Goal: Task Accomplishment & Management: Use online tool/utility

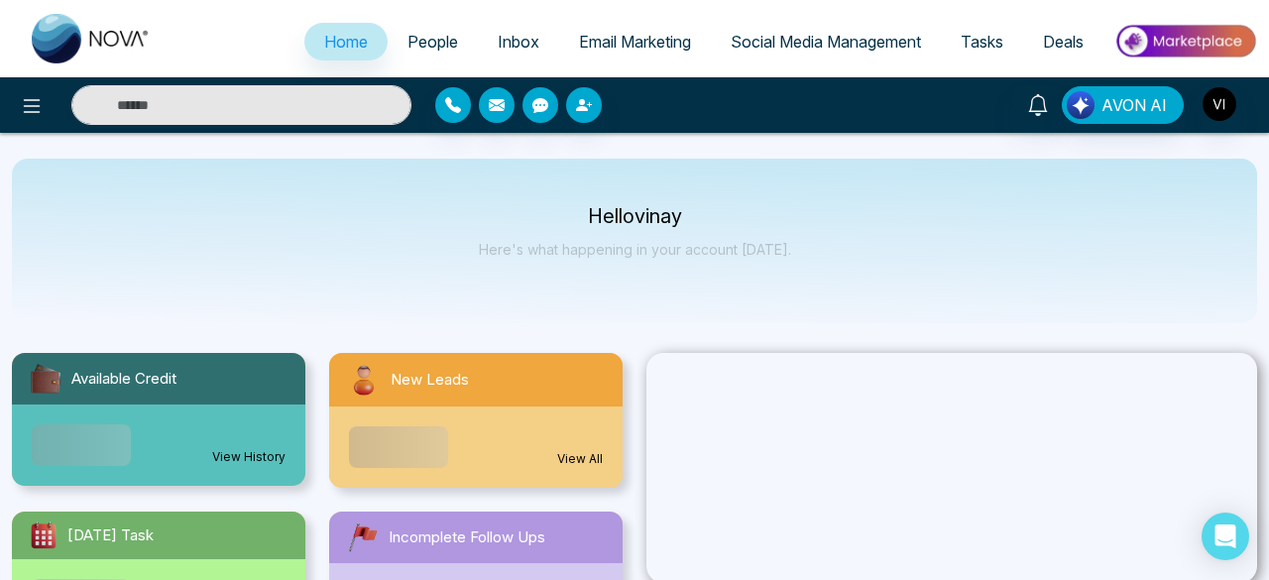
select select "*"
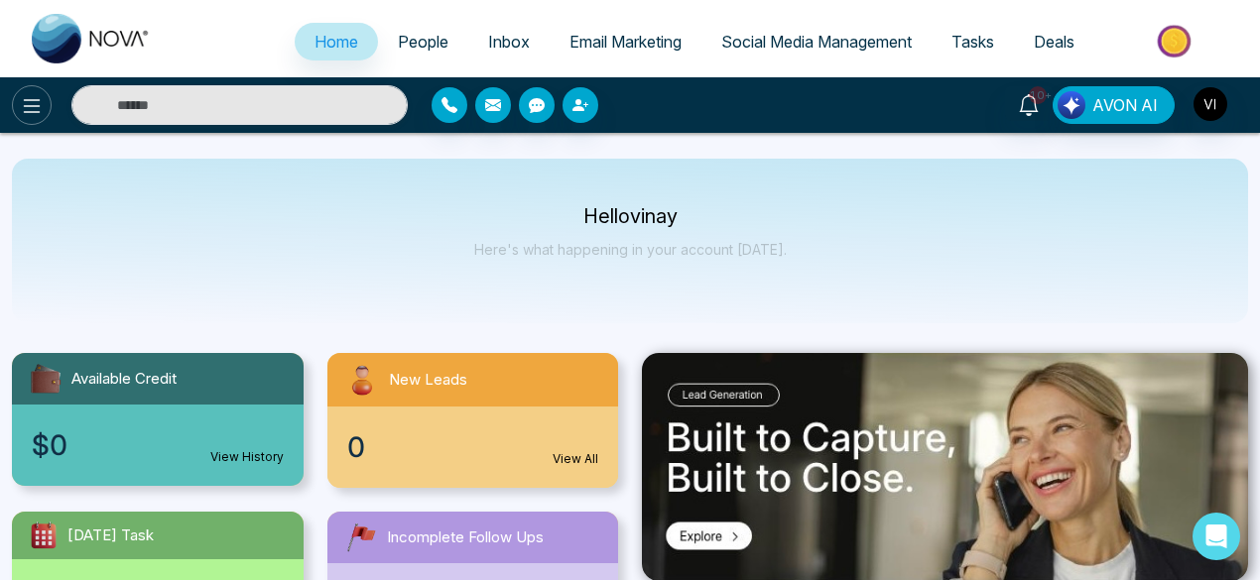
click at [40, 104] on icon at bounding box center [32, 106] width 24 height 24
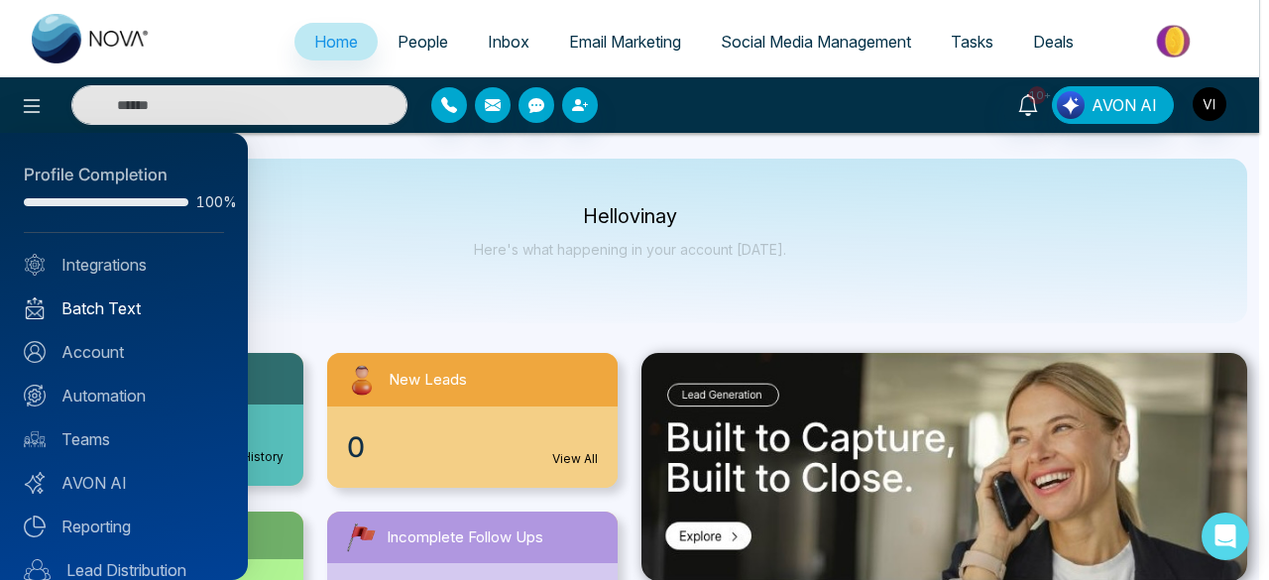
click at [105, 304] on link "Batch Text" at bounding box center [124, 309] width 200 height 24
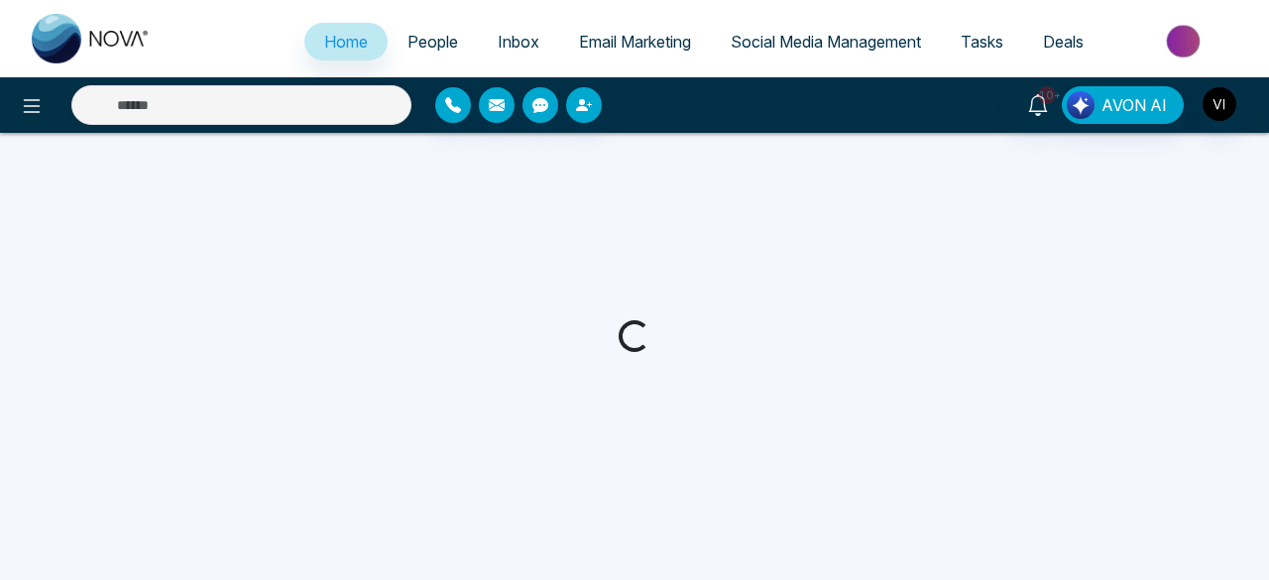
select select "*"
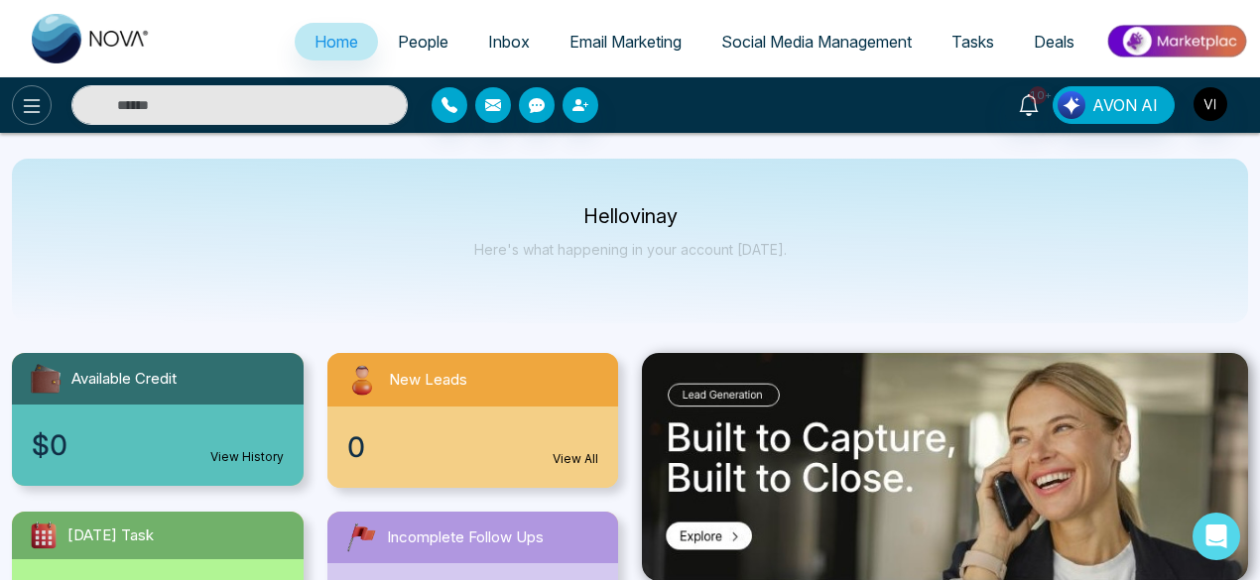
click at [38, 118] on button at bounding box center [32, 105] width 40 height 40
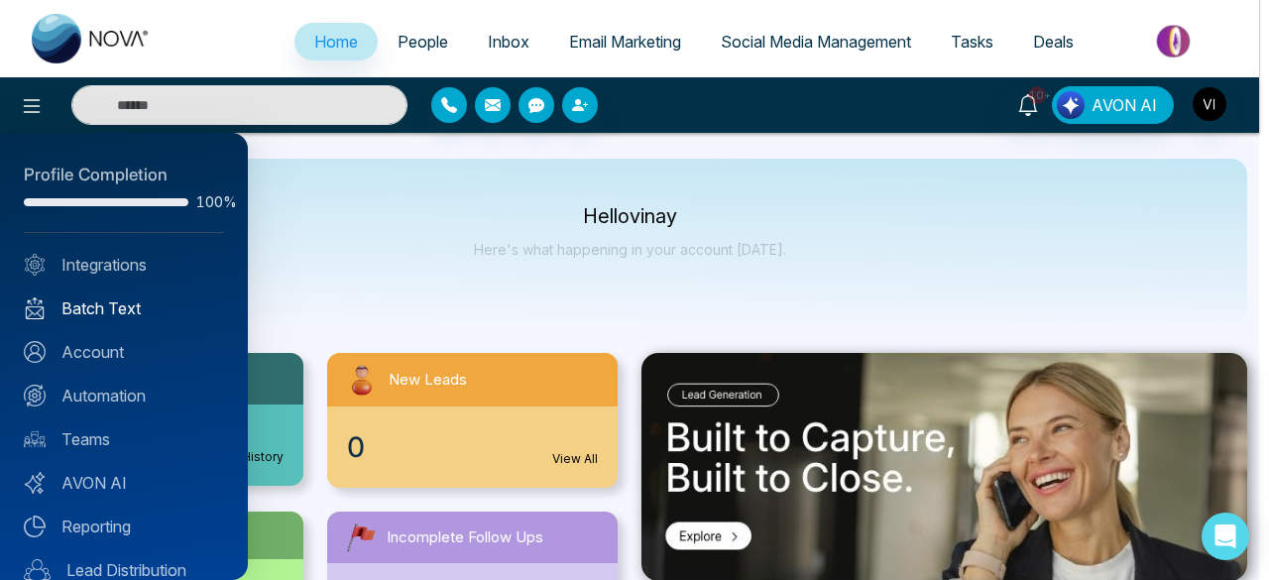
click at [113, 301] on link "Batch Text" at bounding box center [124, 309] width 200 height 24
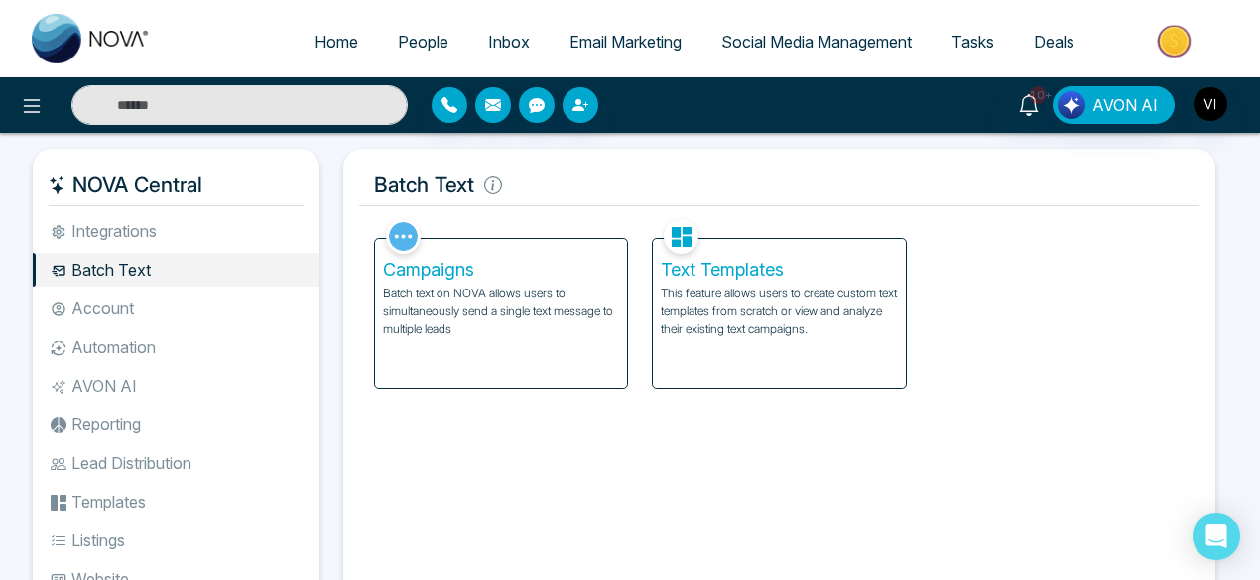
click at [724, 311] on p "This feature allows users to create custom text templates from scratch or view …" at bounding box center [779, 312] width 236 height 54
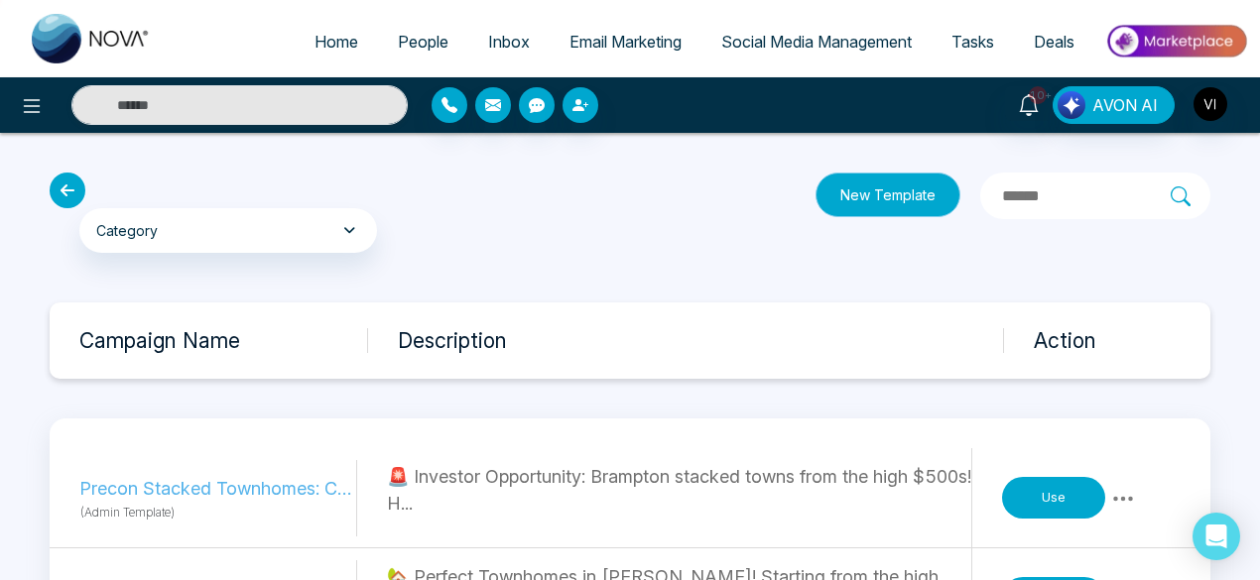
click at [815, 190] on button "New Template" at bounding box center [887, 195] width 145 height 45
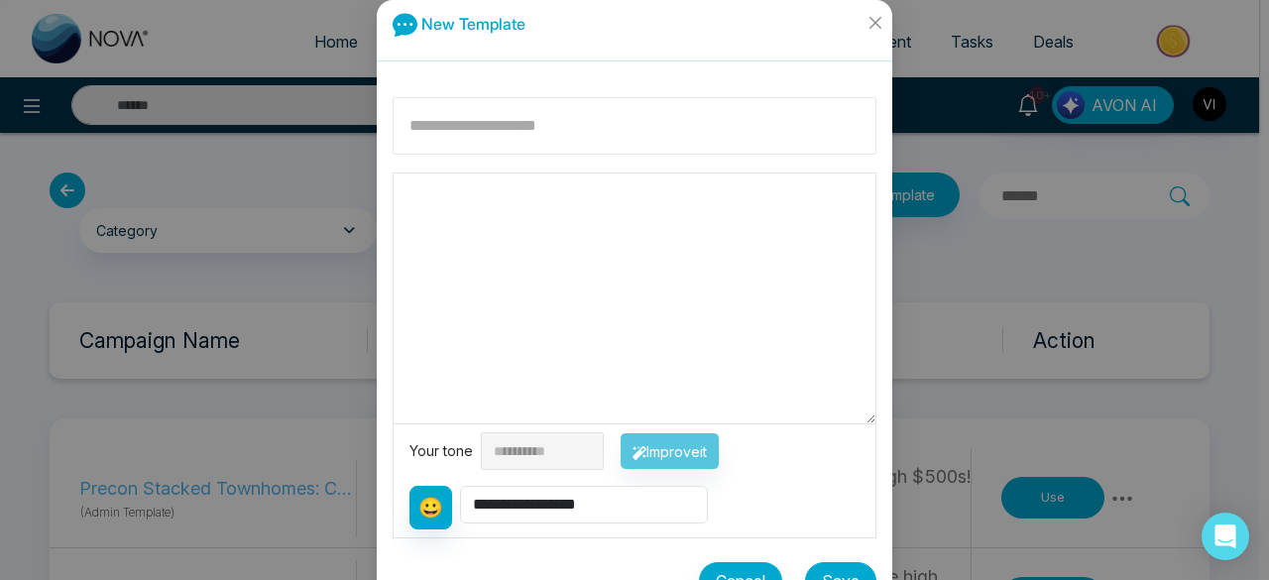
click at [674, 134] on input at bounding box center [635, 126] width 484 height 58
type input "**********"
click at [603, 215] on textarea at bounding box center [635, 299] width 482 height 250
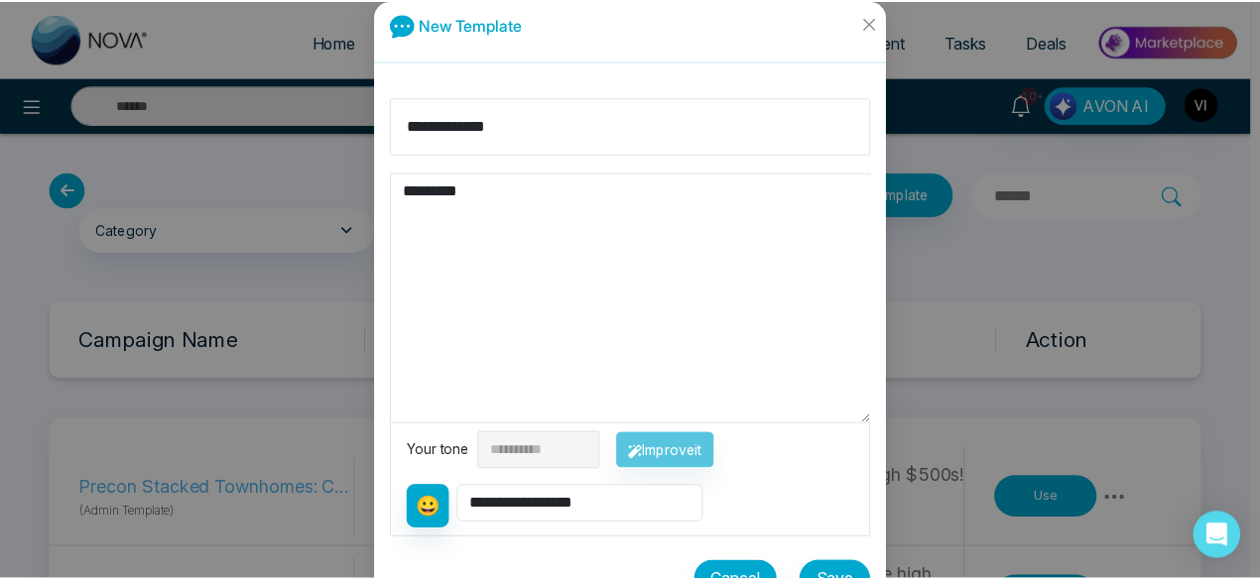
scroll to position [40, 0]
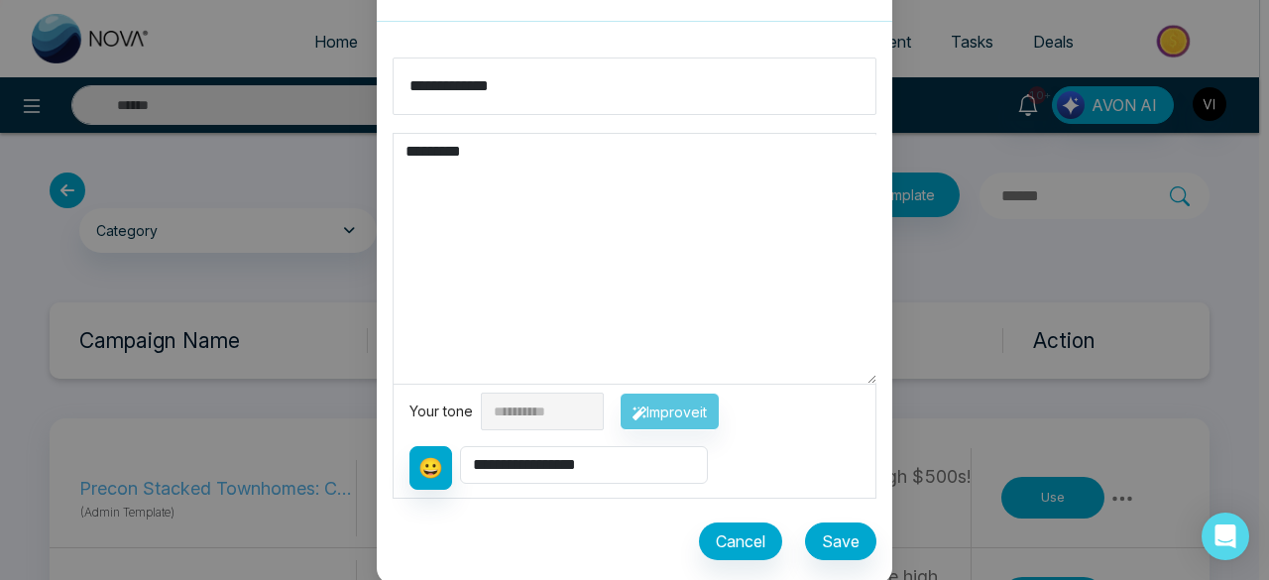
type textarea "*********"
click at [827, 533] on button "Save" at bounding box center [840, 542] width 71 height 38
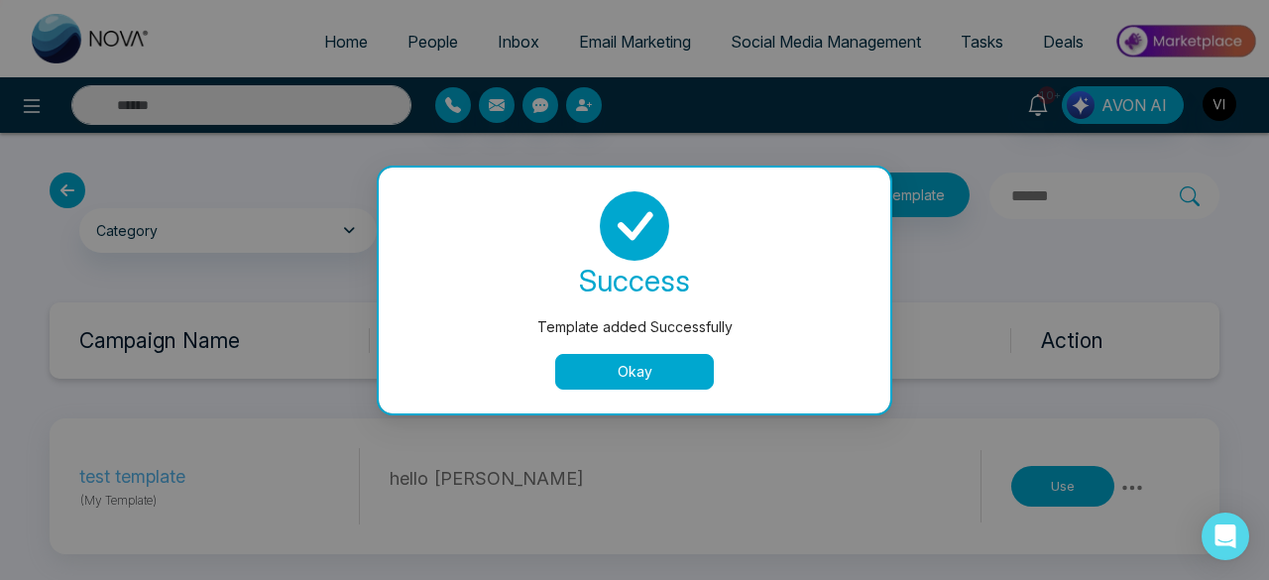
click at [621, 363] on button "Okay" at bounding box center [634, 372] width 159 height 36
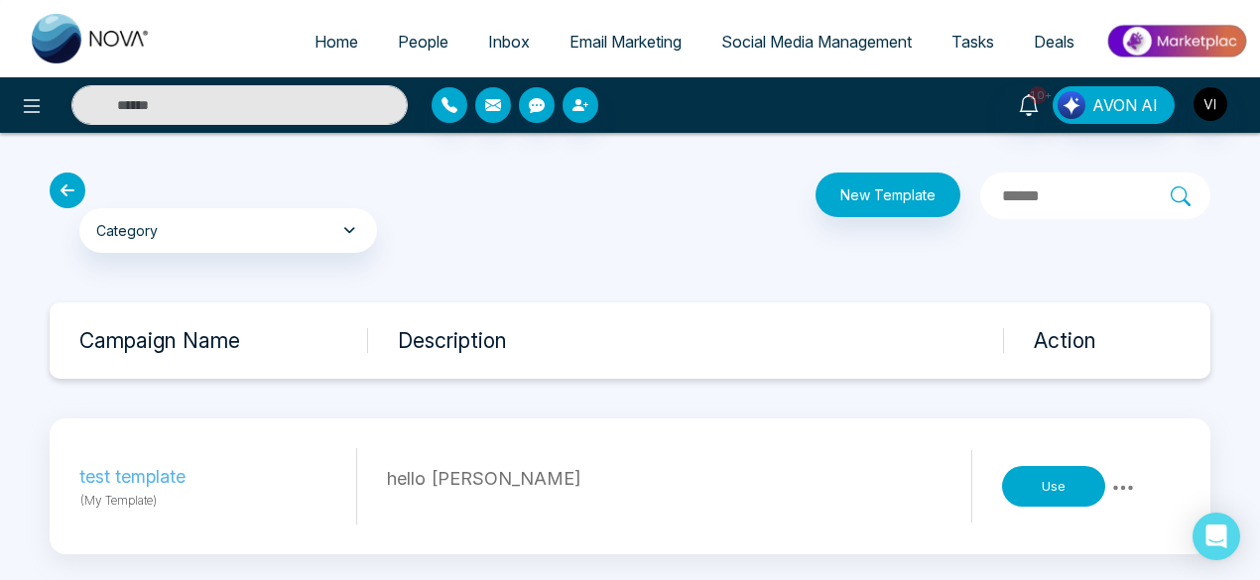
scroll to position [14, 0]
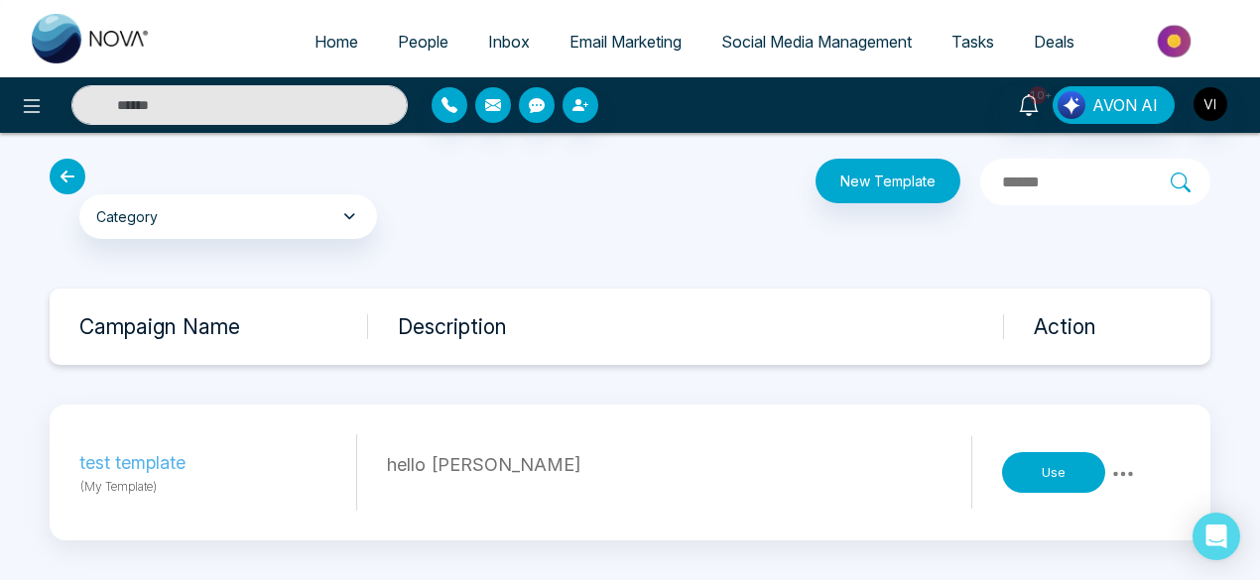
click at [1114, 473] on icon at bounding box center [1123, 473] width 20 height 5
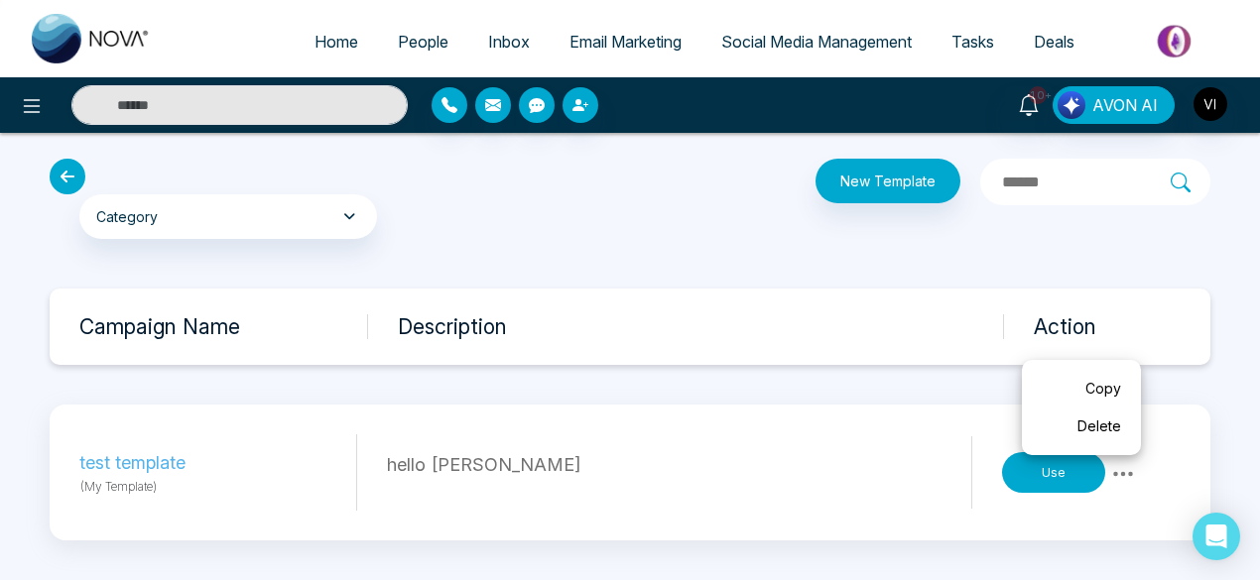
click at [845, 375] on div "Category My Templates Celebrations General New Buyer Leads New Seller Leads Pre…" at bounding box center [630, 349] width 1260 height 461
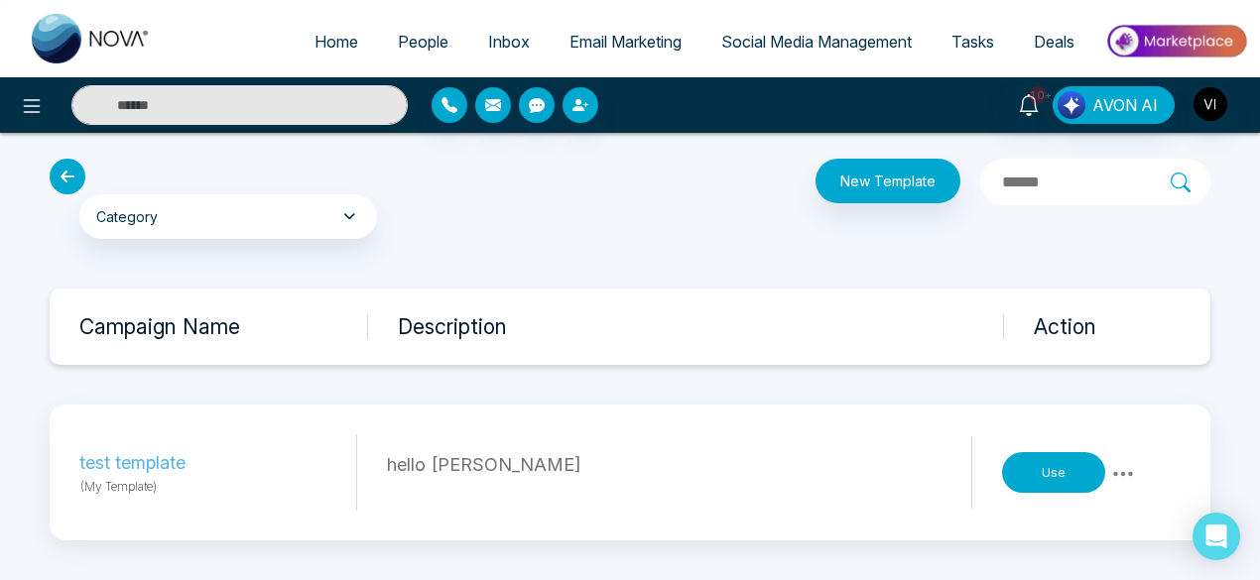
click at [1036, 475] on button "Use" at bounding box center [1053, 473] width 103 height 42
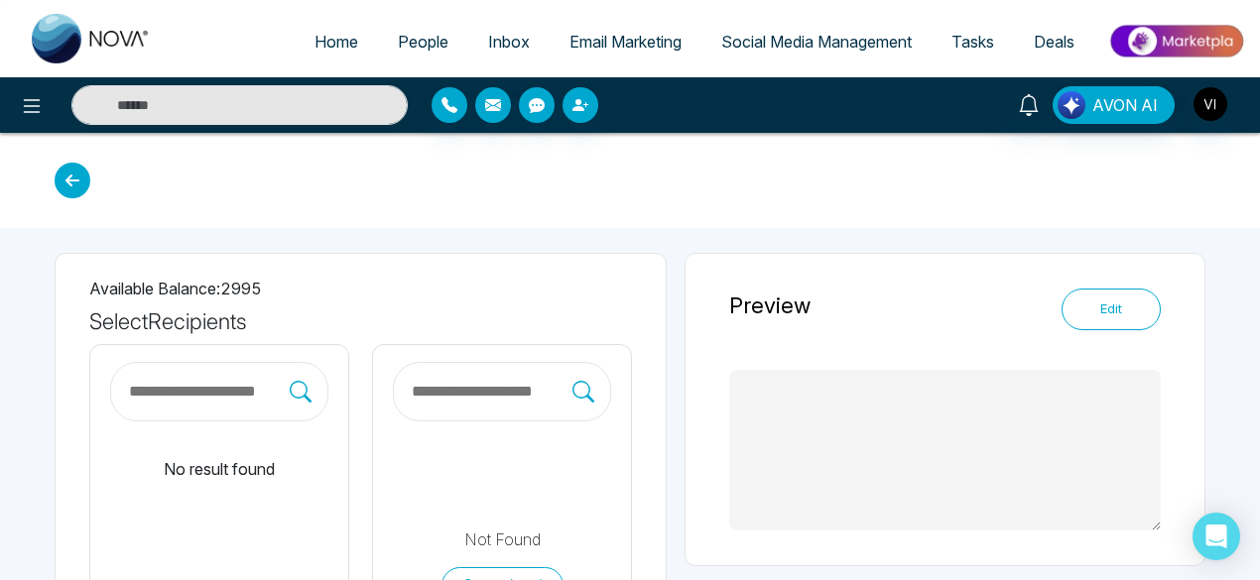
type textarea "*********"
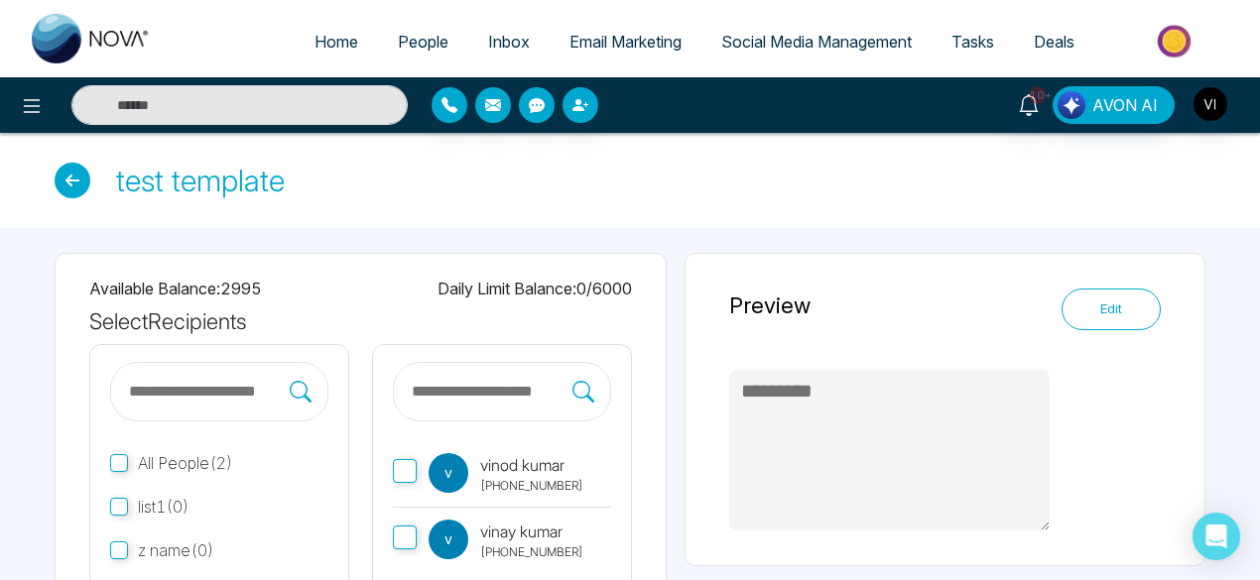
click at [79, 189] on icon at bounding box center [73, 181] width 36 height 36
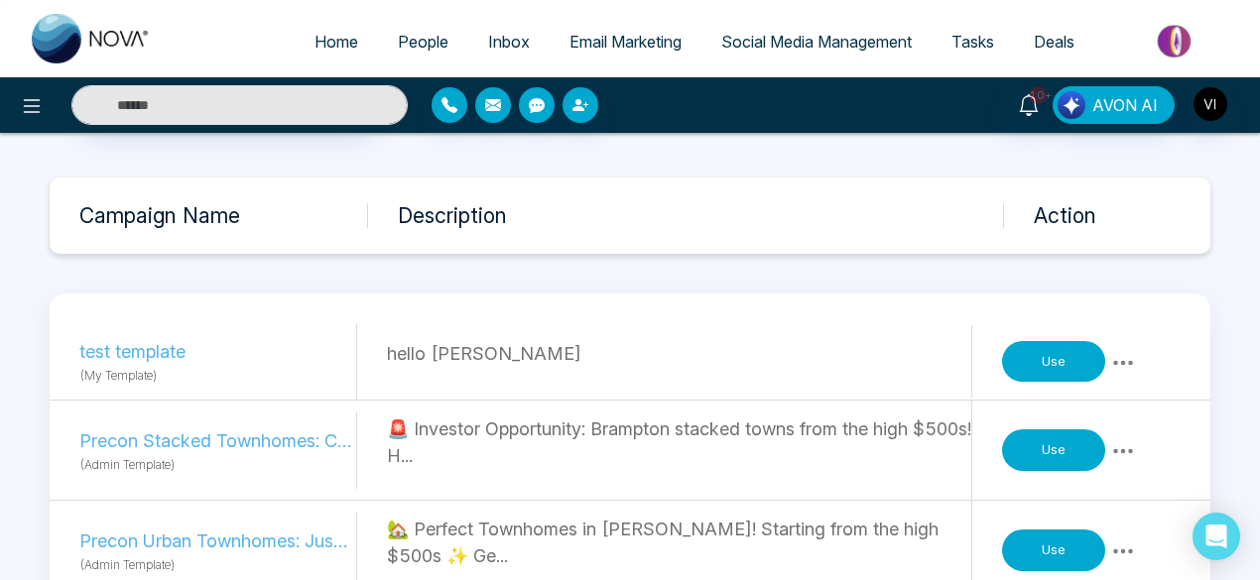
scroll to position [127, 0]
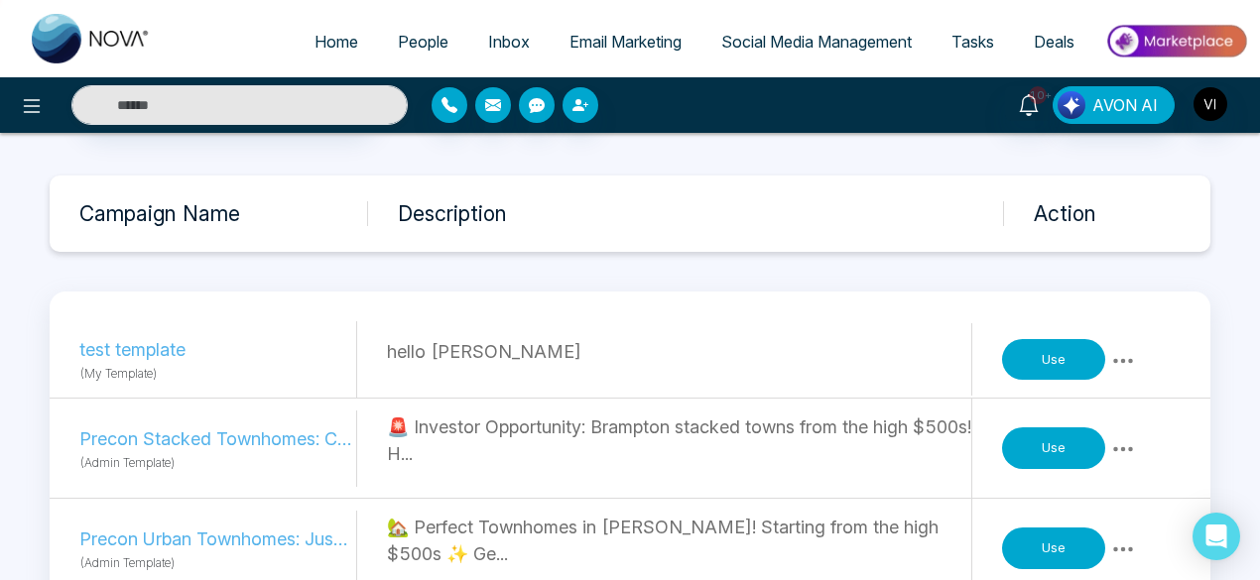
click at [1127, 447] on icon at bounding box center [1123, 449] width 24 height 24
click at [1120, 358] on icon at bounding box center [1123, 361] width 24 height 24
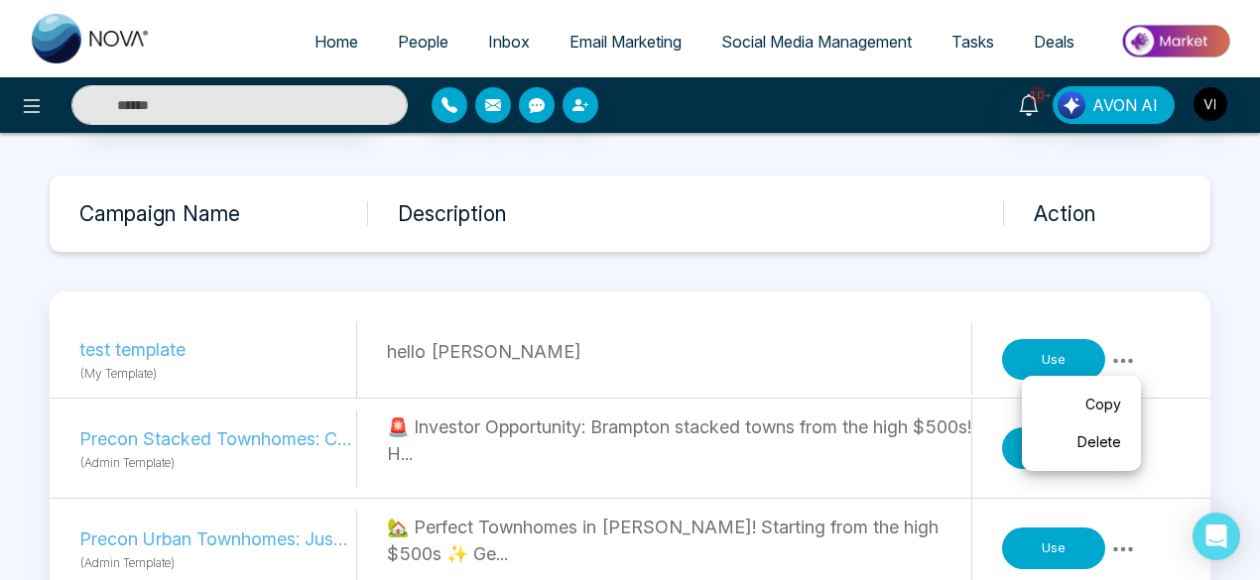
click at [1105, 402] on link "Copy" at bounding box center [1080, 405] width 99 height 38
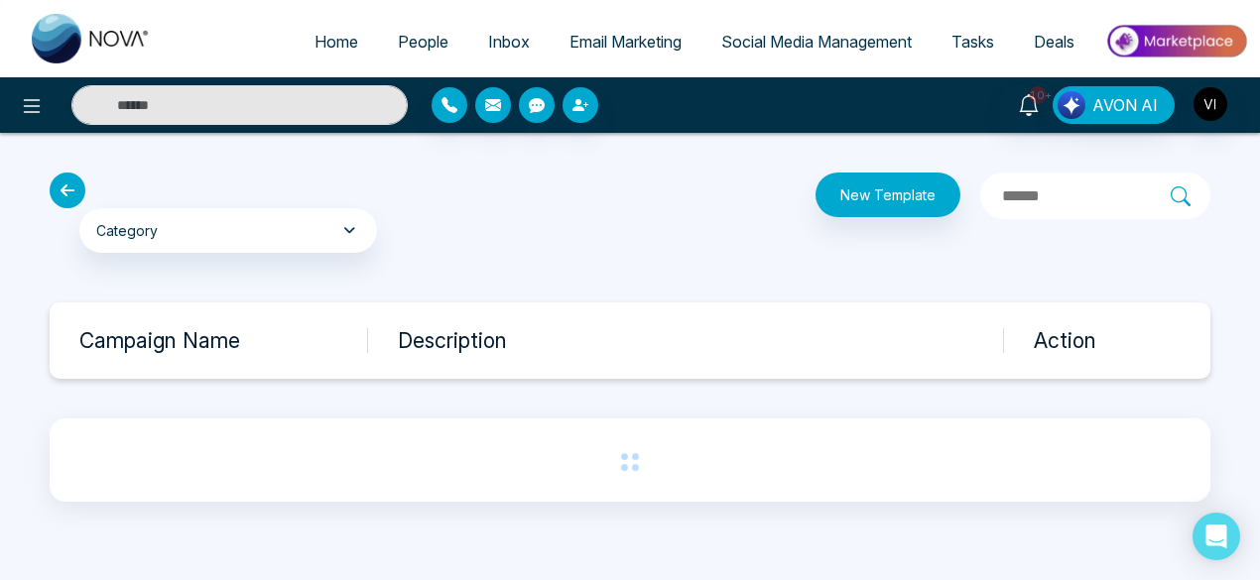
scroll to position [0, 0]
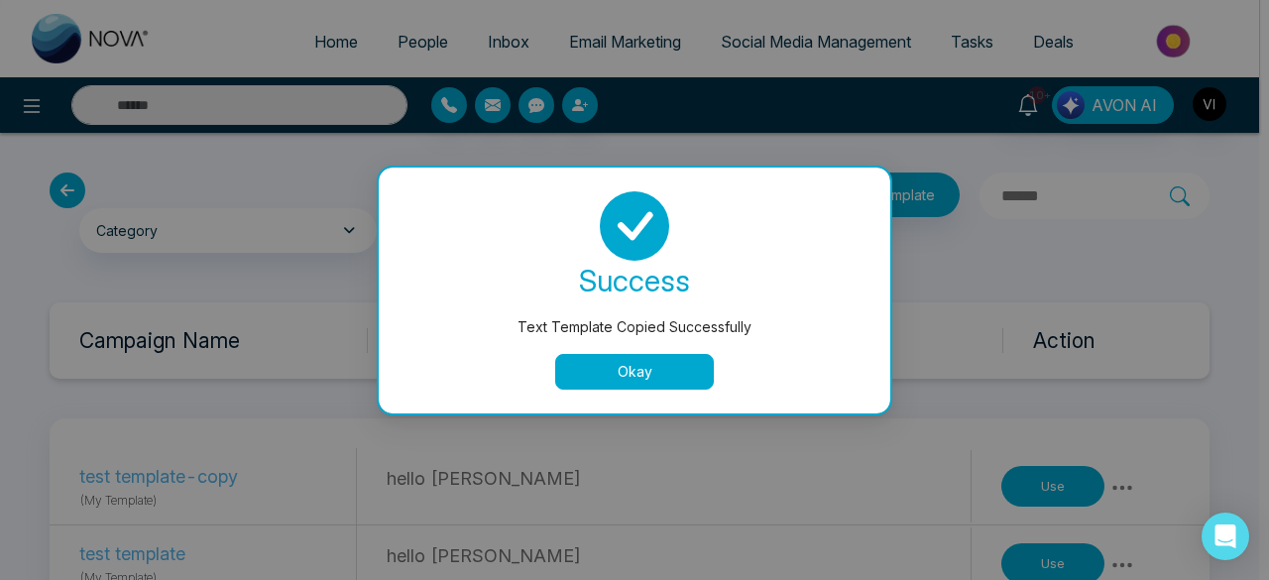
click at [663, 378] on button "Okay" at bounding box center [634, 372] width 159 height 36
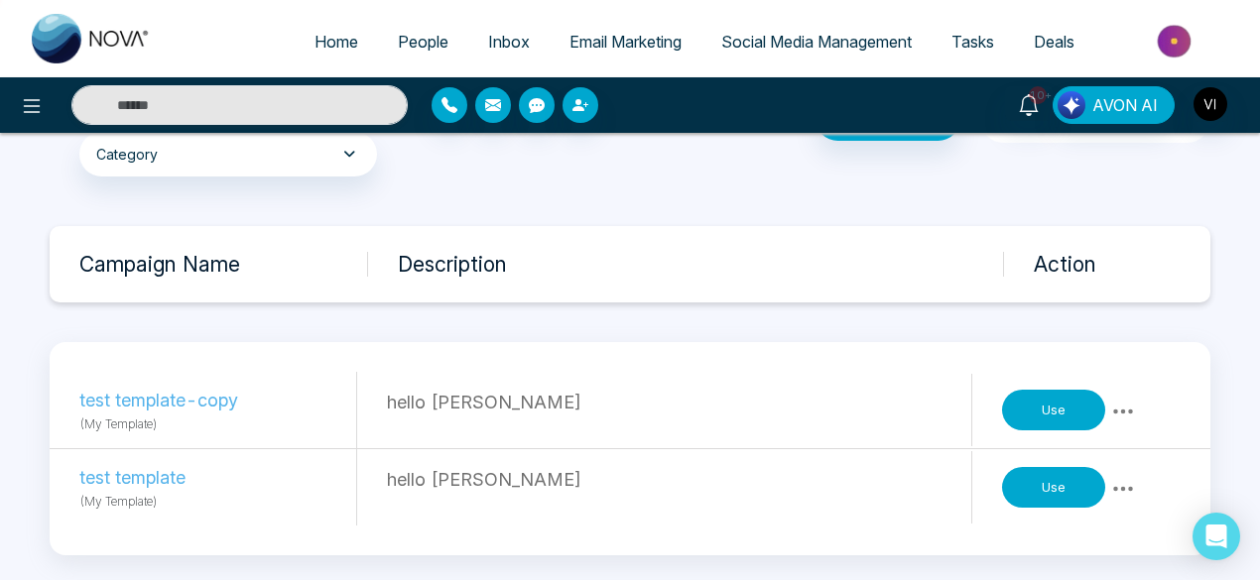
scroll to position [79, 0]
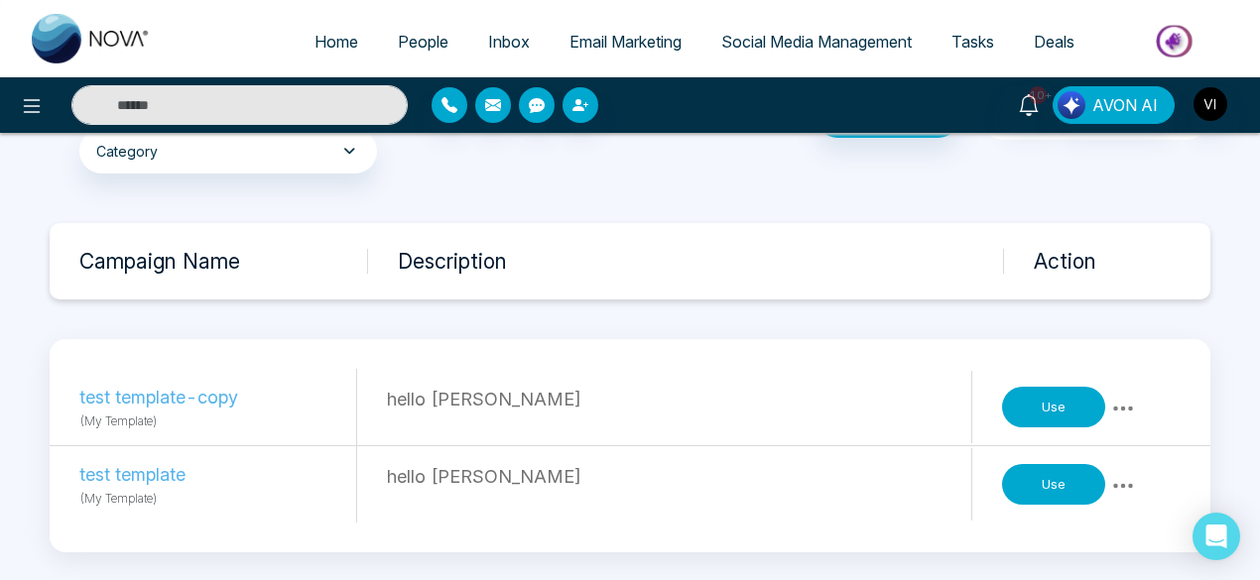
click at [1051, 400] on button "Use" at bounding box center [1053, 408] width 103 height 42
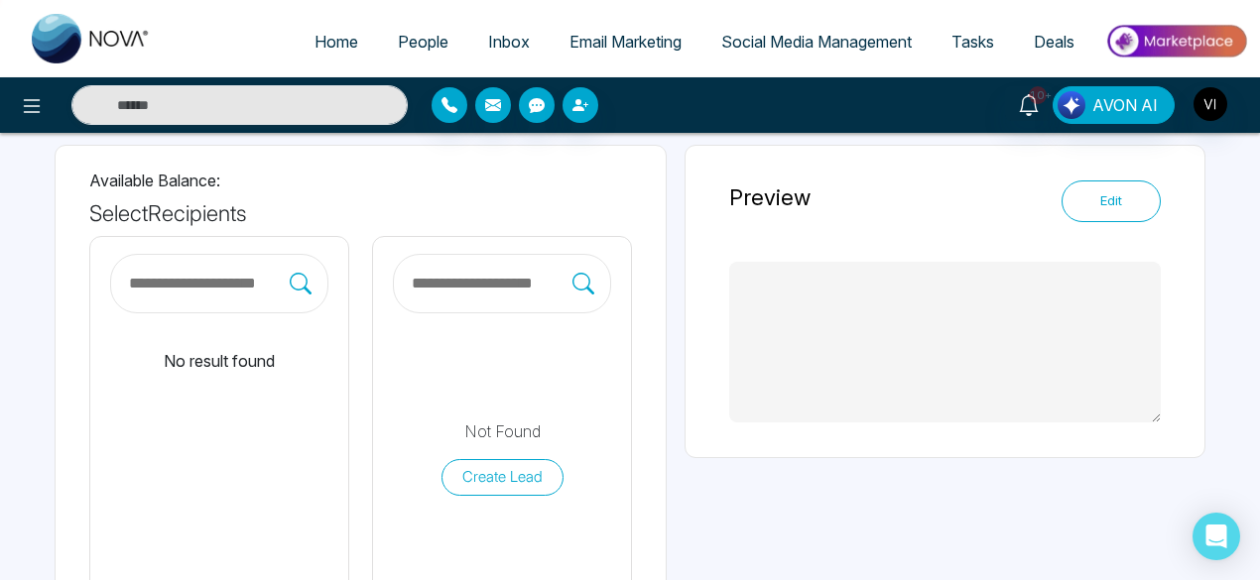
type textarea "*********"
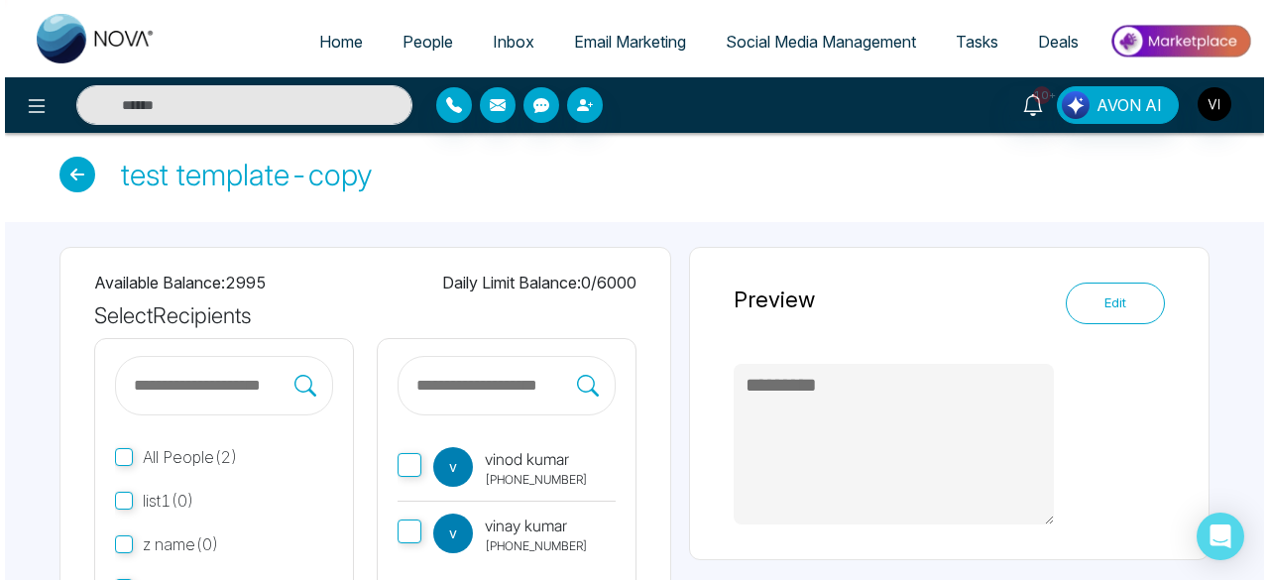
scroll to position [4, 0]
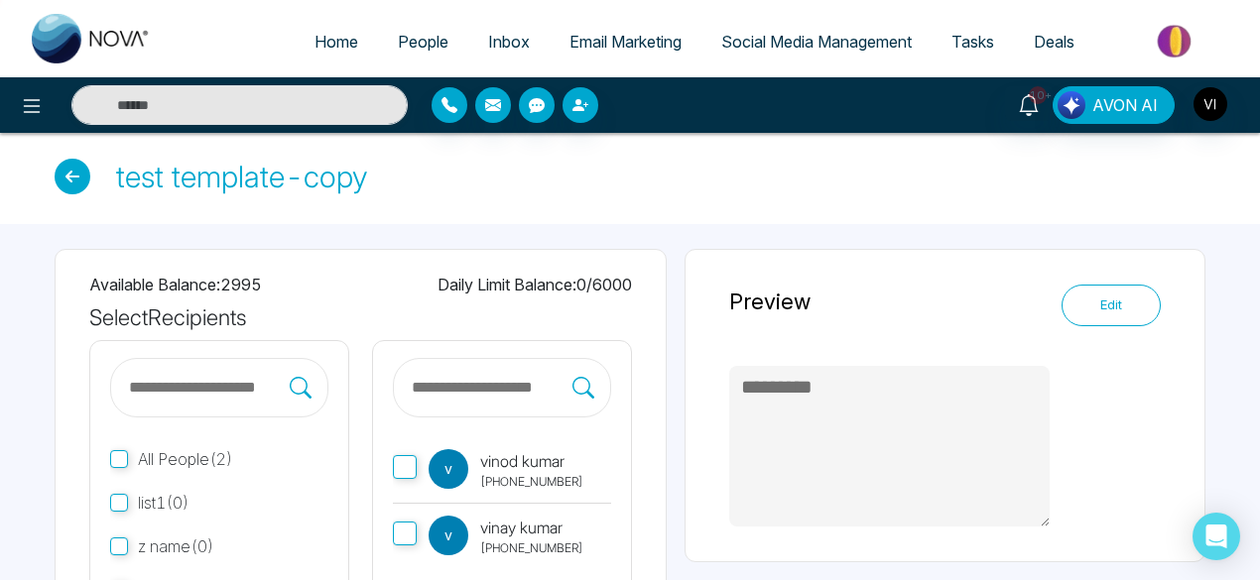
click at [1114, 309] on button "Edit" at bounding box center [1110, 306] width 99 height 42
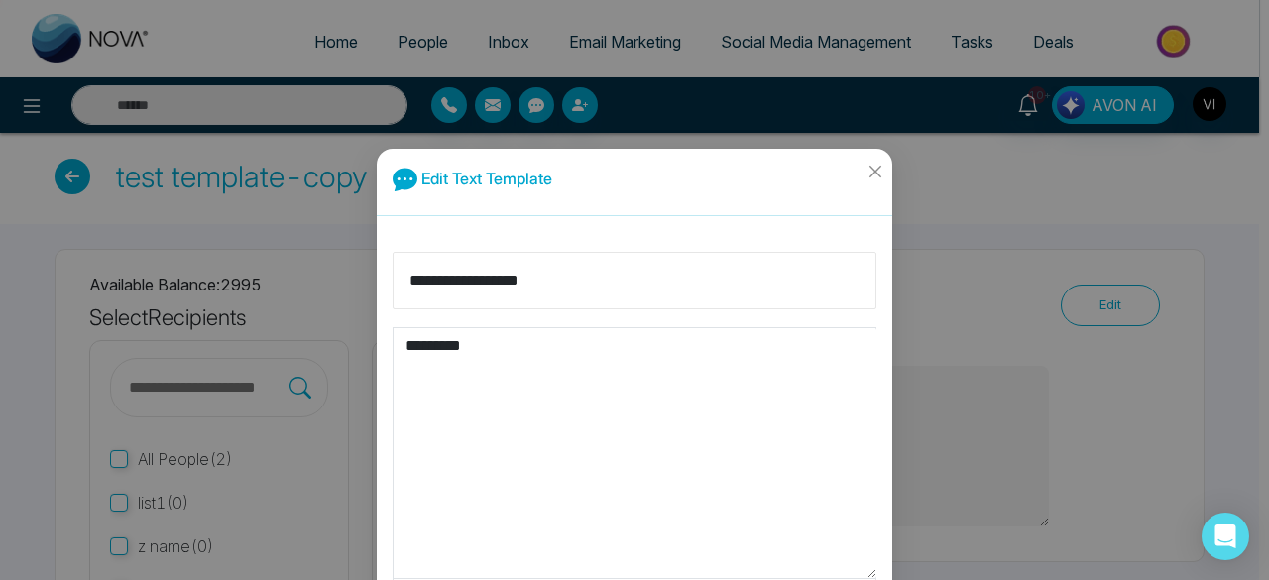
click at [629, 280] on input "**********" at bounding box center [635, 281] width 484 height 58
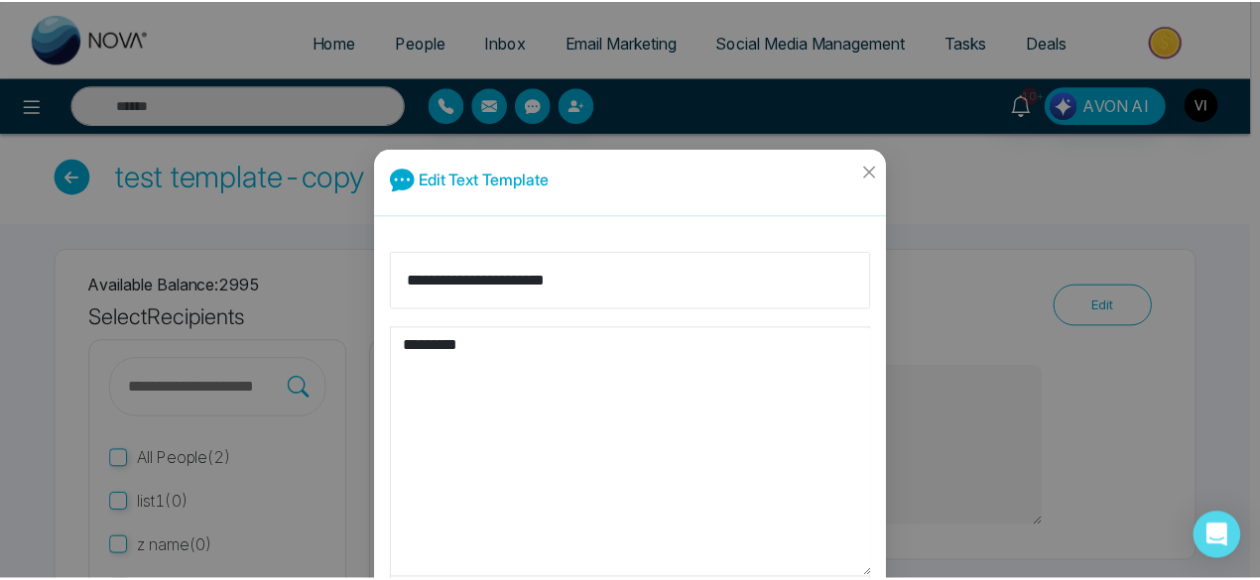
scroll to position [141, 0]
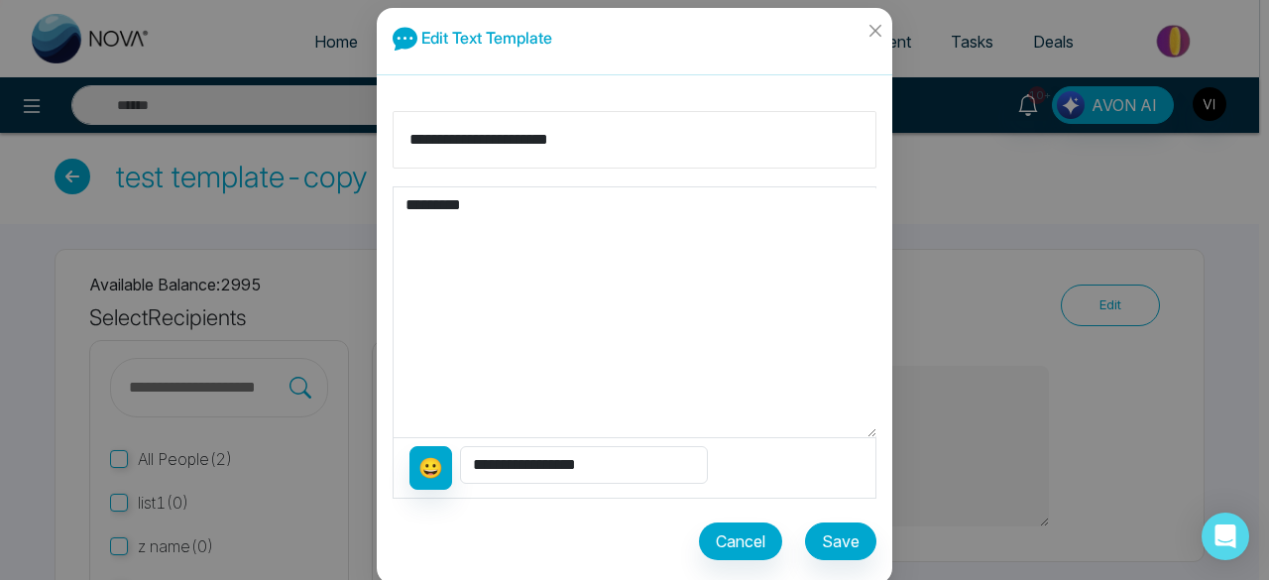
type input "**********"
click at [823, 539] on button "Save" at bounding box center [840, 542] width 71 height 38
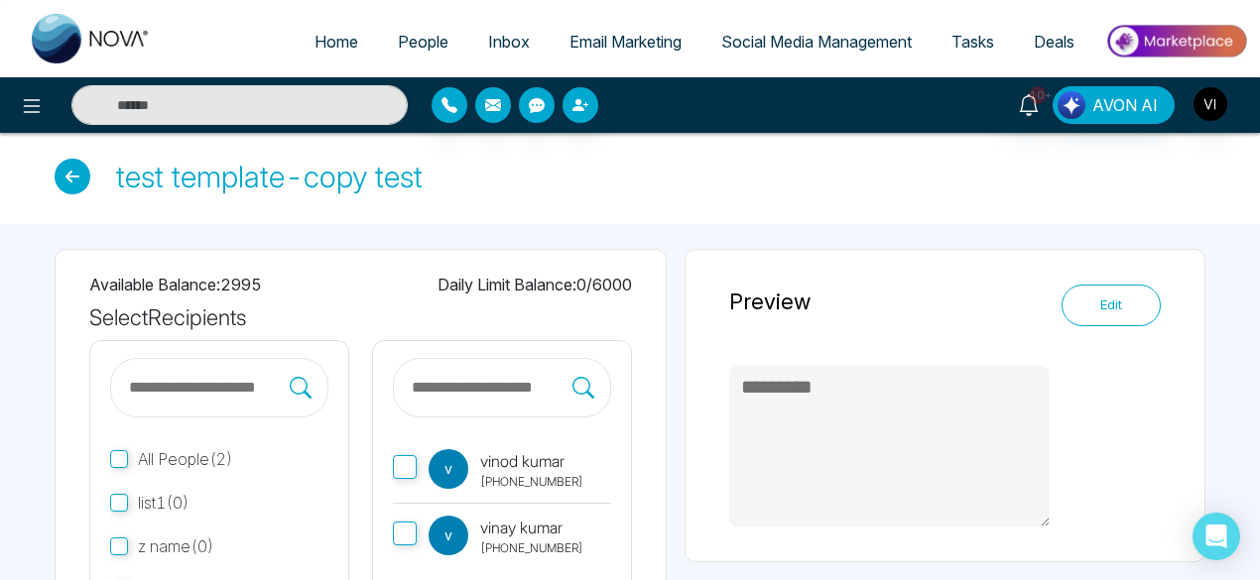
scroll to position [379, 0]
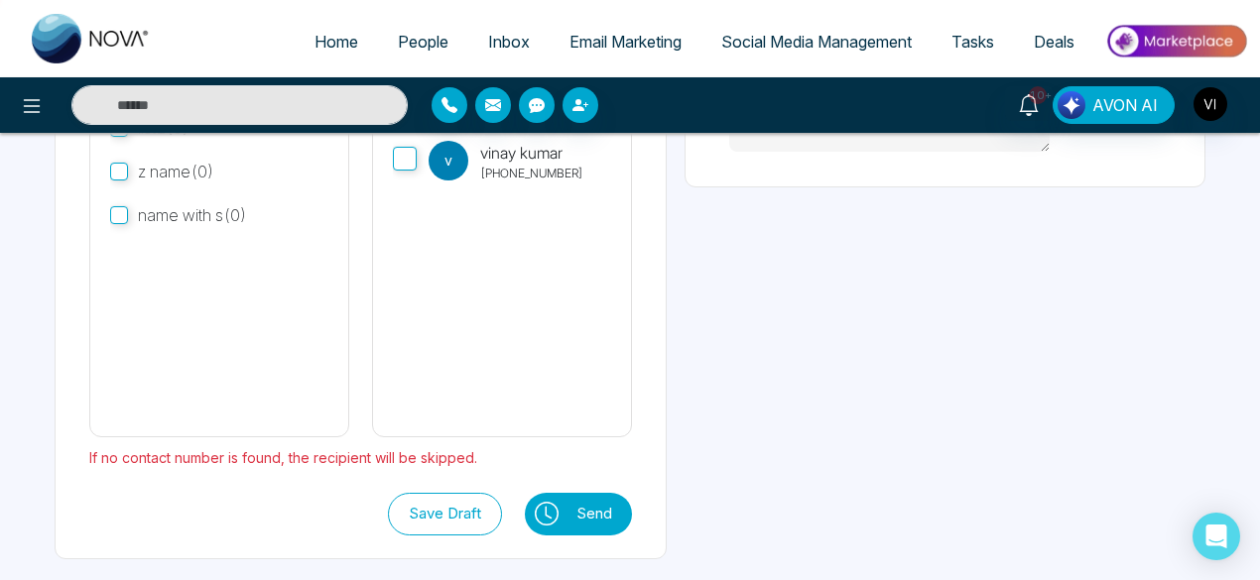
click at [502, 520] on button "Save Draft" at bounding box center [445, 514] width 114 height 43
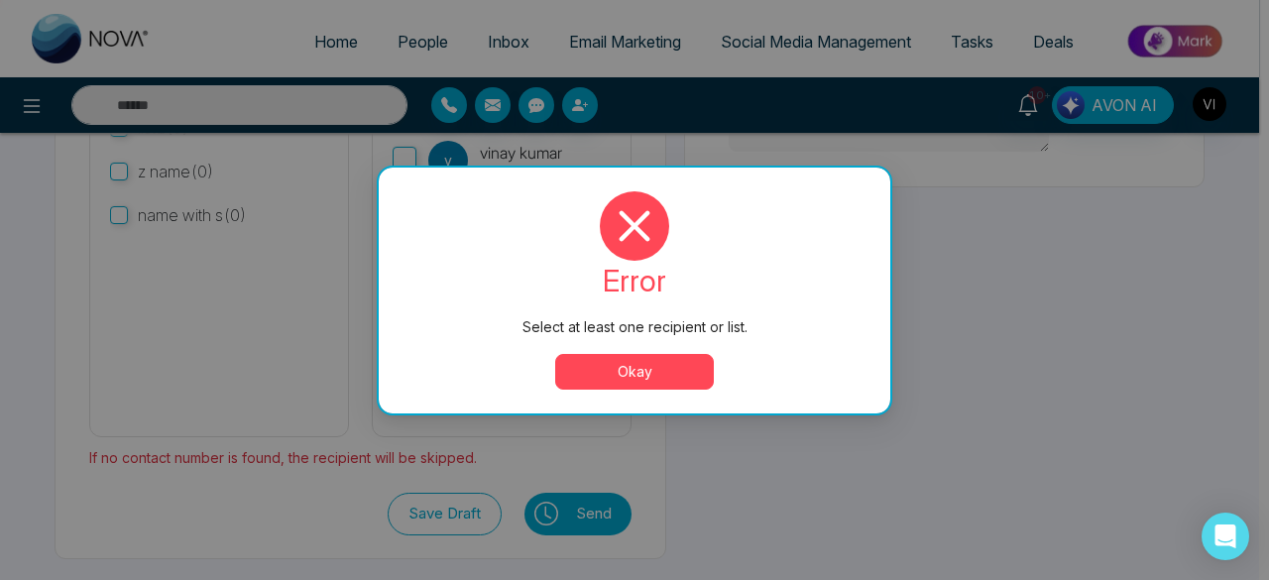
click at [627, 372] on button "Okay" at bounding box center [634, 372] width 159 height 36
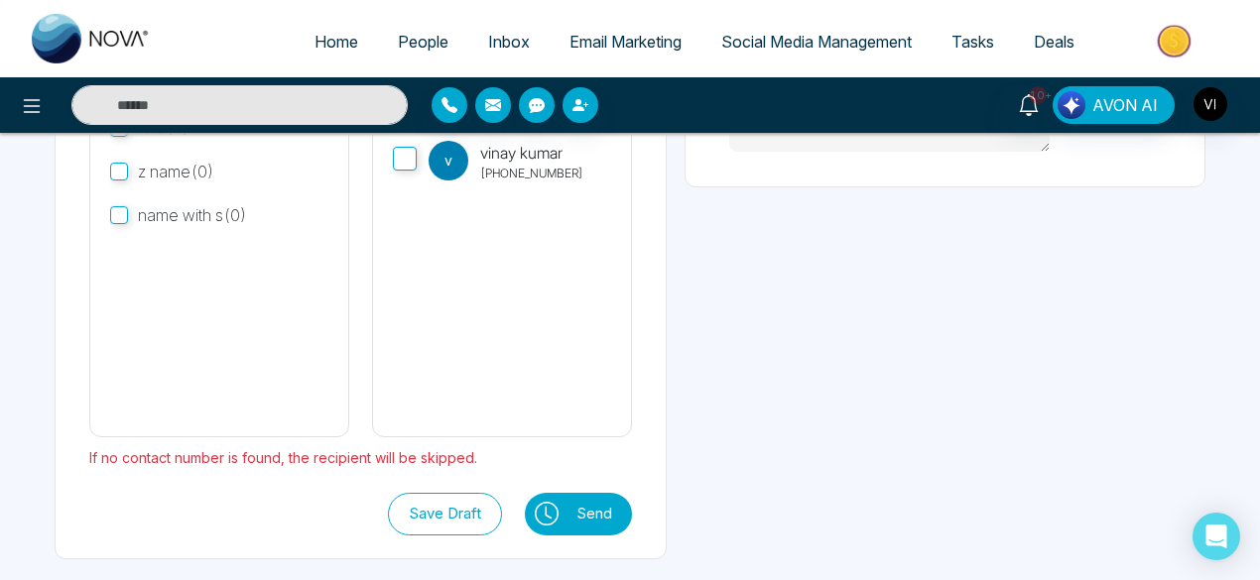
click at [502, 526] on button "Save Draft" at bounding box center [445, 514] width 114 height 43
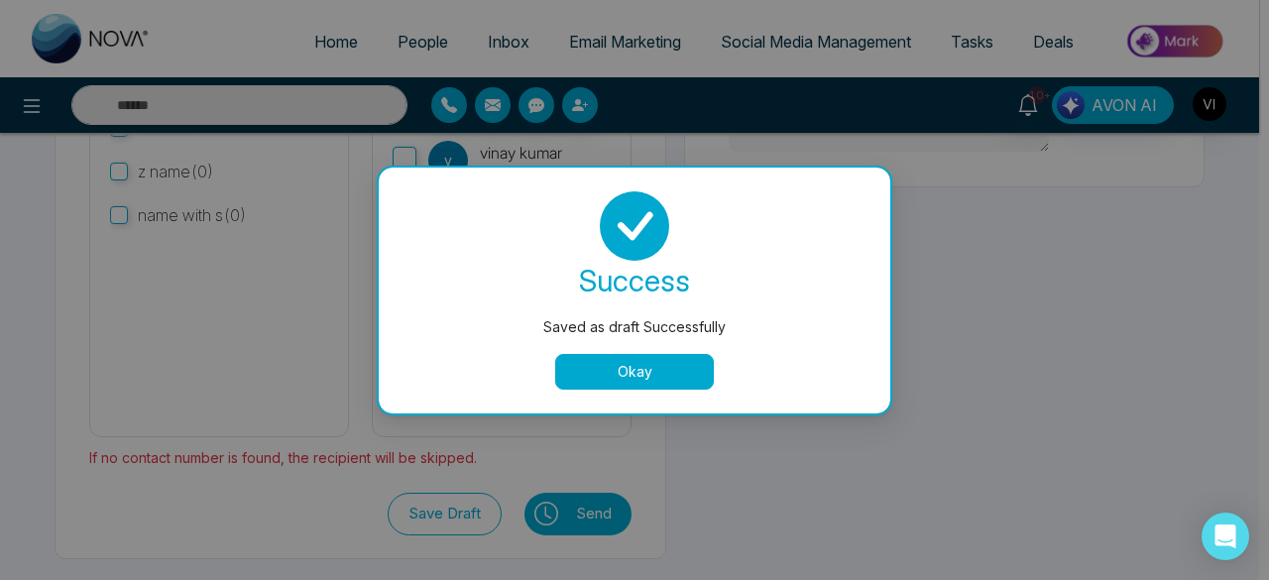
click at [625, 372] on button "Okay" at bounding box center [634, 372] width 159 height 36
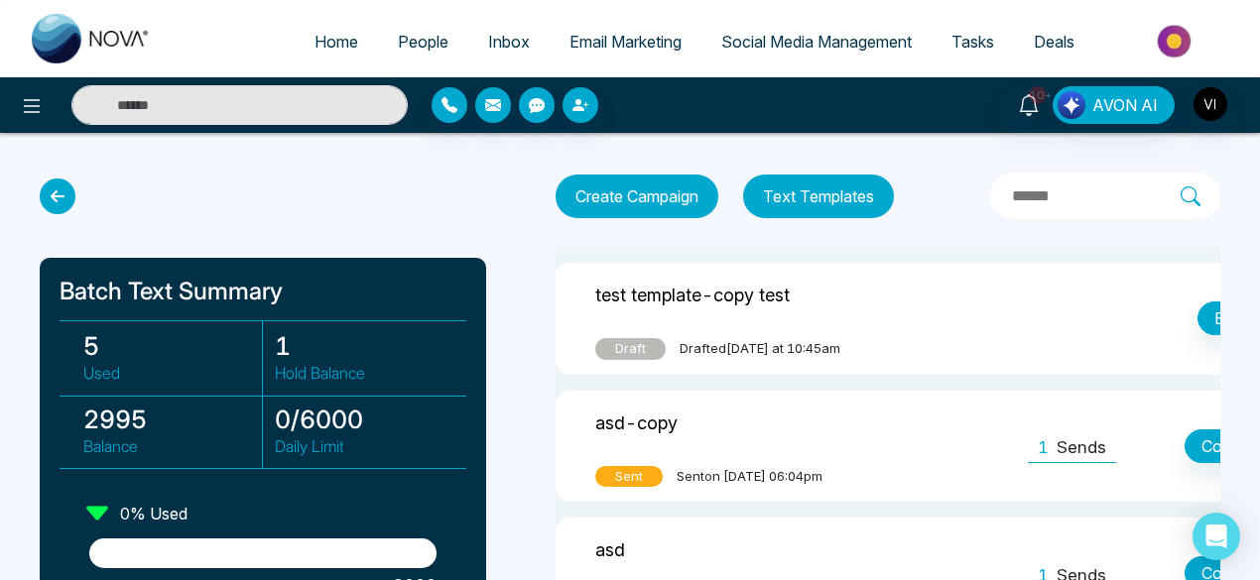
click at [845, 204] on button "Text Templates" at bounding box center [818, 197] width 151 height 44
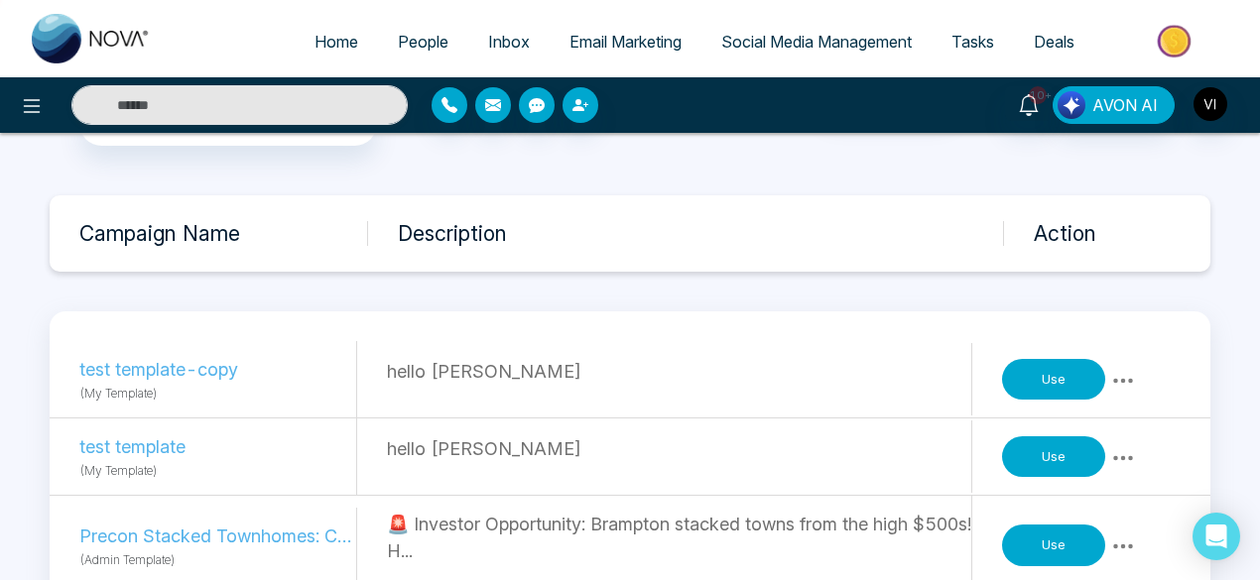
scroll to position [136, 0]
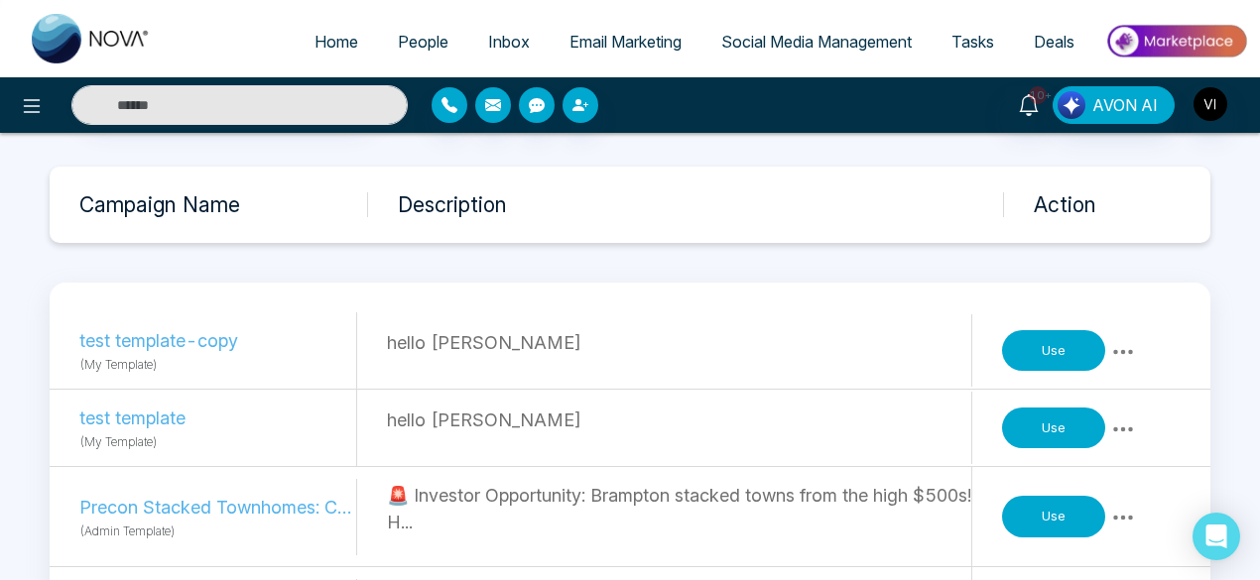
click at [1123, 349] on icon at bounding box center [1123, 351] width 20 height 5
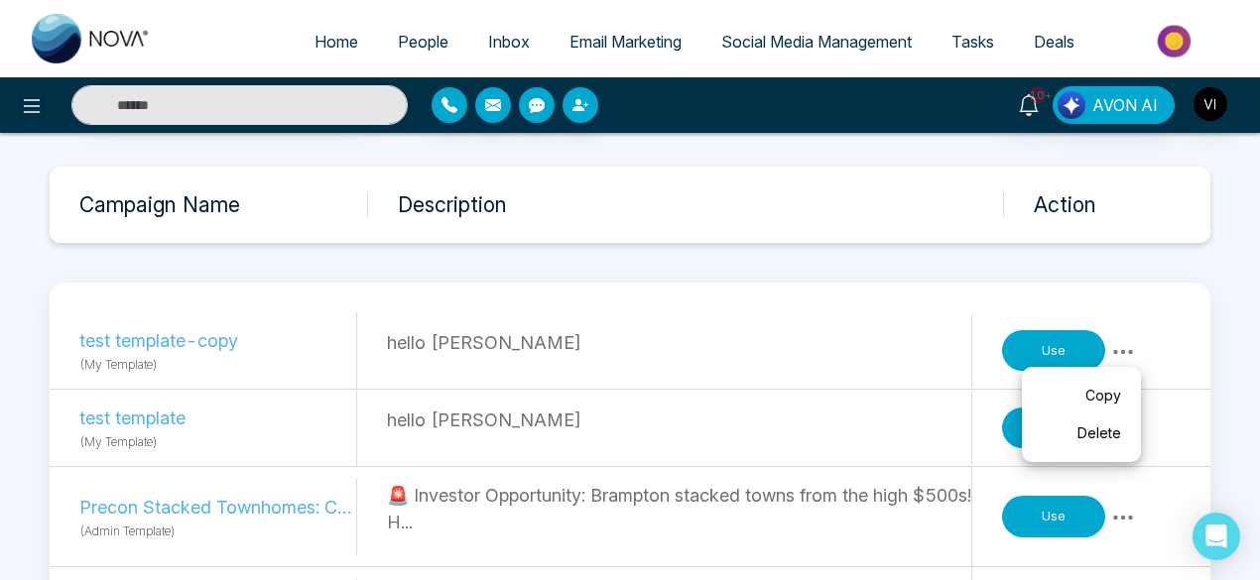
click at [1103, 431] on link "Delete" at bounding box center [1080, 434] width 99 height 38
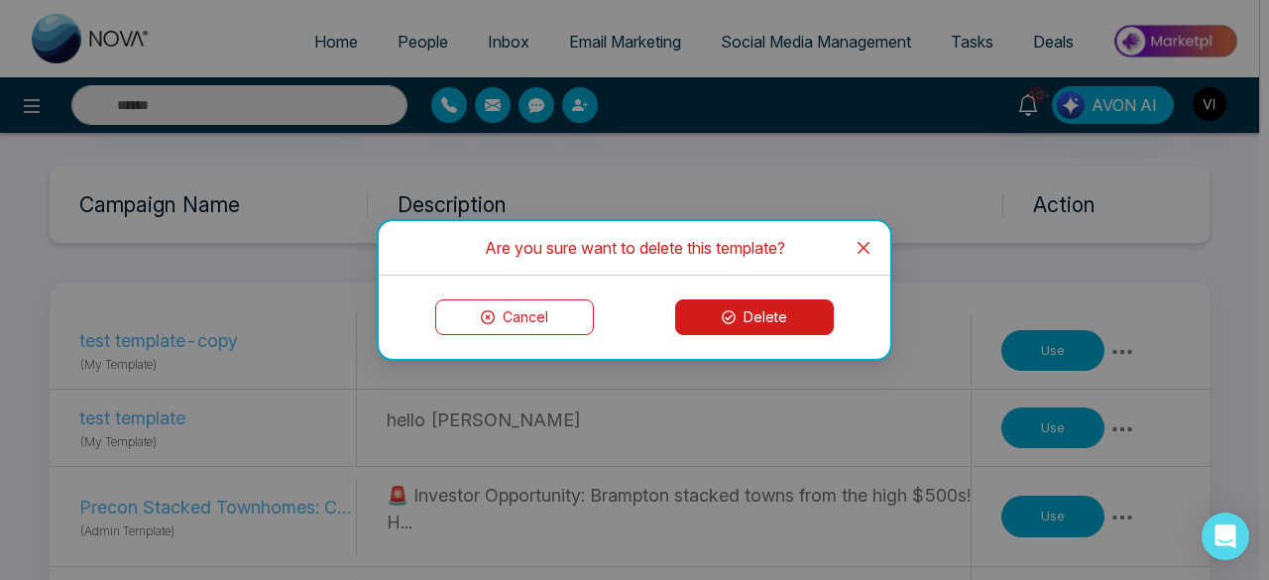
click at [801, 319] on button "Delete" at bounding box center [754, 318] width 159 height 36
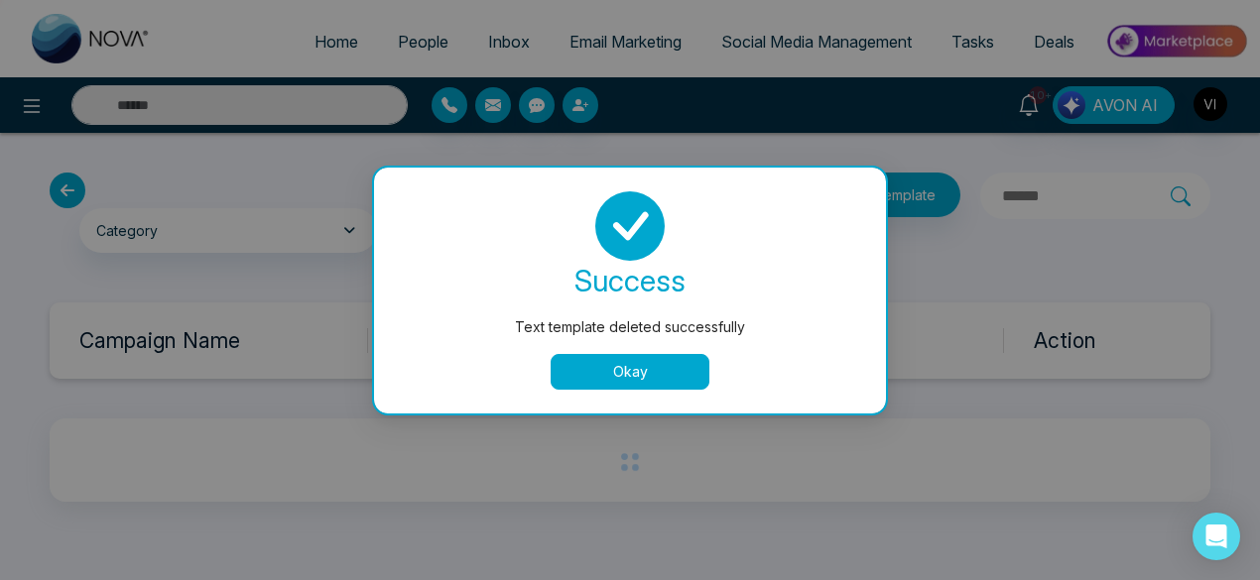
scroll to position [0, 0]
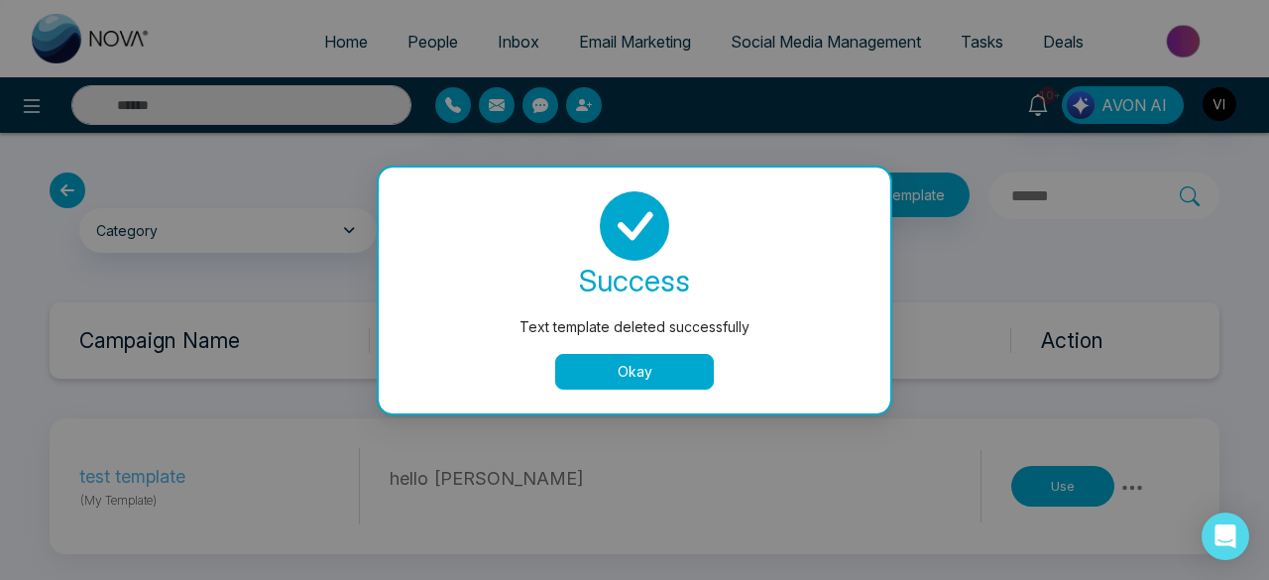
click at [695, 364] on button "Okay" at bounding box center [634, 372] width 159 height 36
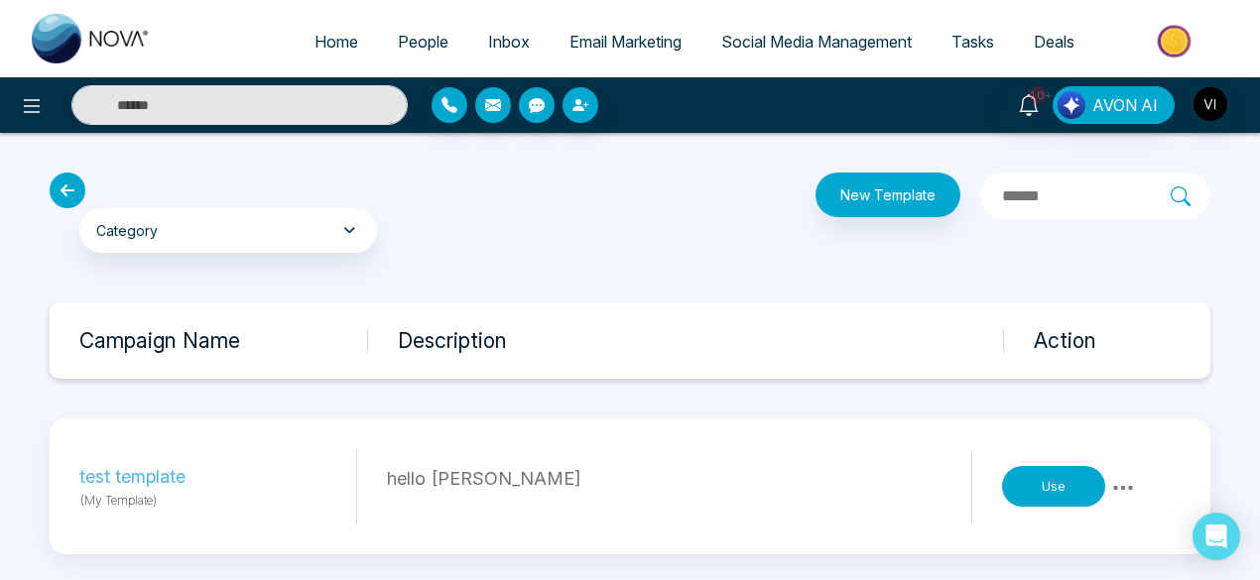
scroll to position [14, 0]
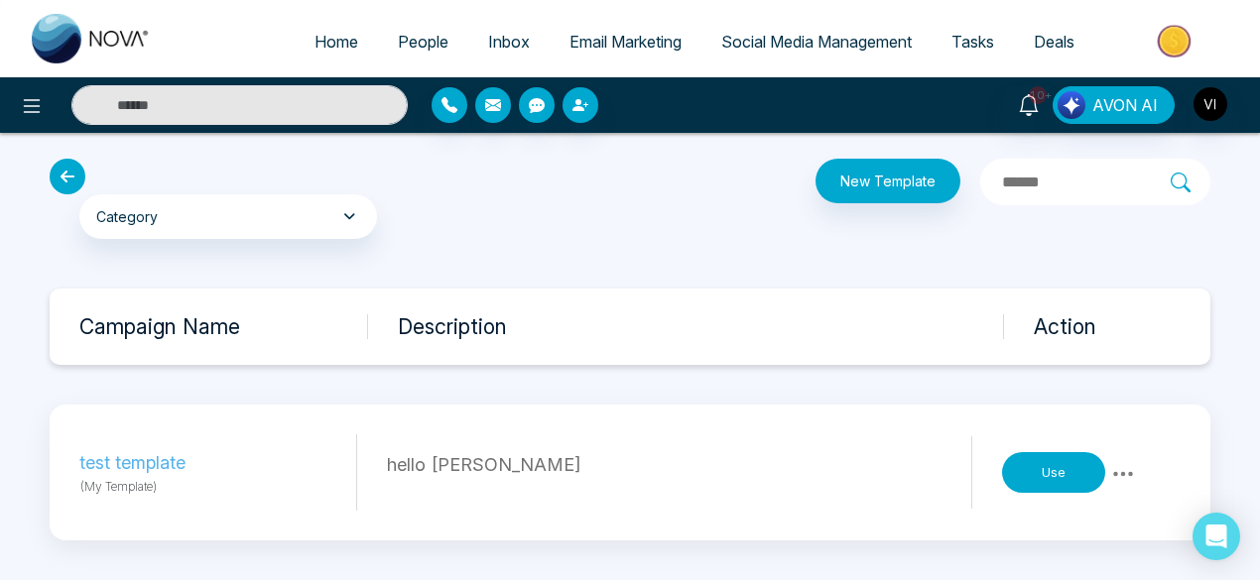
click at [1130, 469] on icon at bounding box center [1123, 474] width 24 height 24
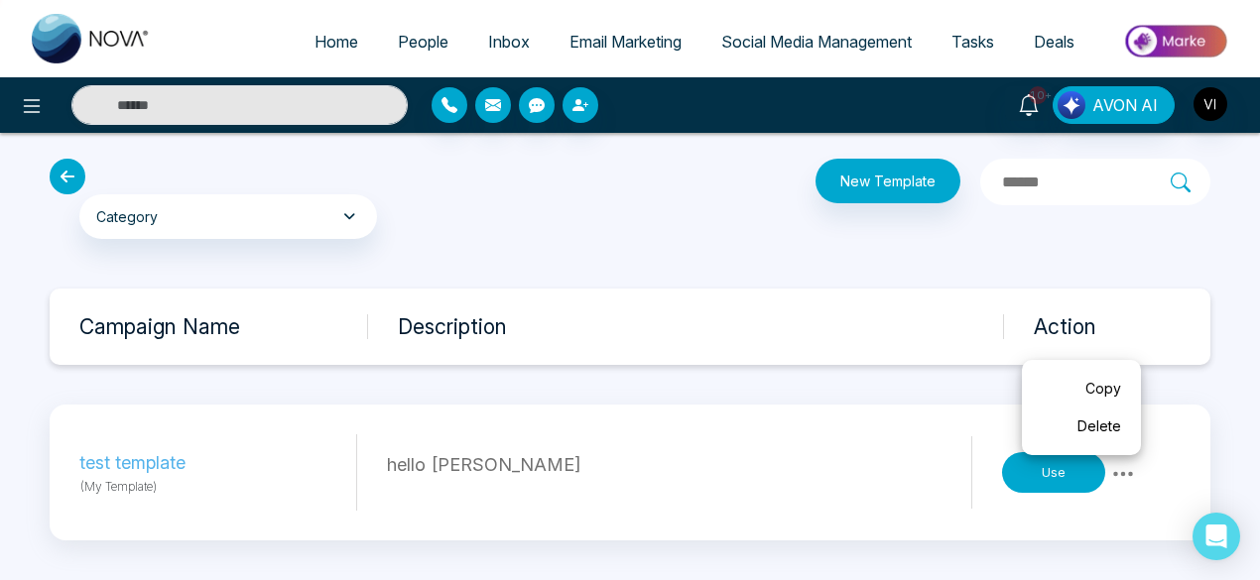
click at [1098, 422] on link "Delete" at bounding box center [1080, 427] width 99 height 38
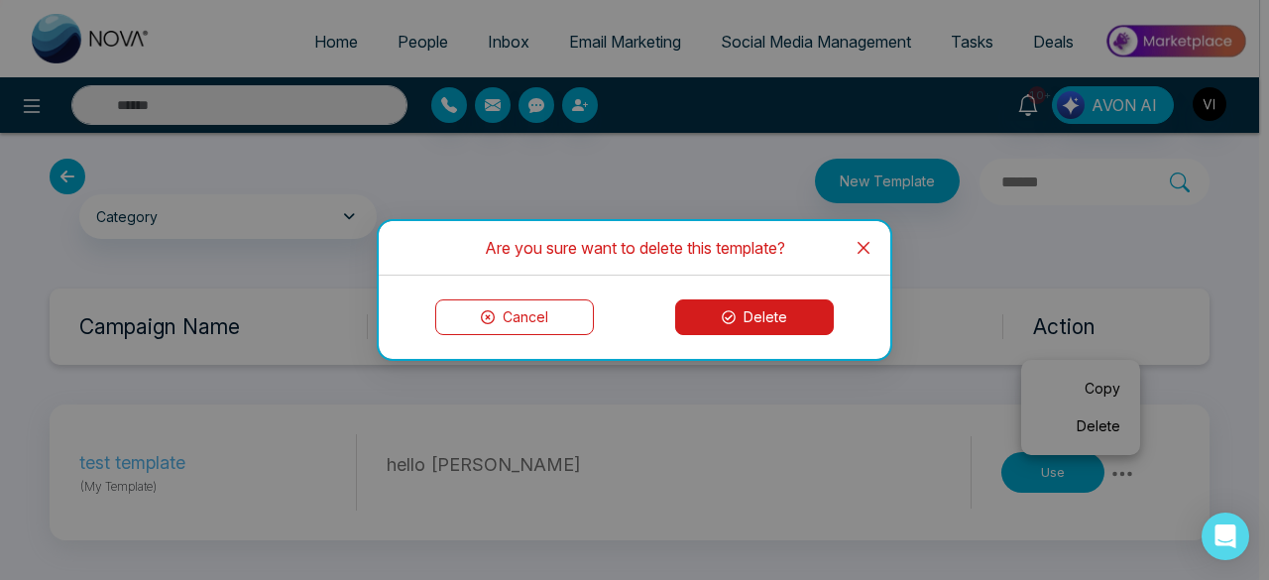
click at [795, 324] on button "Delete" at bounding box center [754, 318] width 159 height 36
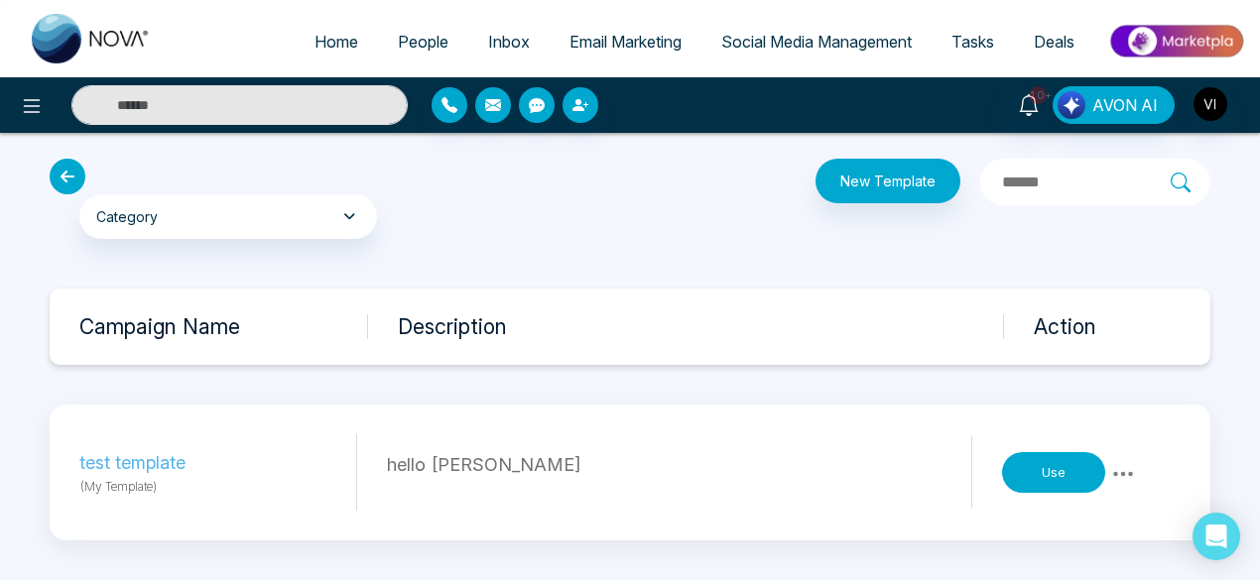
scroll to position [0, 0]
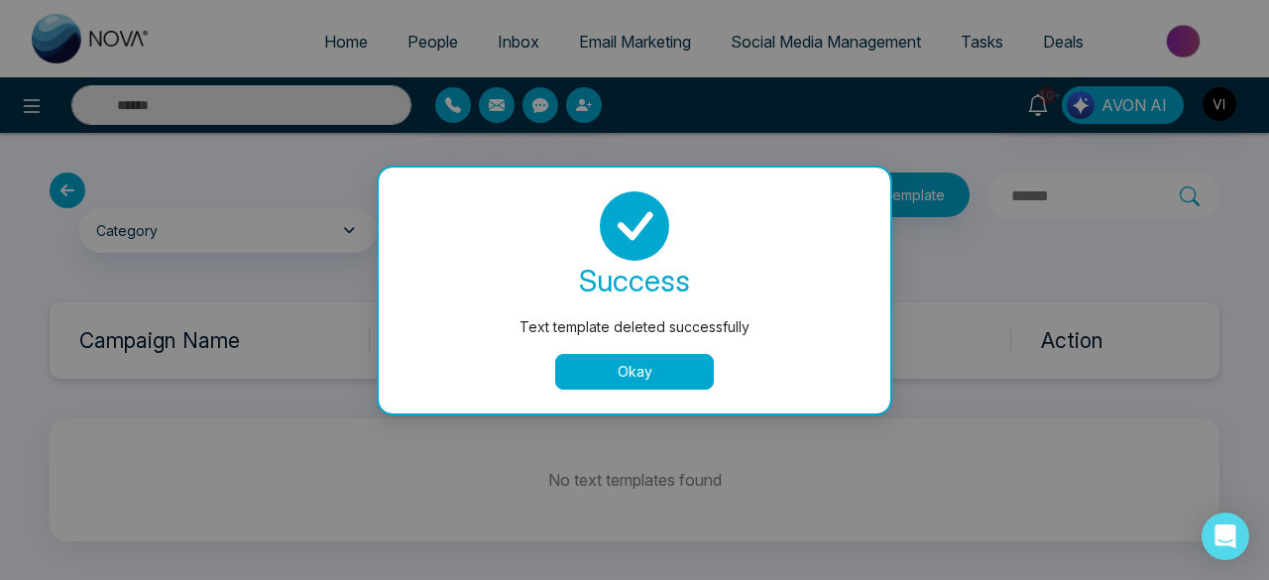
click at [689, 385] on button "Okay" at bounding box center [634, 372] width 159 height 36
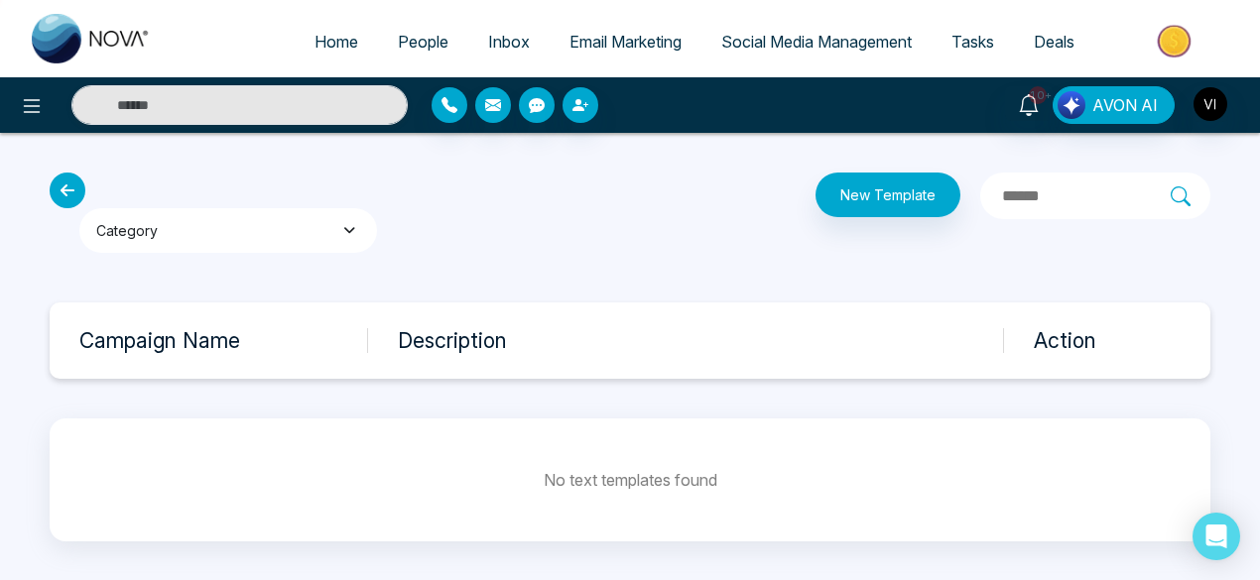
click at [328, 231] on button "Category" at bounding box center [228, 230] width 298 height 45
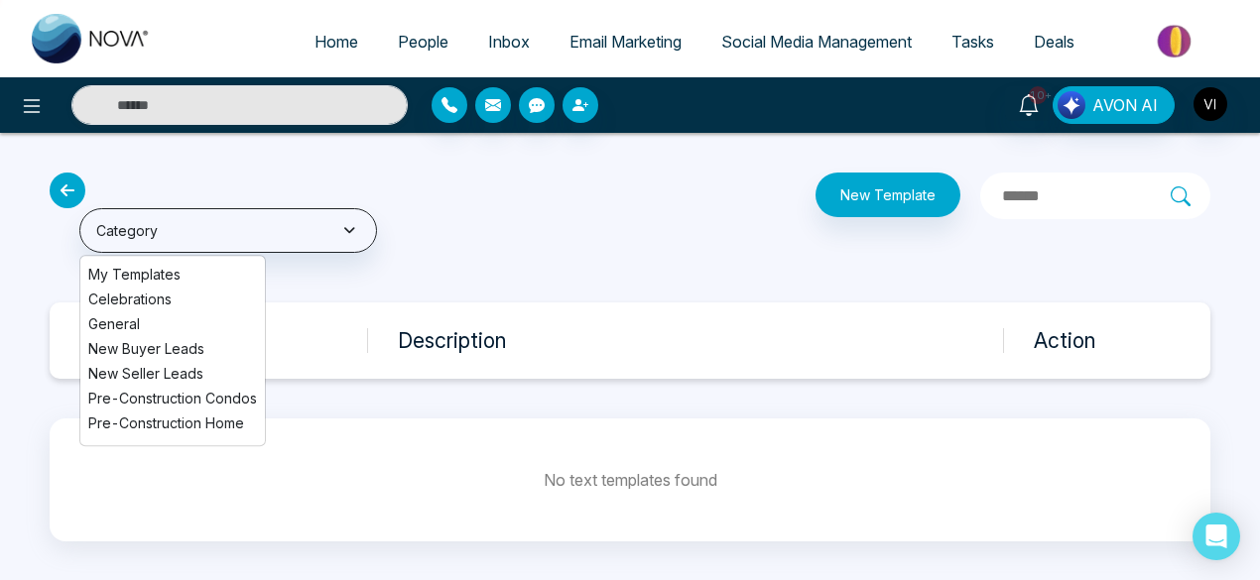
click at [149, 301] on li "Celebrations" at bounding box center [172, 299] width 184 height 21
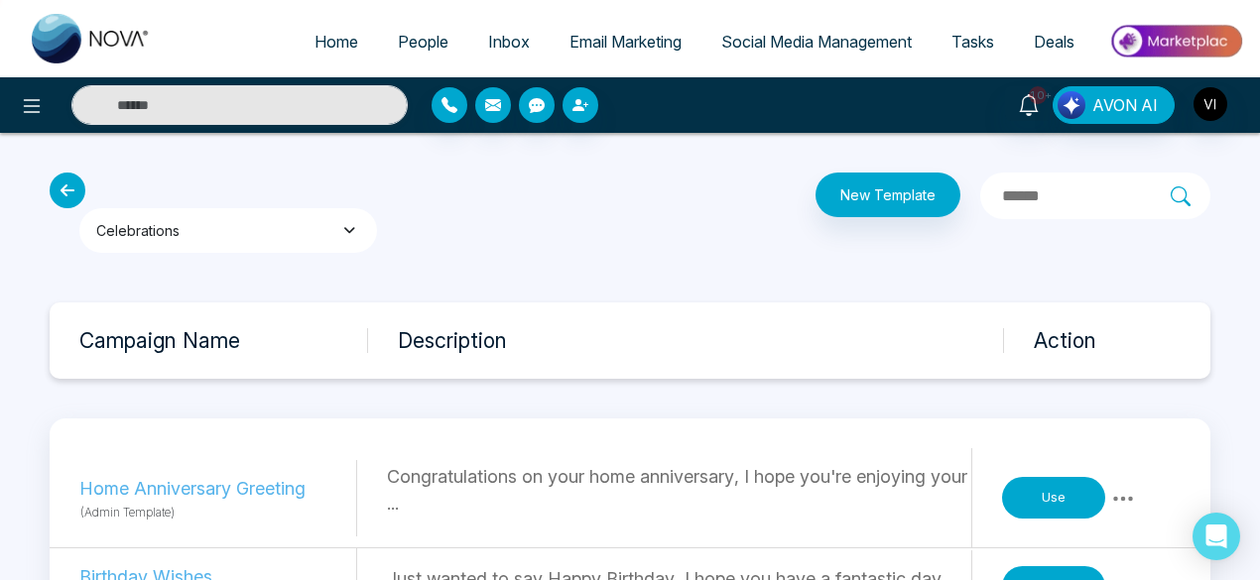
click at [247, 235] on button "Celebrations" at bounding box center [228, 230] width 298 height 45
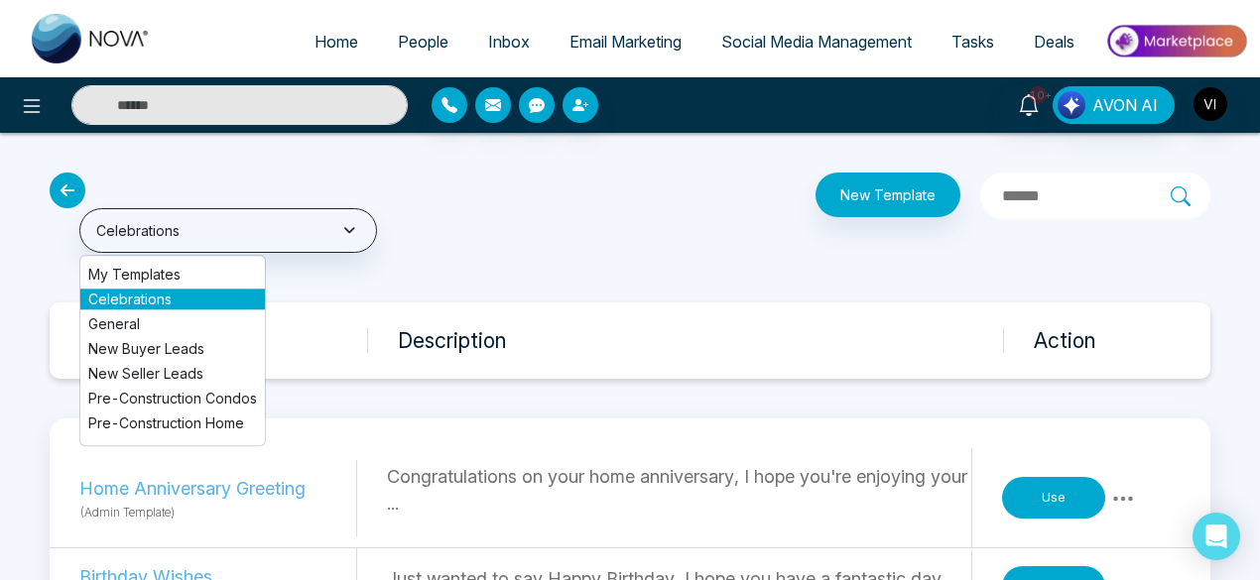
click at [184, 261] on ul "My Templates Celebrations General New Buyer Leads New Seller Leads Pre-Construc…" at bounding box center [172, 350] width 186 height 191
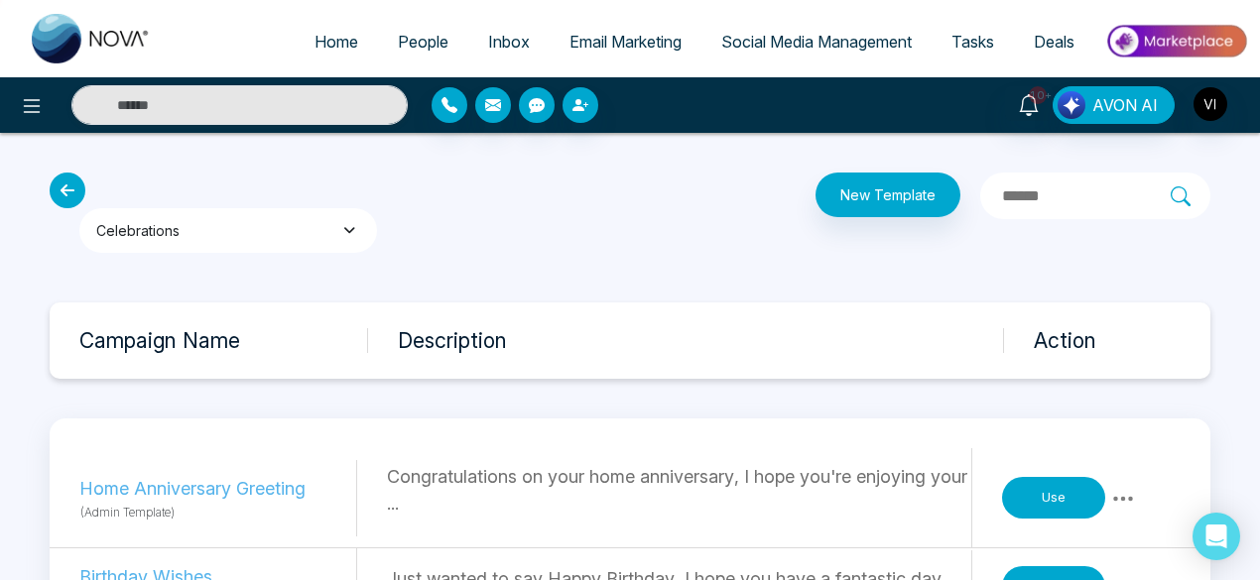
drag, startPoint x: 232, startPoint y: 235, endPoint x: 220, endPoint y: 241, distance: 13.3
click at [220, 241] on button "Celebrations" at bounding box center [228, 230] width 298 height 45
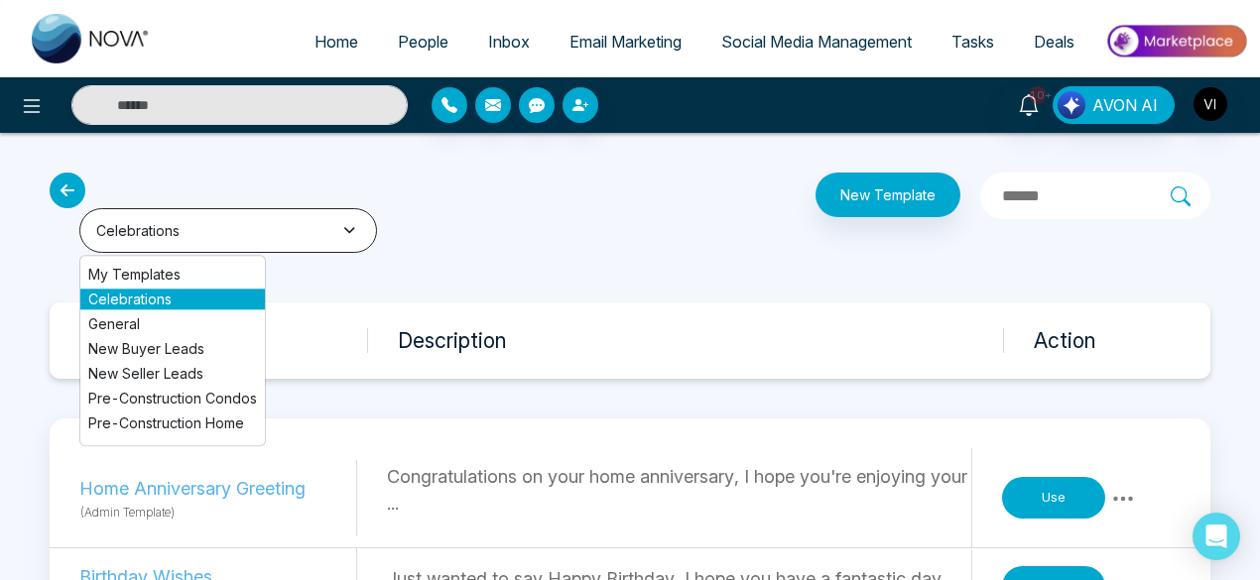
click at [220, 241] on button "Celebrations" at bounding box center [228, 230] width 298 height 45
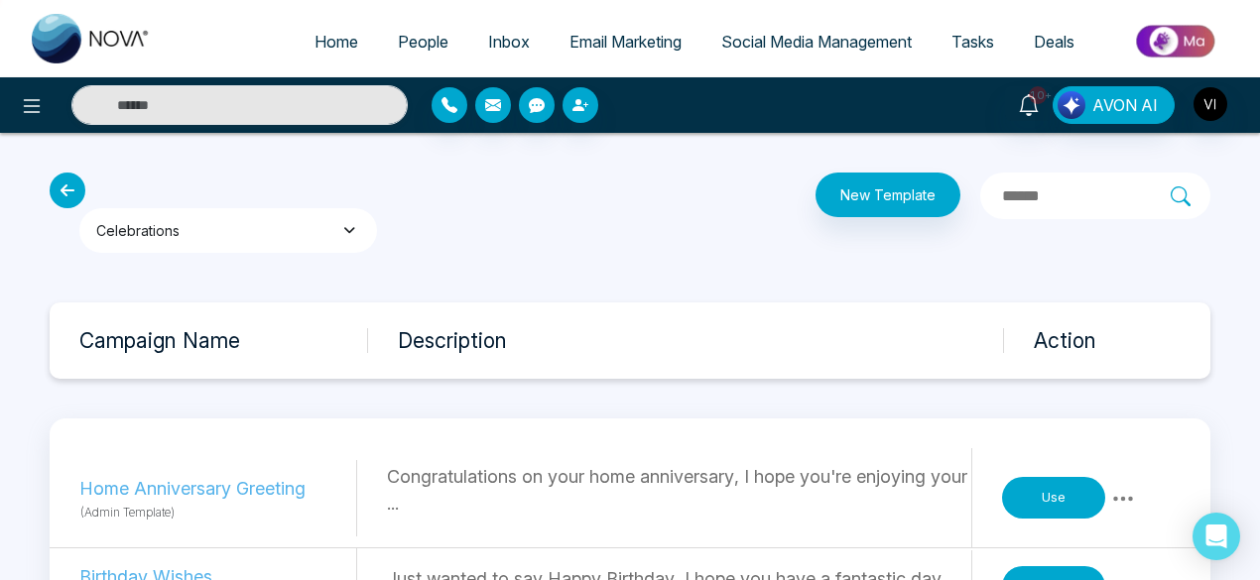
click at [220, 241] on button "Celebrations" at bounding box center [228, 230] width 298 height 45
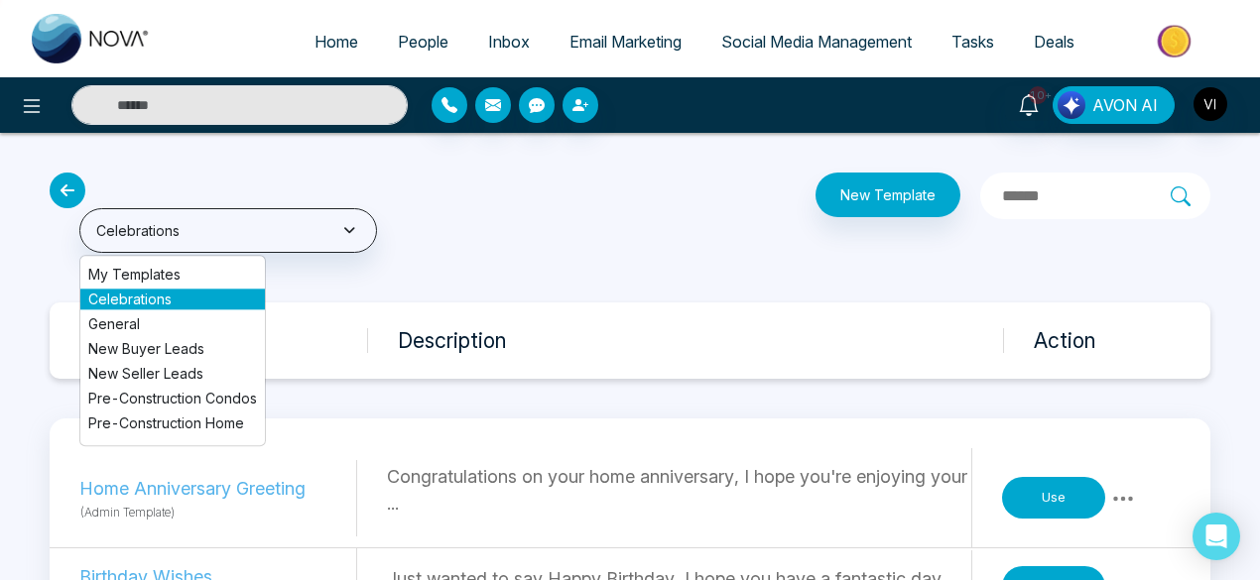
click at [180, 269] on li "My Templates" at bounding box center [172, 274] width 184 height 21
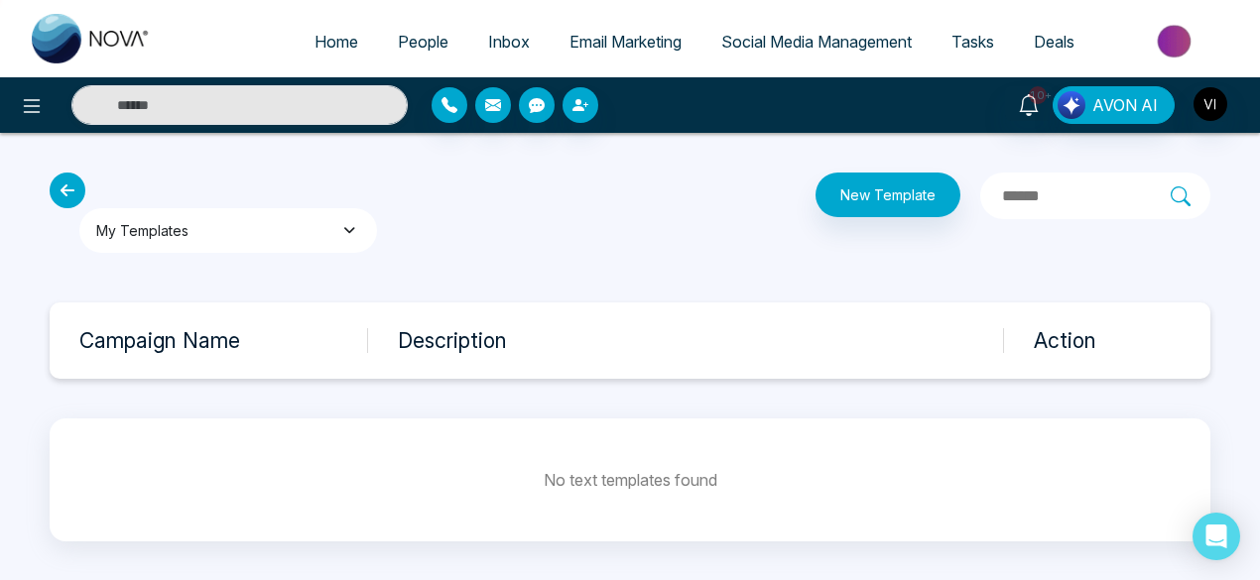
click at [246, 237] on button "My Templates" at bounding box center [228, 230] width 298 height 45
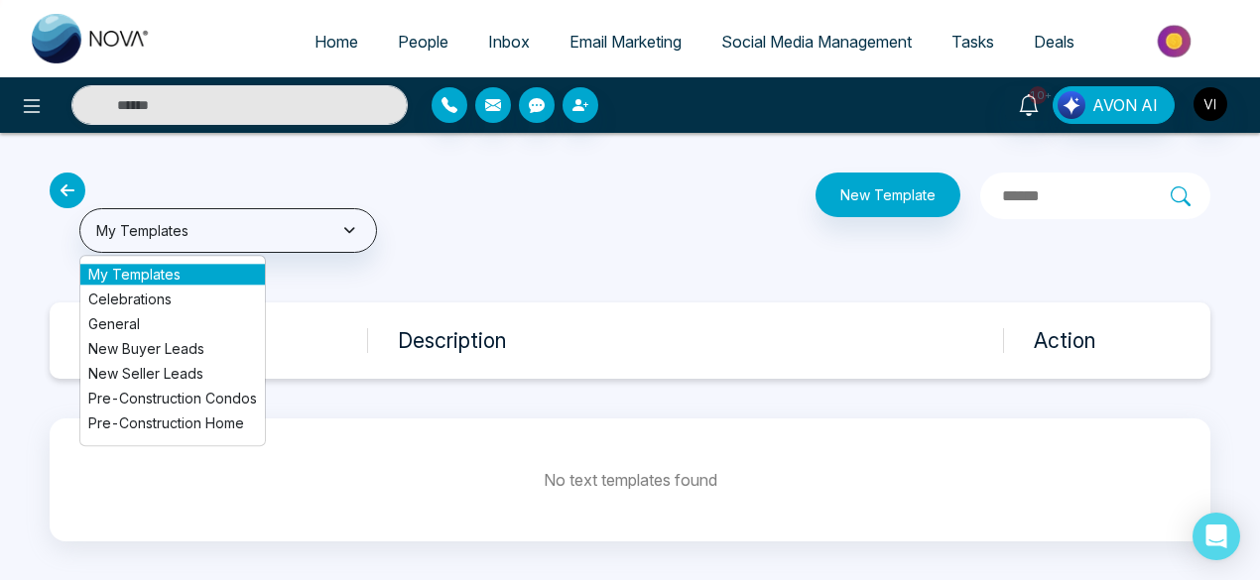
click at [198, 304] on li "Celebrations" at bounding box center [172, 299] width 184 height 21
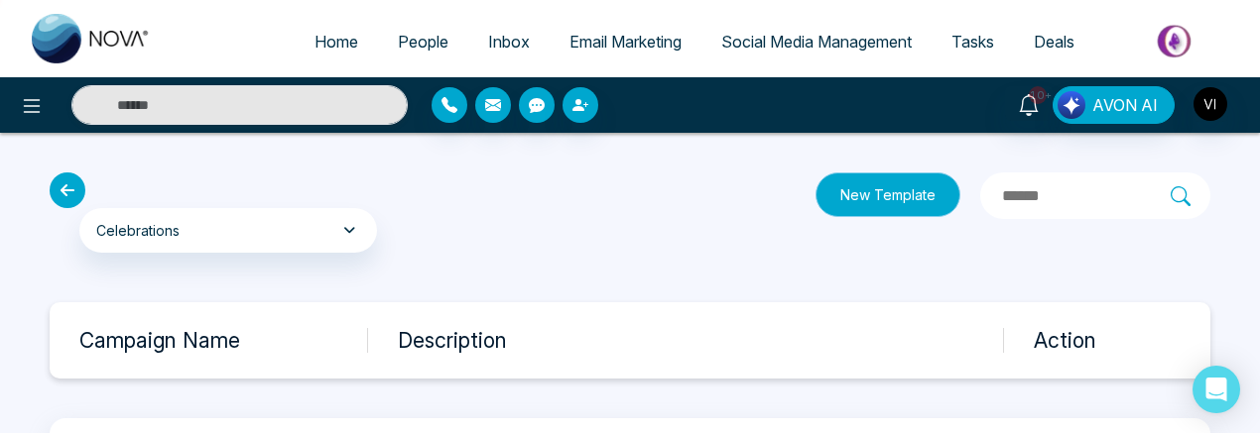
click at [815, 213] on button "New Template" at bounding box center [887, 195] width 145 height 45
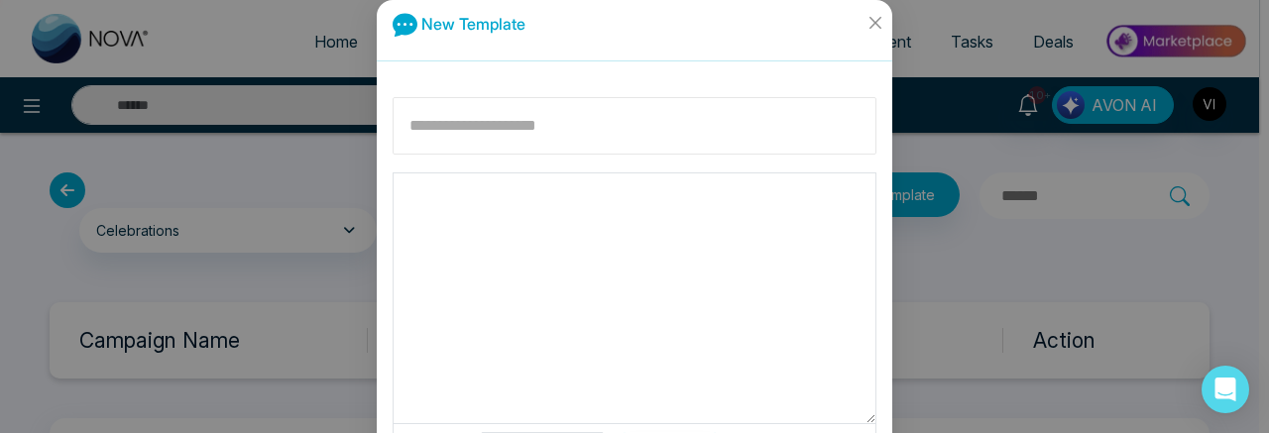
click at [588, 129] on input at bounding box center [635, 126] width 484 height 58
type input "**********"
click at [532, 189] on textarea at bounding box center [635, 299] width 482 height 250
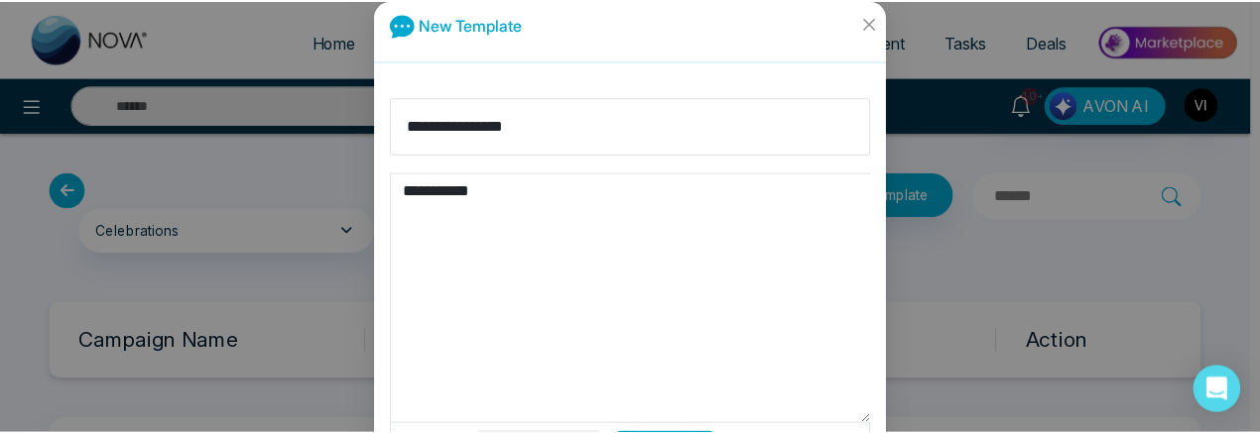
scroll to position [186, 0]
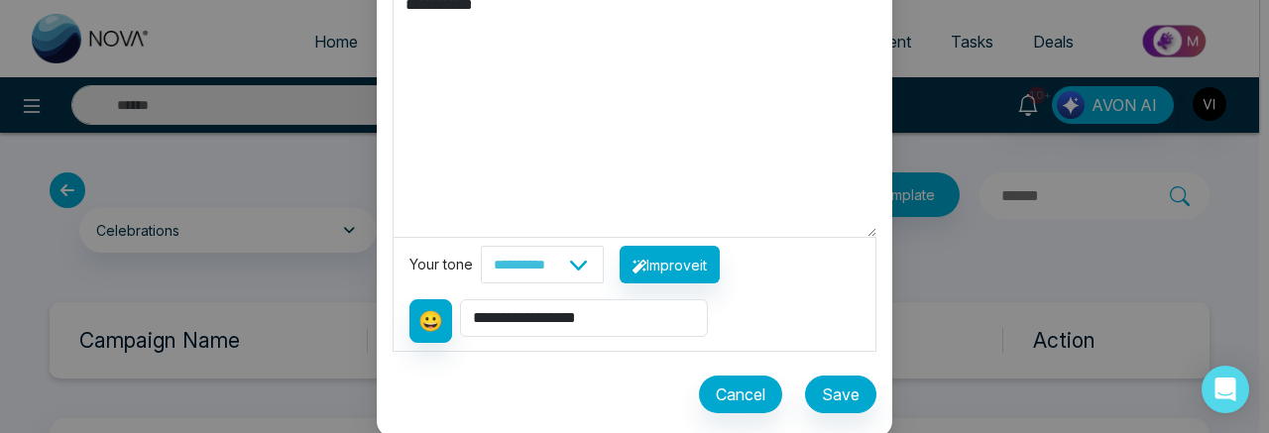
type textarea "**********"
click at [848, 381] on button "Save" at bounding box center [840, 395] width 71 height 38
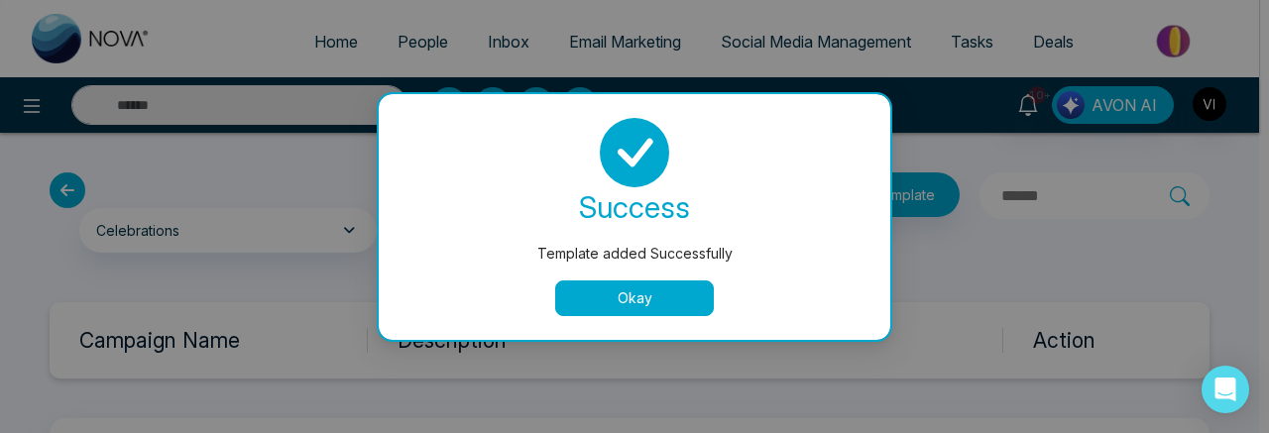
click at [676, 305] on button "Okay" at bounding box center [634, 299] width 159 height 36
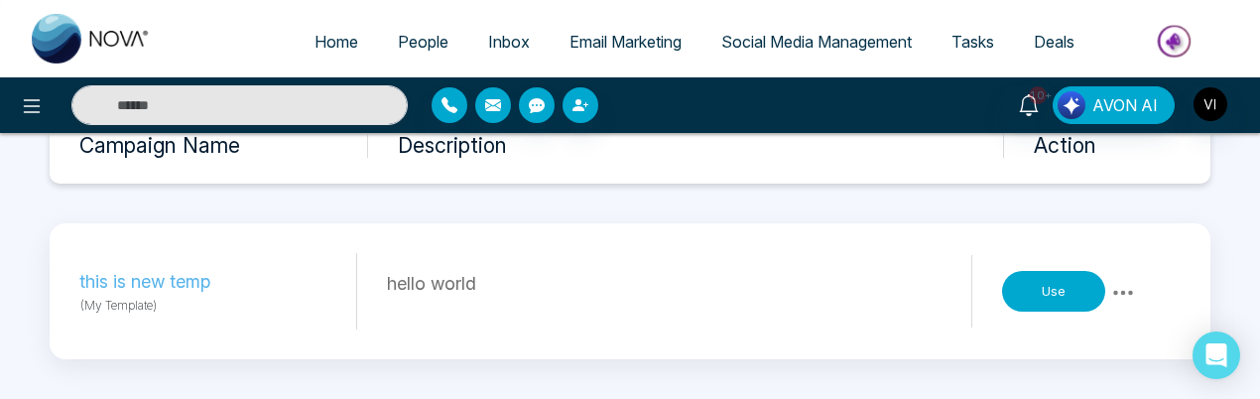
scroll to position [0, 0]
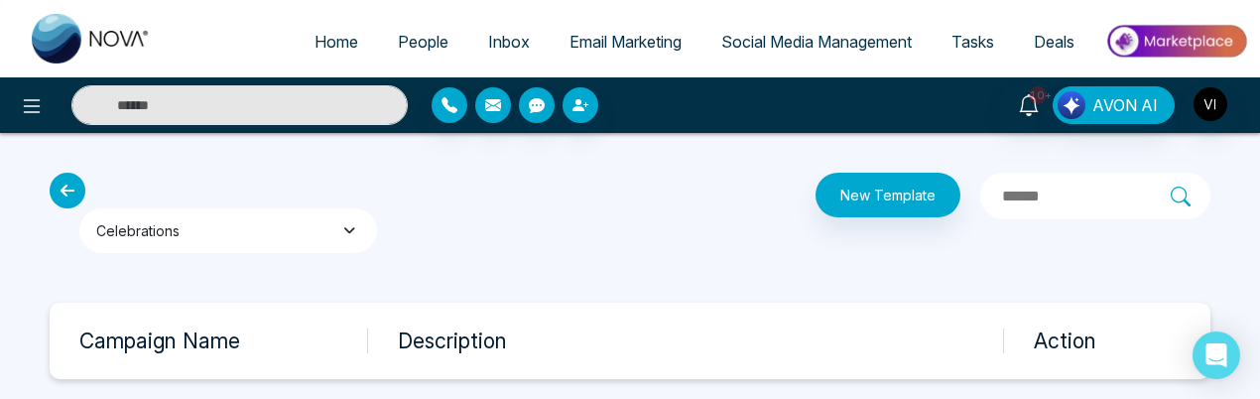
click at [324, 229] on button "Celebrations" at bounding box center [228, 230] width 298 height 45
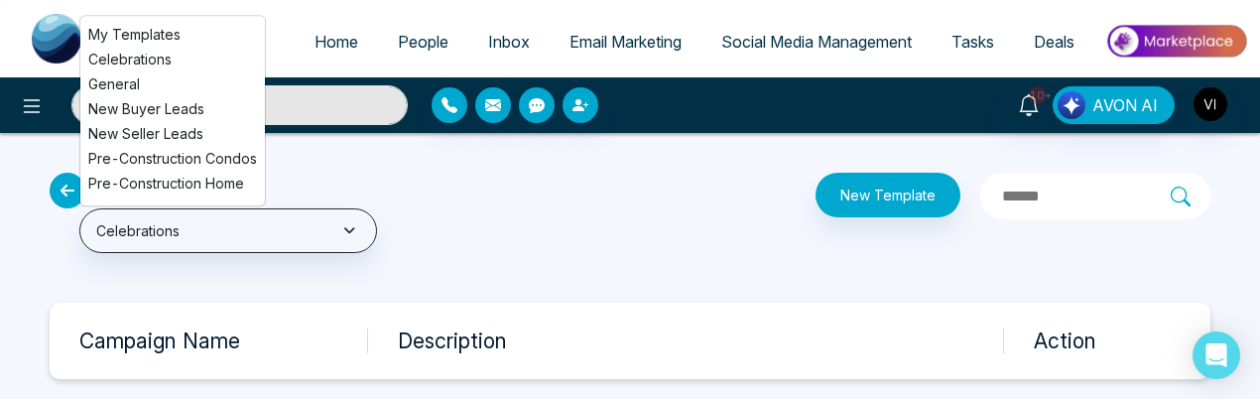
click at [127, 83] on li "General" at bounding box center [172, 83] width 184 height 21
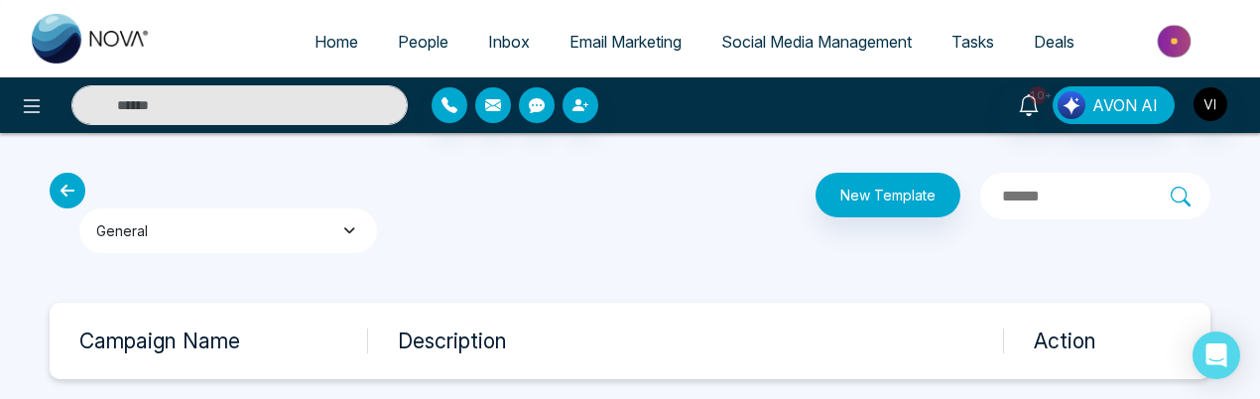
click at [300, 245] on button "General" at bounding box center [228, 230] width 298 height 45
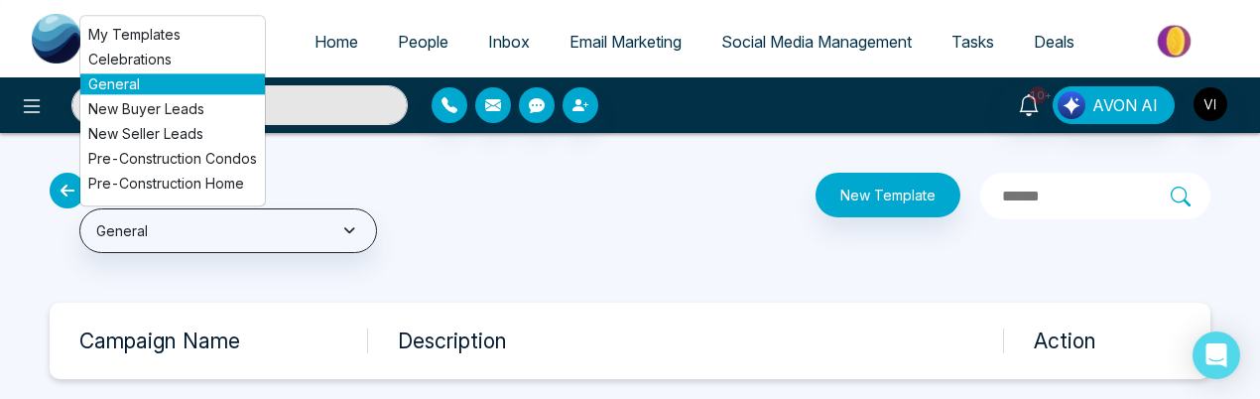
click at [147, 64] on li "Celebrations" at bounding box center [172, 59] width 184 height 21
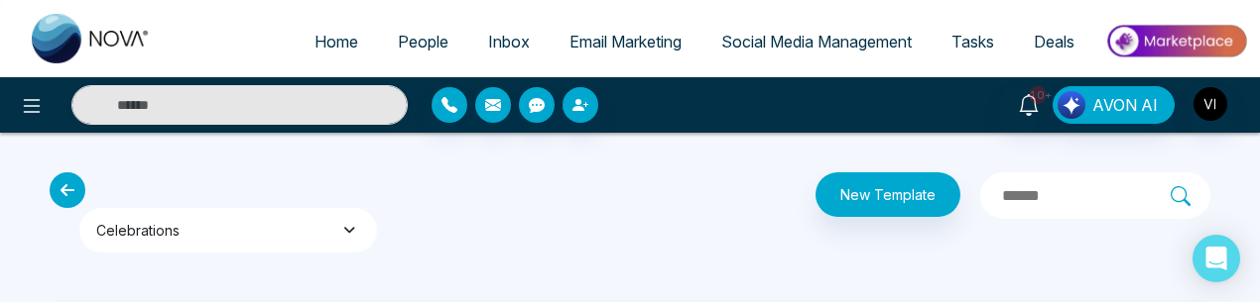
click at [196, 209] on button "Celebrations" at bounding box center [228, 230] width 298 height 45
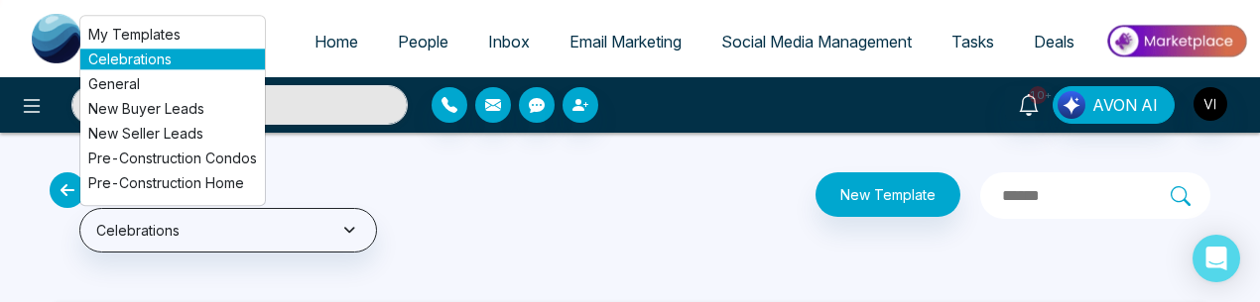
click at [149, 28] on li "My Templates" at bounding box center [172, 34] width 184 height 21
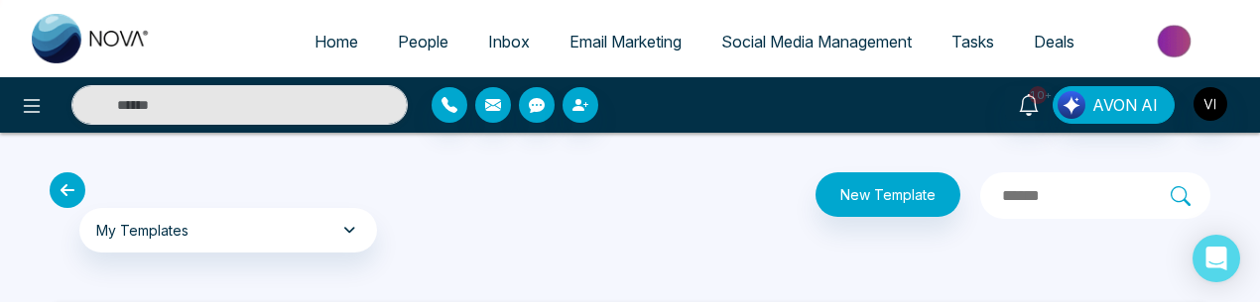
click at [1000, 196] on input "text" at bounding box center [1085, 196] width 171 height 26
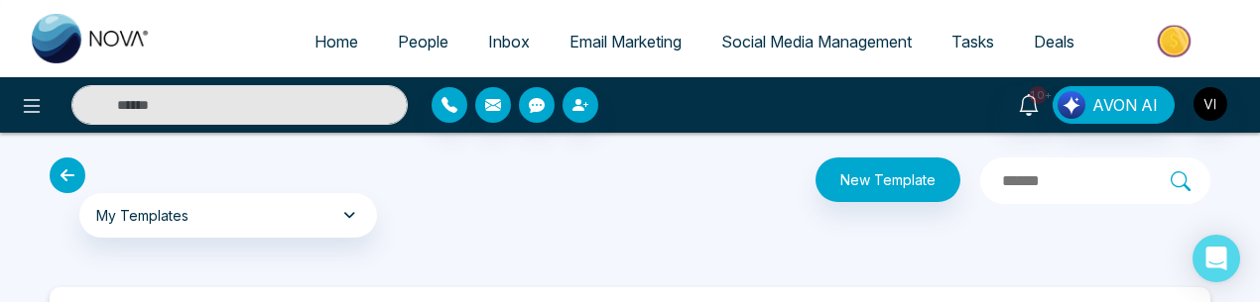
scroll to position [16, 0]
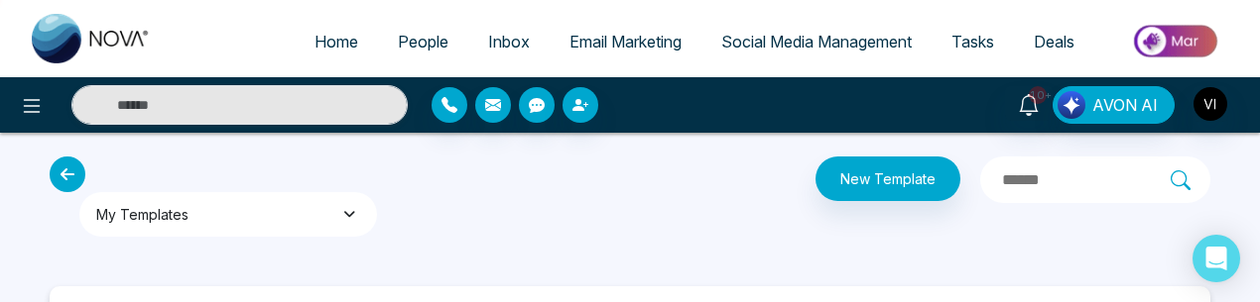
click at [313, 223] on button "My Templates" at bounding box center [228, 214] width 298 height 45
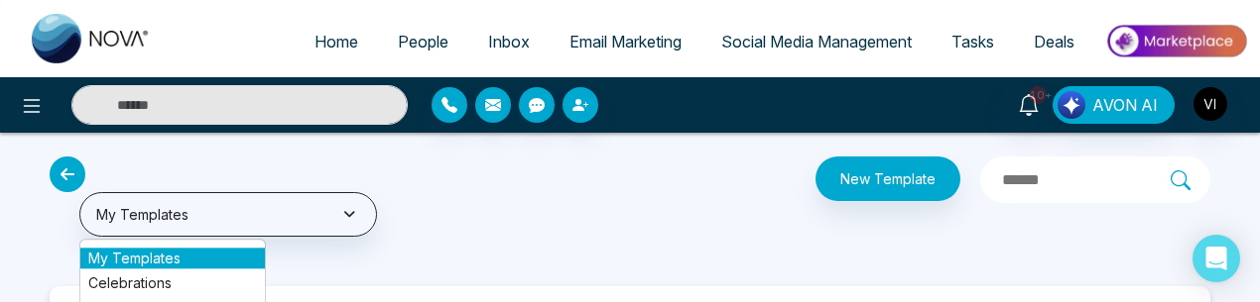
click at [202, 277] on li "Celebrations" at bounding box center [172, 283] width 184 height 21
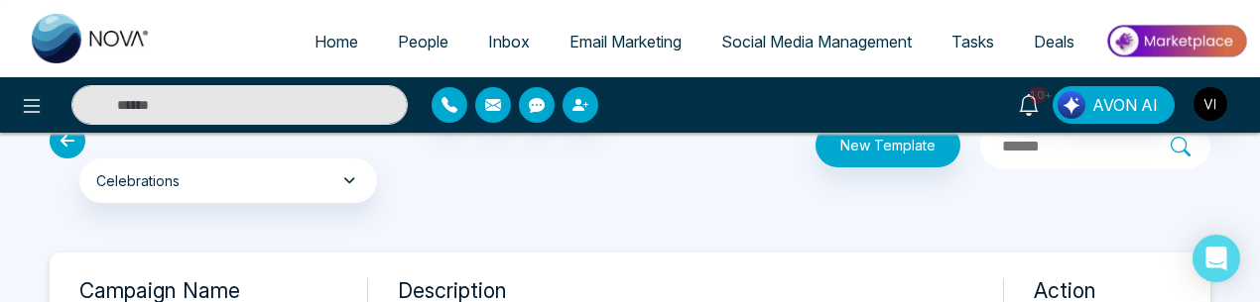
scroll to position [0, 0]
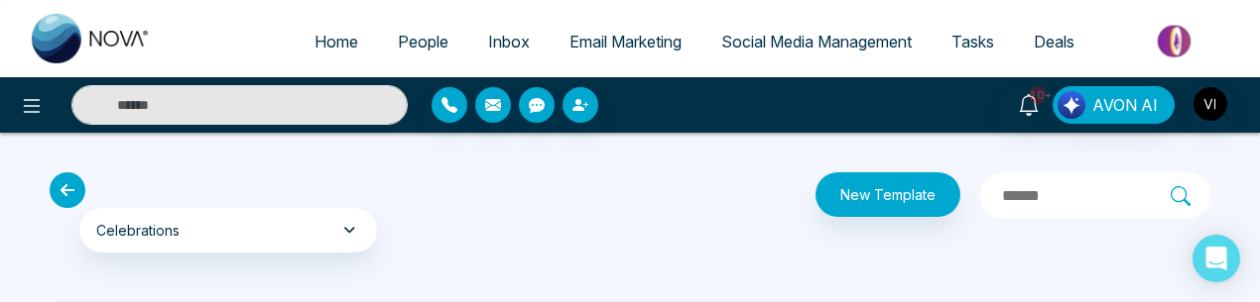
click at [1000, 188] on input "text" at bounding box center [1085, 196] width 171 height 26
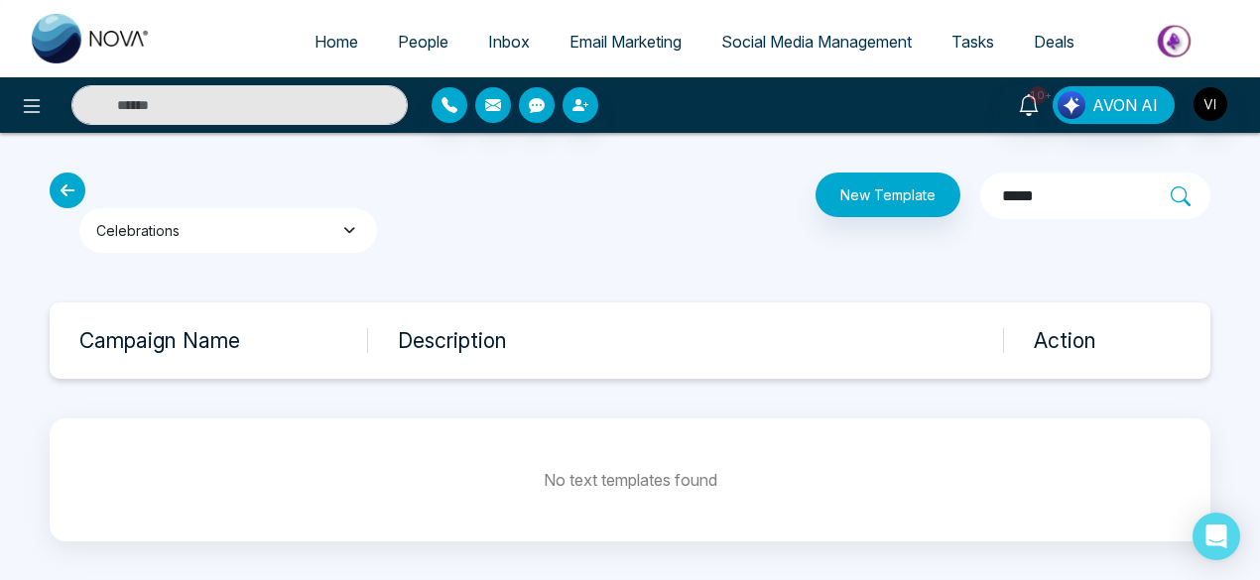
click at [262, 238] on button "Celebrations" at bounding box center [228, 230] width 298 height 45
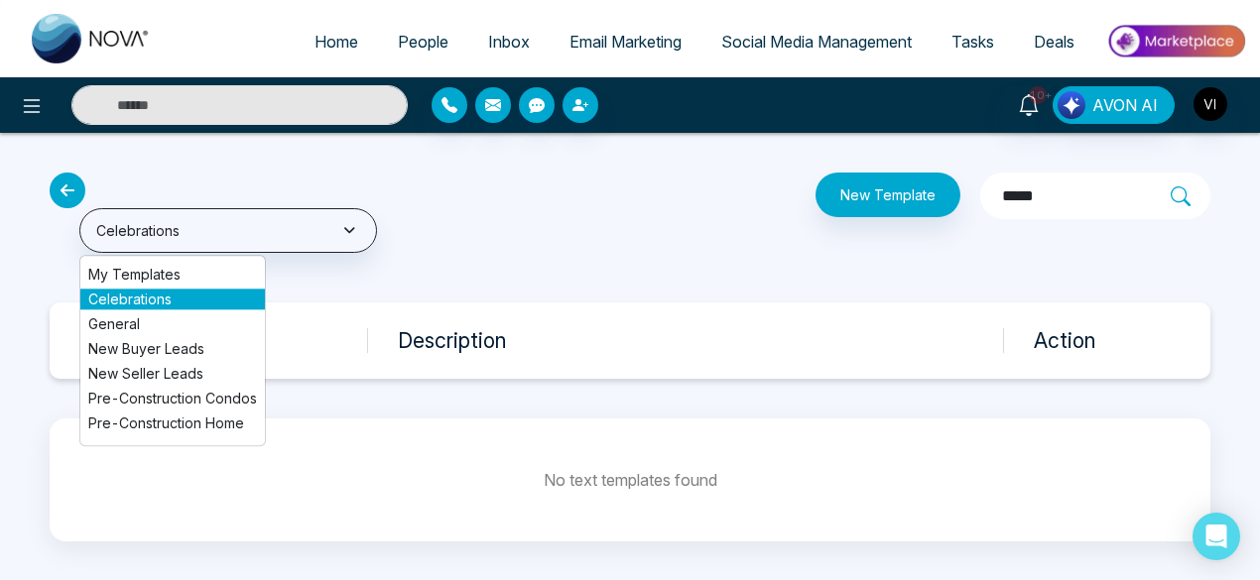
click at [171, 272] on li "My Templates" at bounding box center [172, 274] width 184 height 21
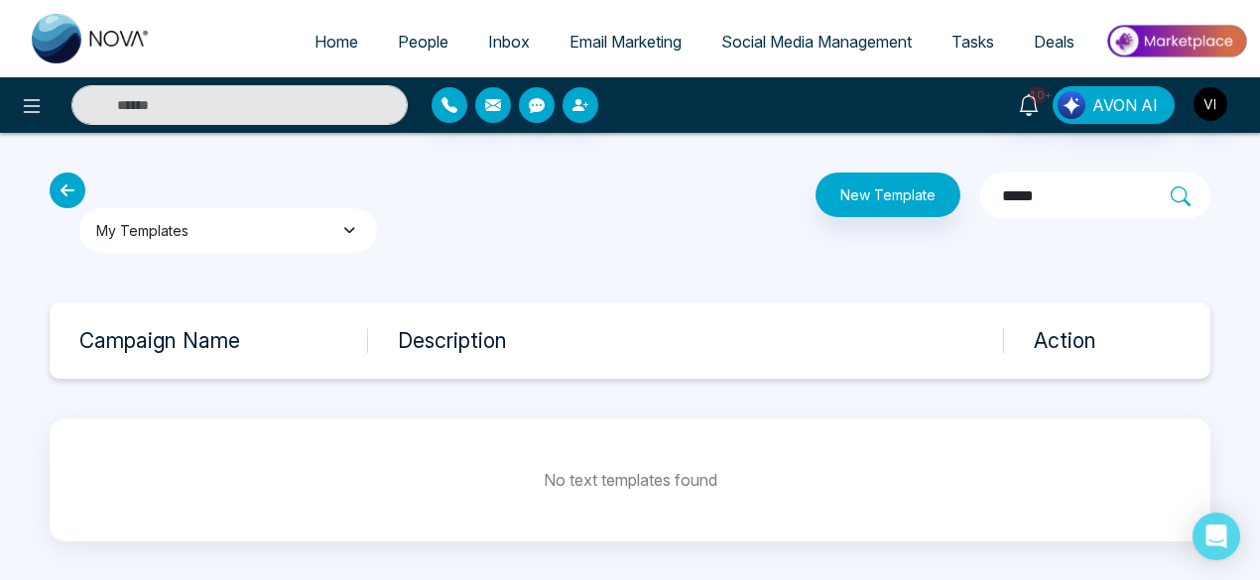
click at [259, 219] on button "My Templates" at bounding box center [228, 230] width 298 height 45
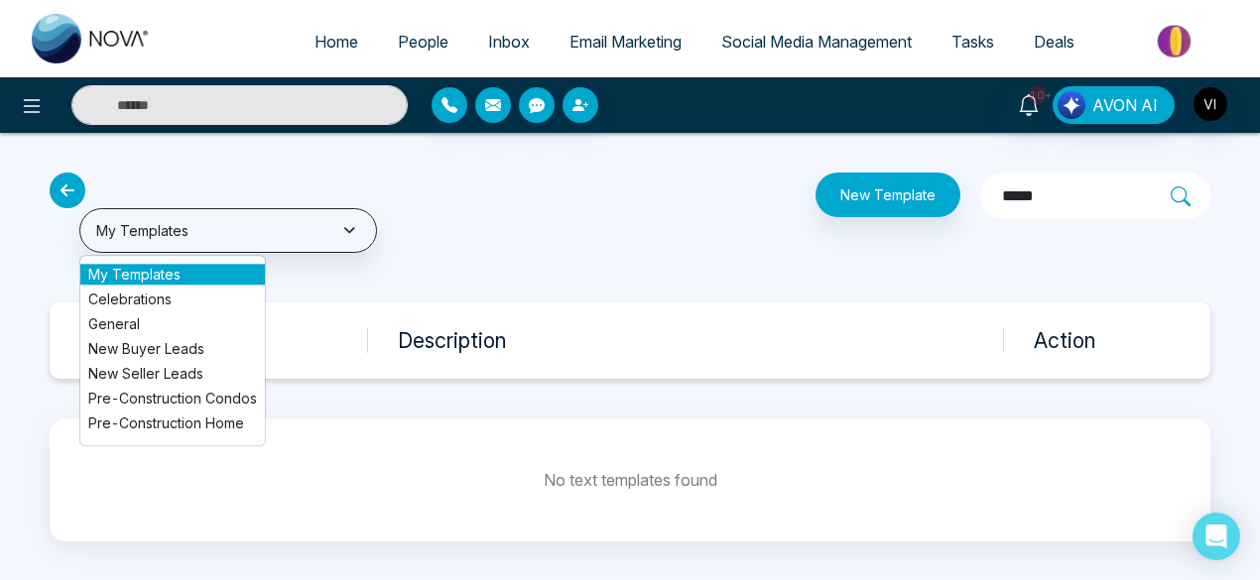
click at [174, 297] on li "Celebrations" at bounding box center [172, 299] width 184 height 21
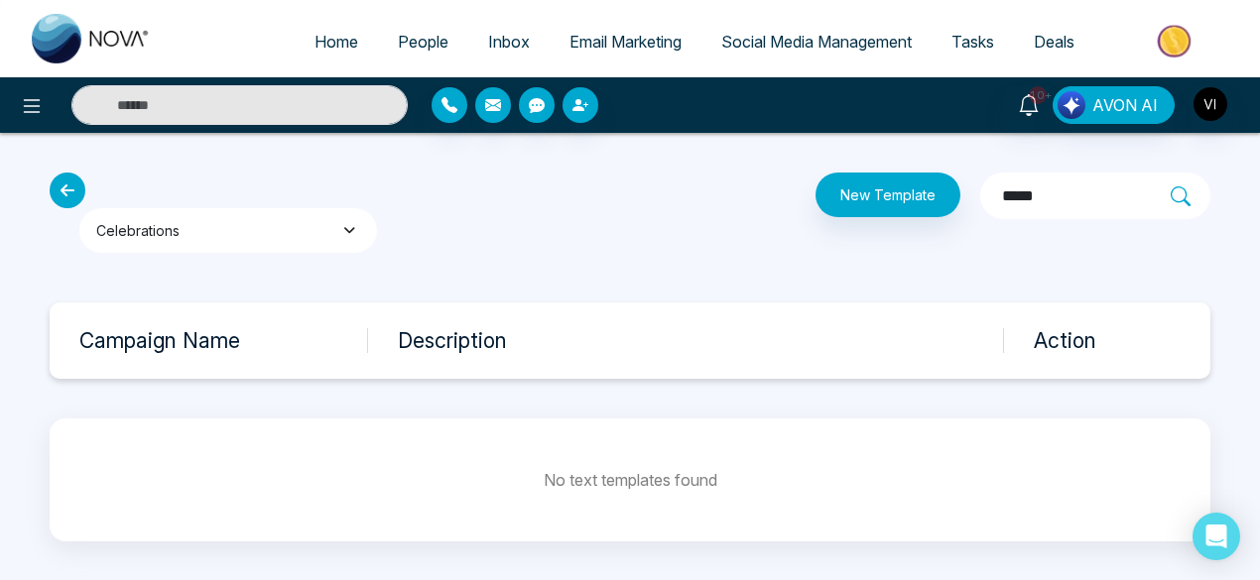
click at [260, 229] on button "Celebrations" at bounding box center [228, 230] width 298 height 45
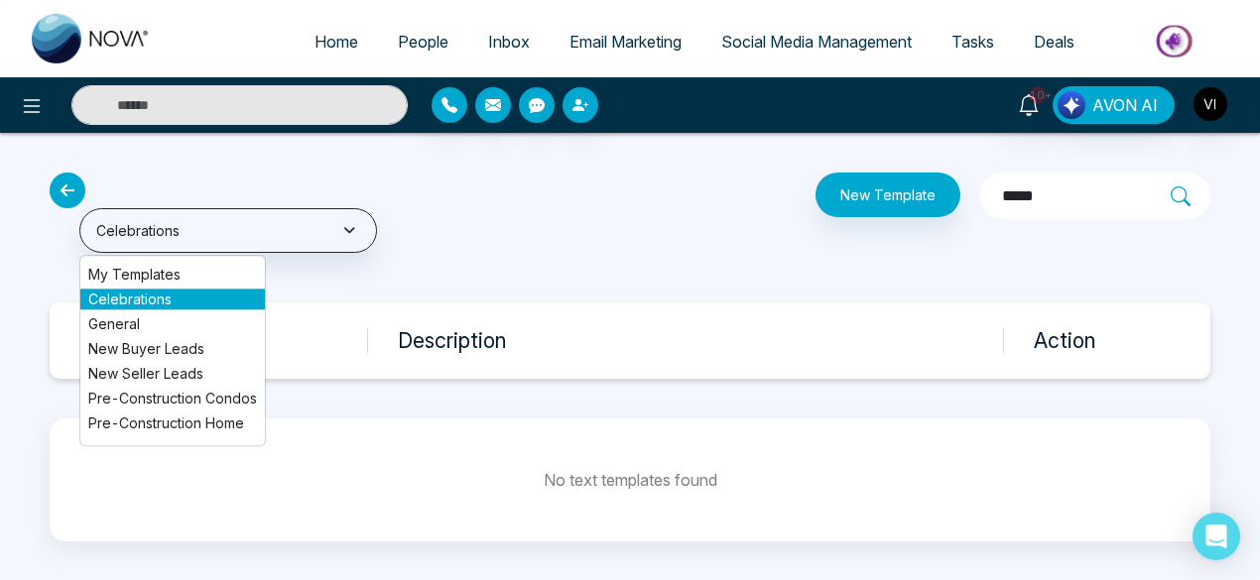
click at [184, 277] on li "My Templates" at bounding box center [172, 274] width 184 height 21
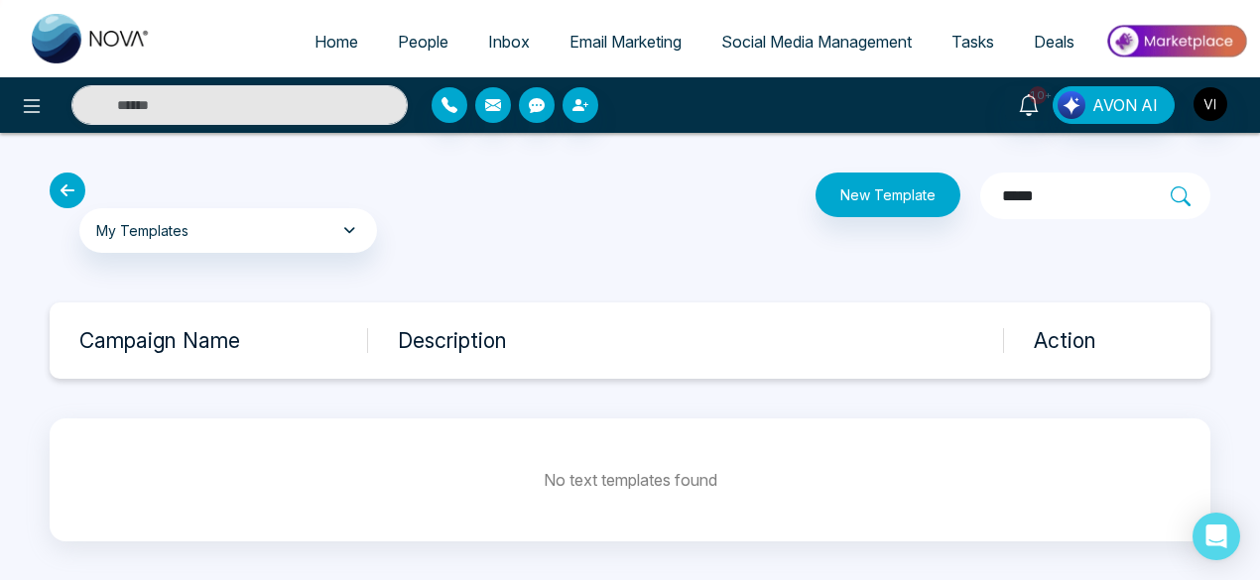
drag, startPoint x: 1007, startPoint y: 199, endPoint x: 949, endPoint y: 196, distance: 57.6
click at [1000, 196] on input "*****" at bounding box center [1085, 196] width 171 height 26
type input "*"
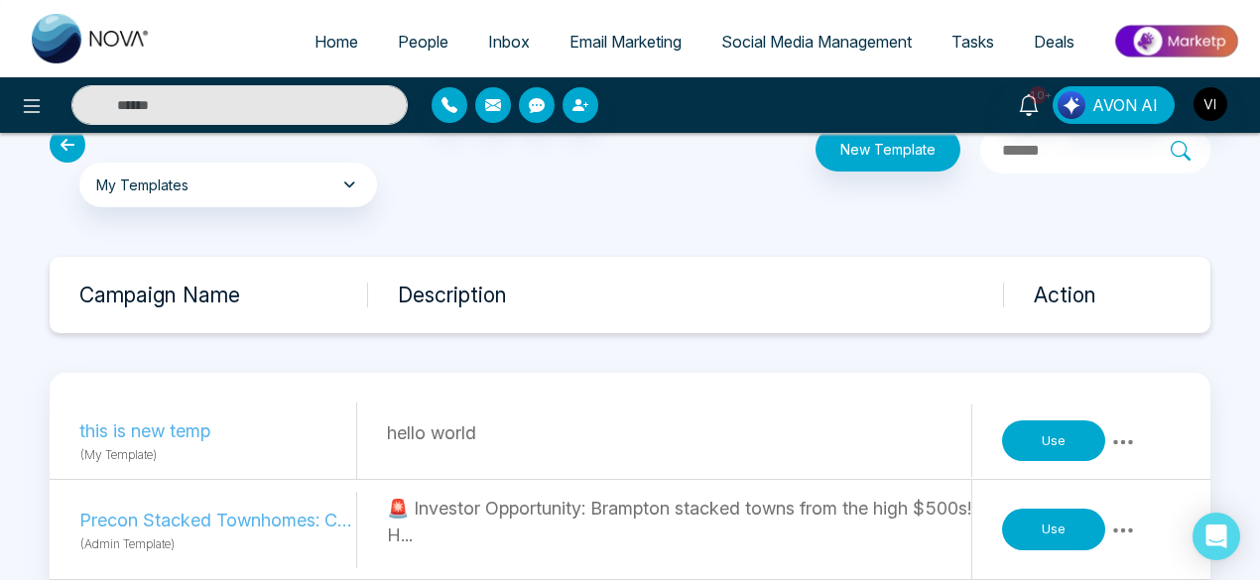
scroll to position [45, 0]
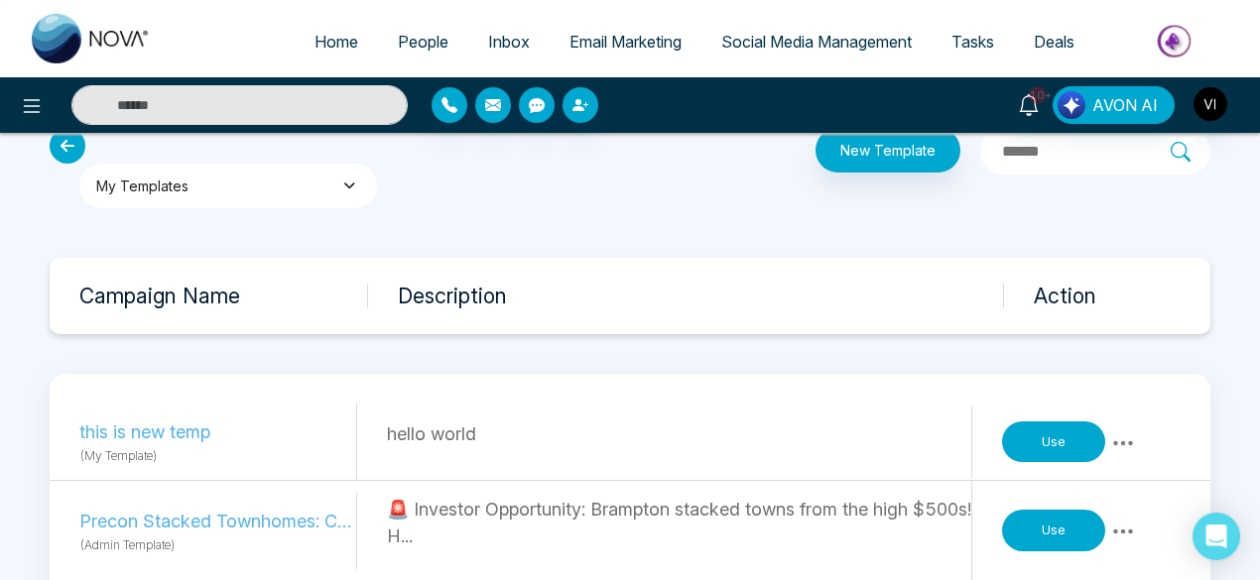
click at [269, 187] on button "My Templates" at bounding box center [228, 186] width 298 height 45
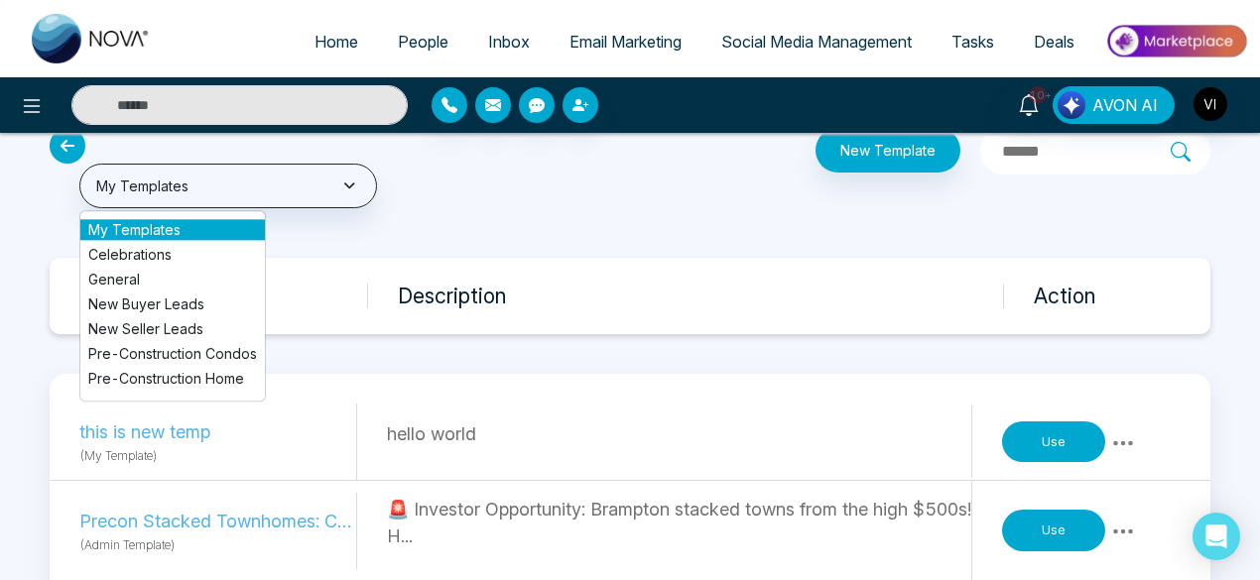
click at [194, 249] on li "Celebrations" at bounding box center [172, 254] width 184 height 21
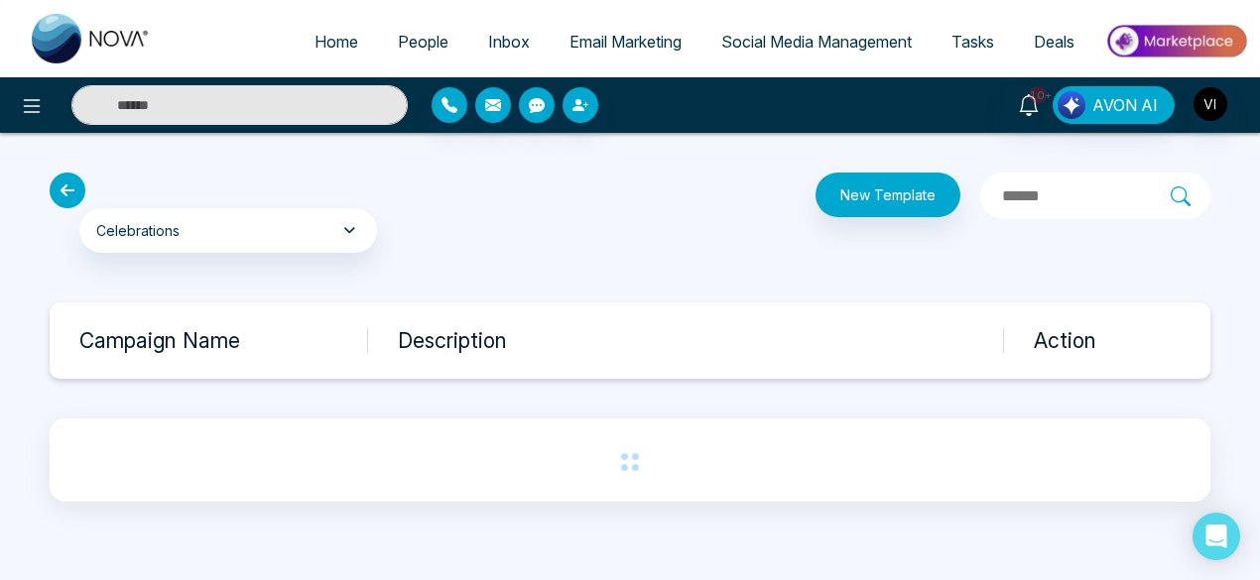
scroll to position [0, 0]
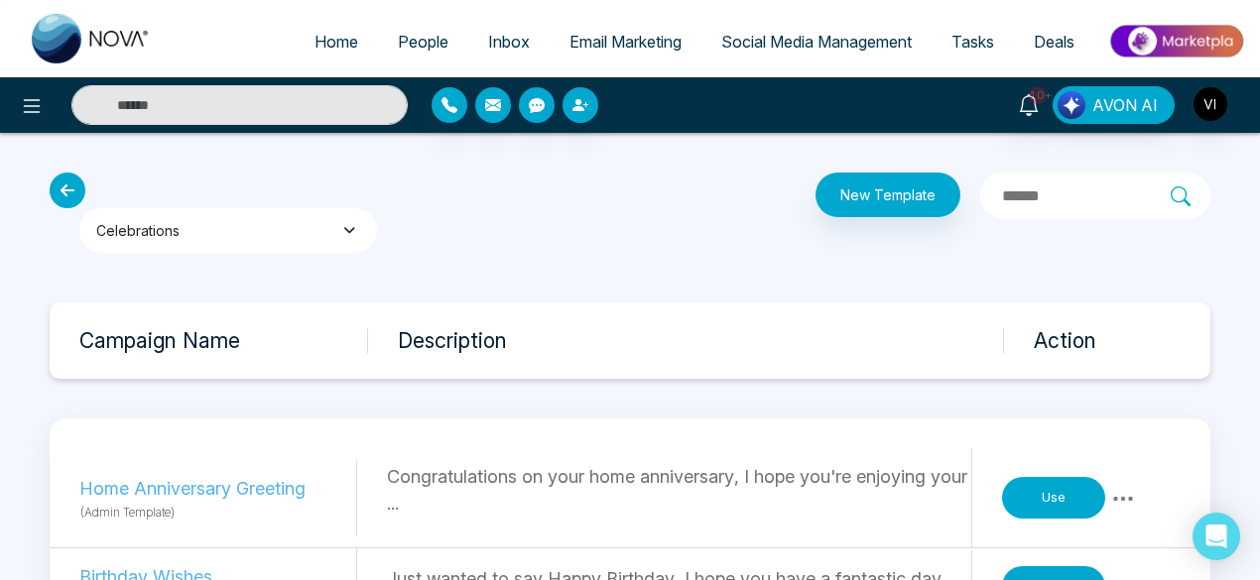
click at [226, 235] on button "Celebrations" at bounding box center [228, 230] width 298 height 45
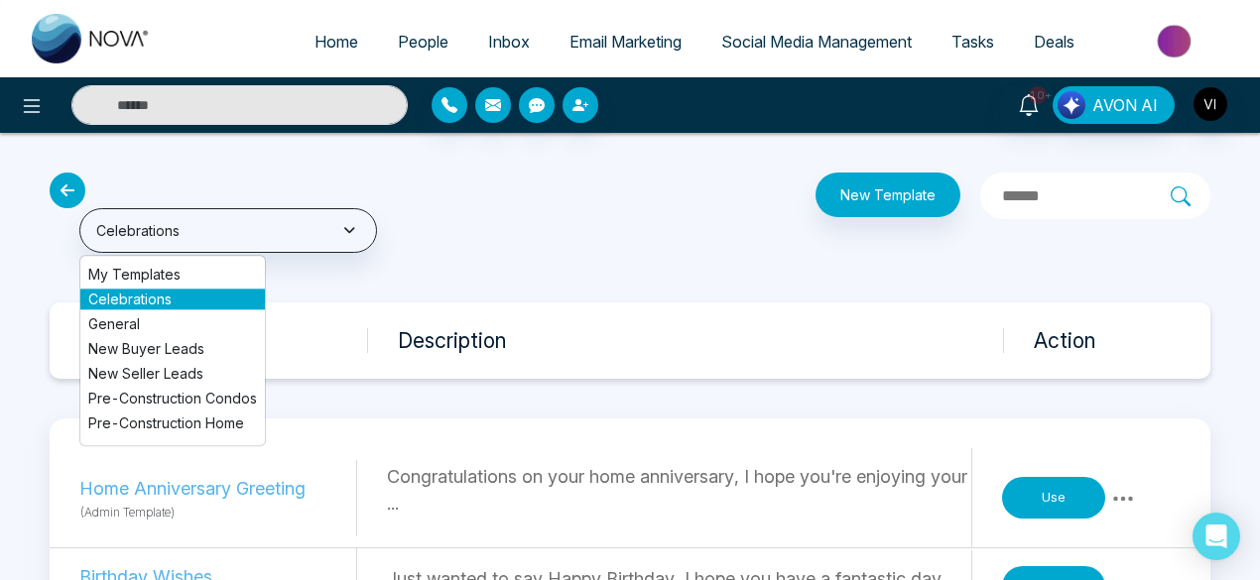
click at [179, 275] on li "My Templates" at bounding box center [172, 274] width 184 height 21
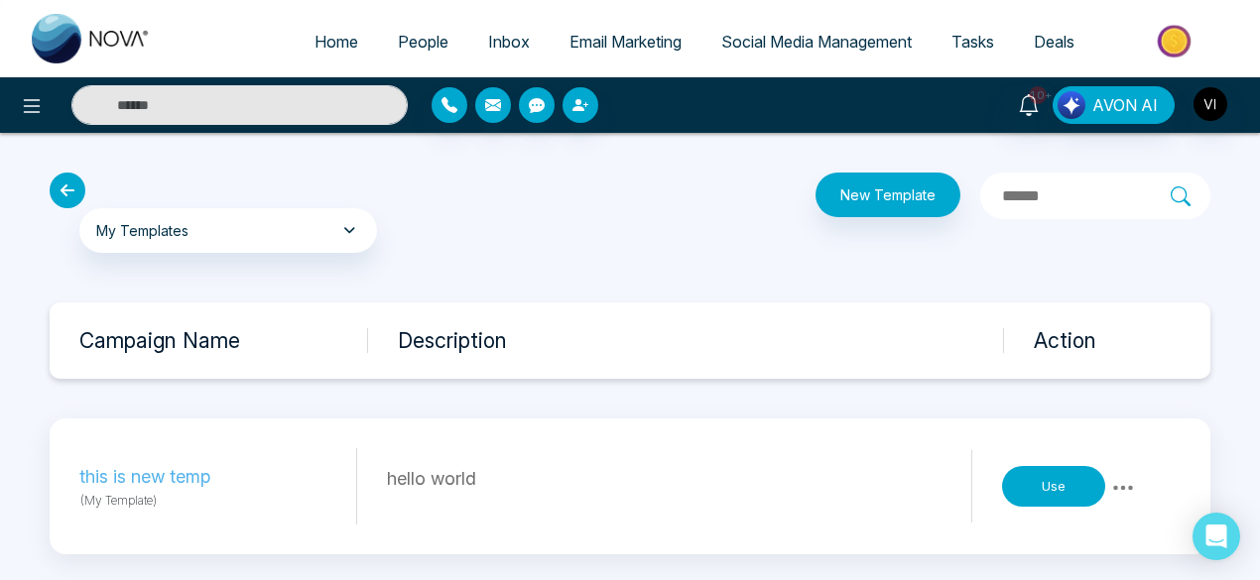
scroll to position [14, 0]
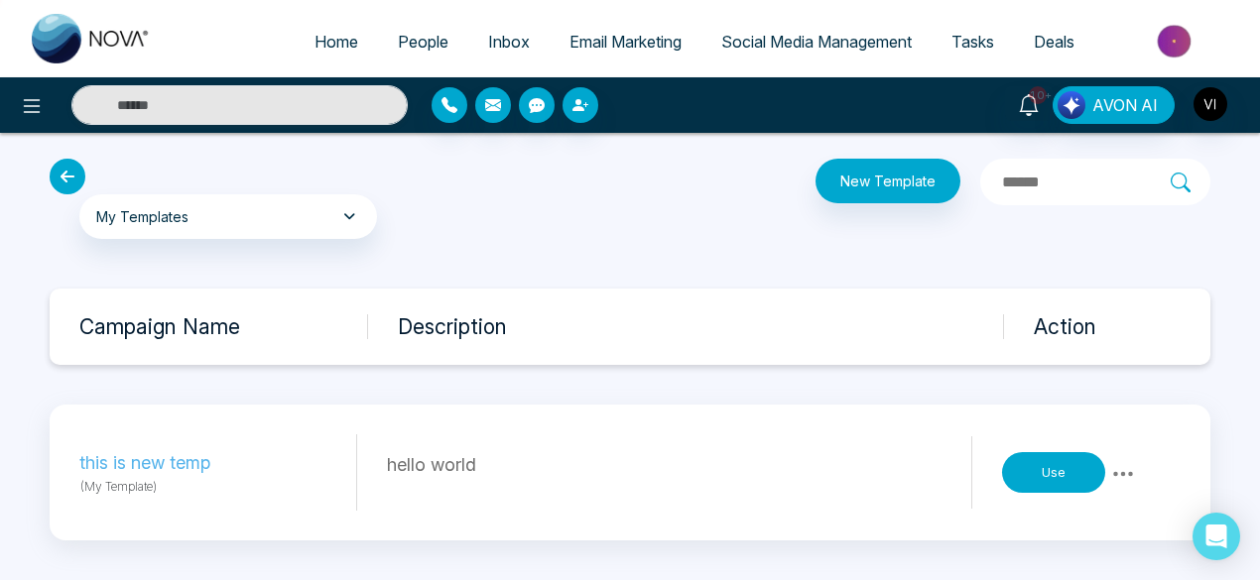
click at [1126, 472] on icon at bounding box center [1123, 474] width 24 height 24
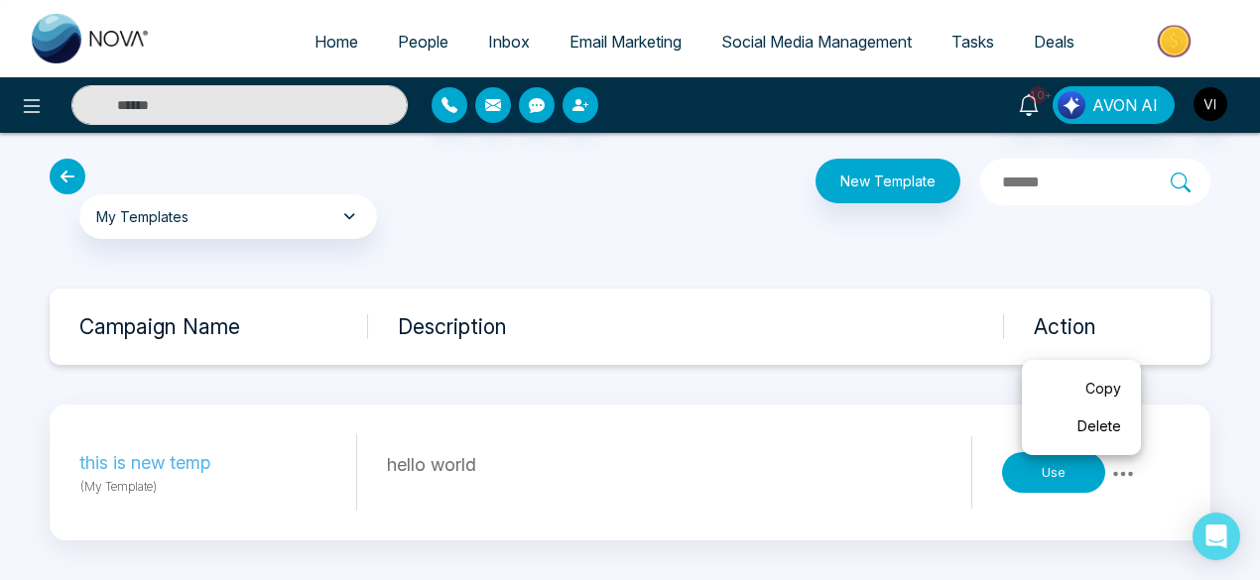
click at [1094, 424] on link "Delete" at bounding box center [1080, 427] width 99 height 38
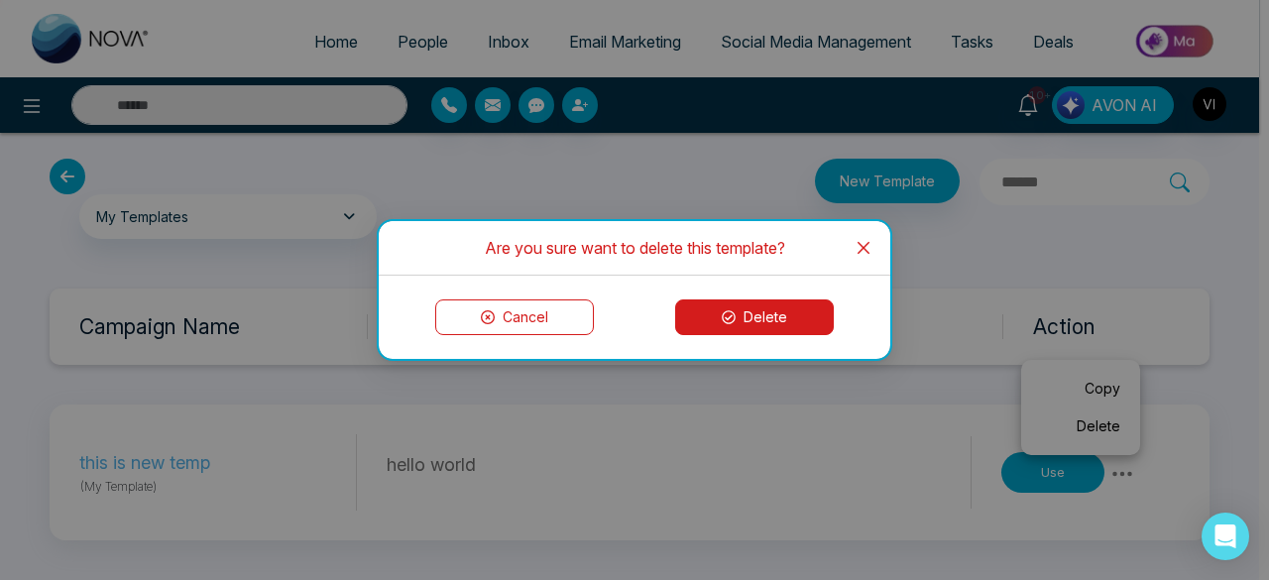
click at [766, 310] on button "Delete" at bounding box center [754, 318] width 159 height 36
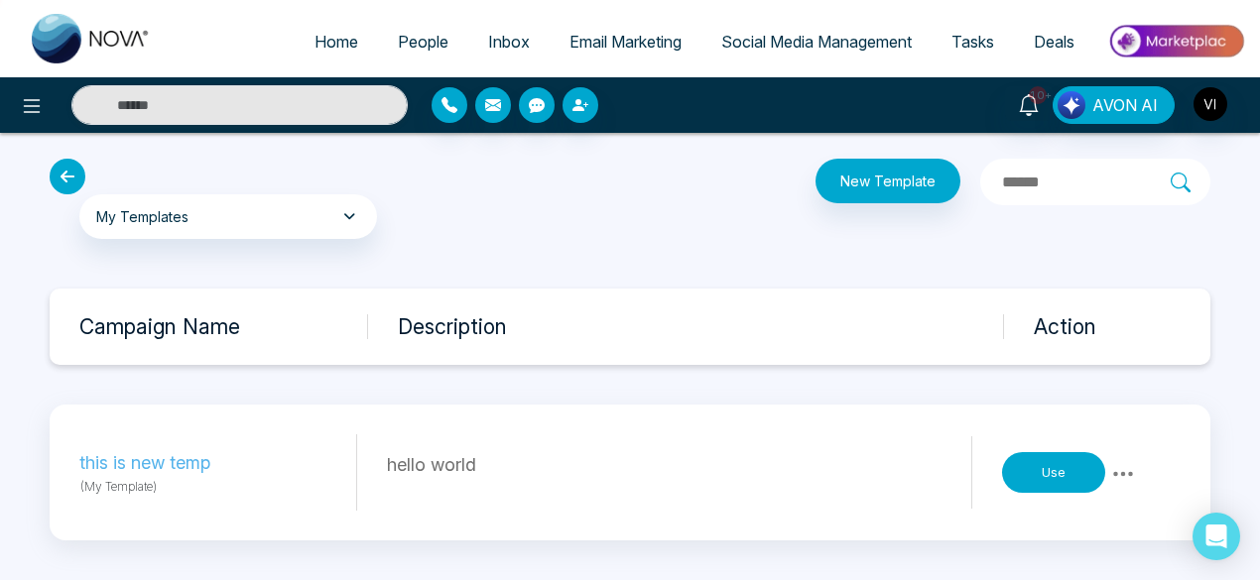
scroll to position [0, 0]
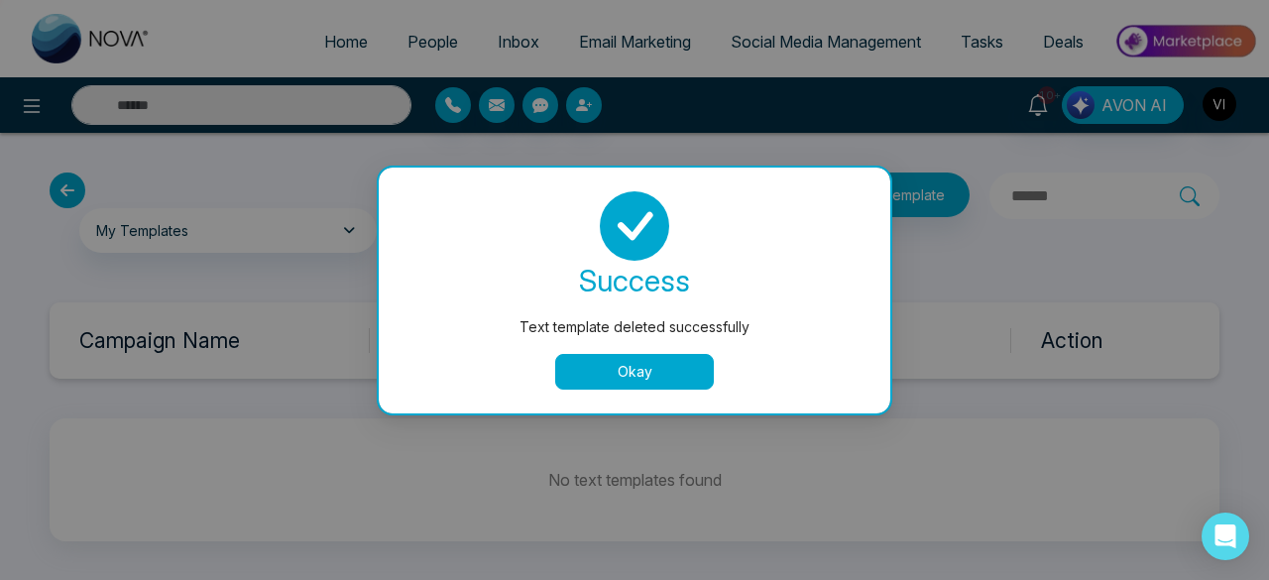
click at [625, 375] on button "Okay" at bounding box center [634, 372] width 159 height 36
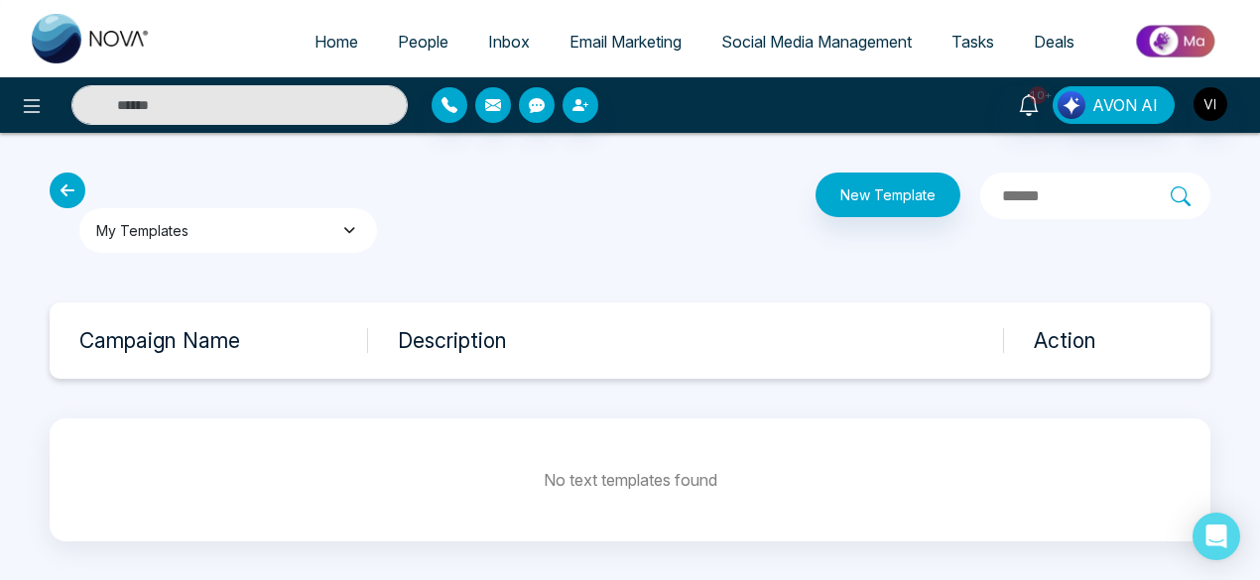
click at [298, 245] on button "My Templates" at bounding box center [228, 230] width 298 height 45
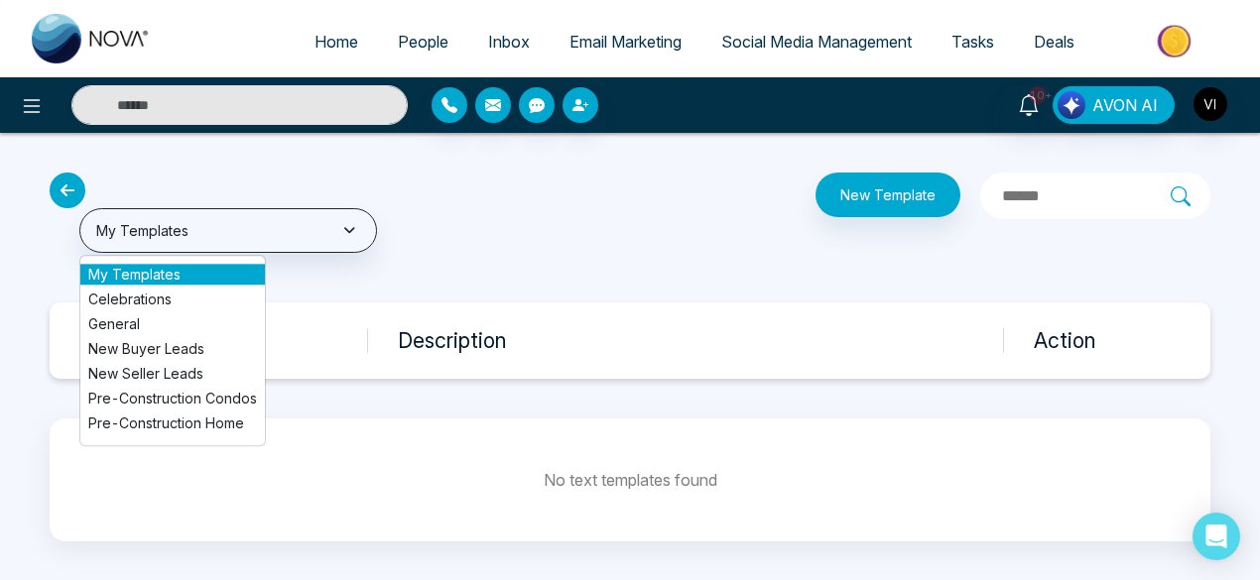
click at [169, 292] on li "Celebrations" at bounding box center [172, 299] width 184 height 21
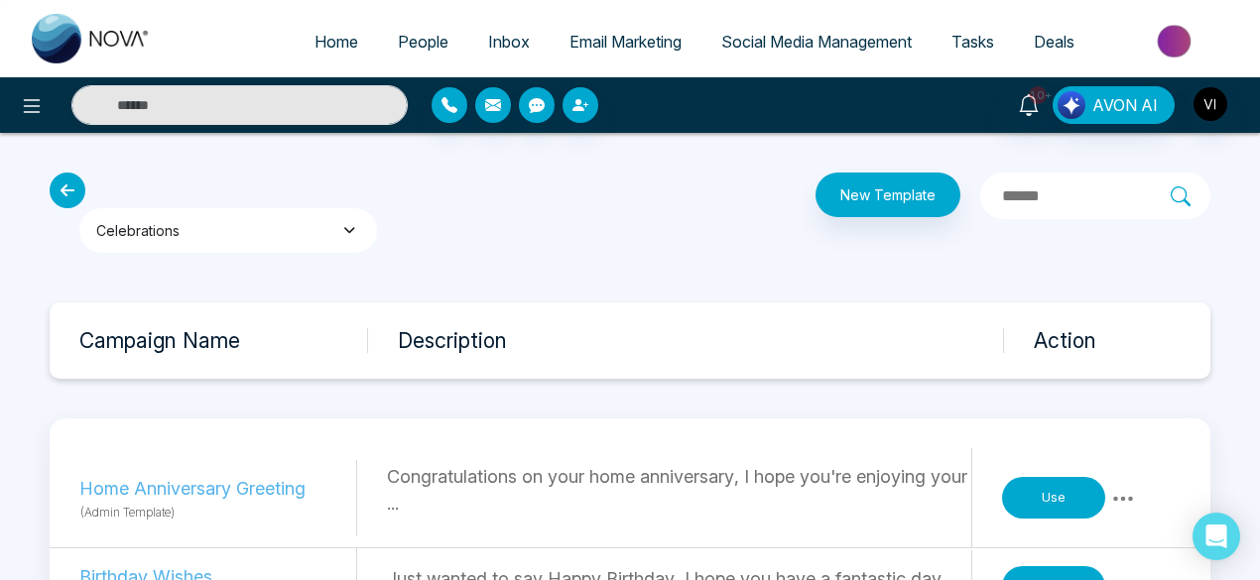
click at [257, 221] on button "Celebrations" at bounding box center [228, 230] width 298 height 45
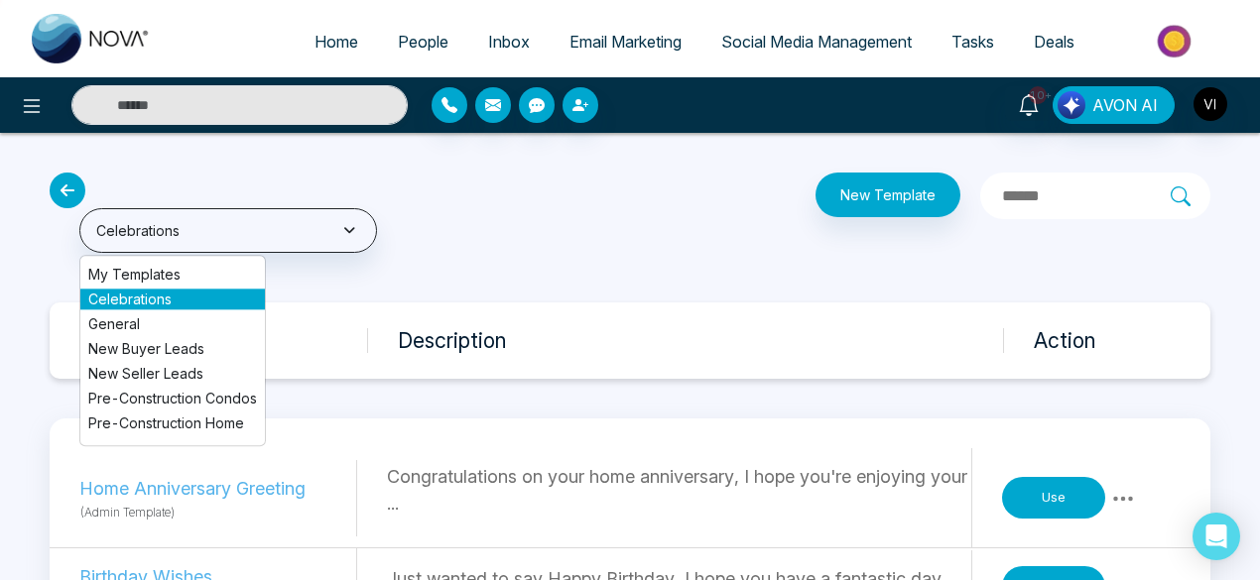
click at [152, 321] on li "General" at bounding box center [172, 323] width 184 height 21
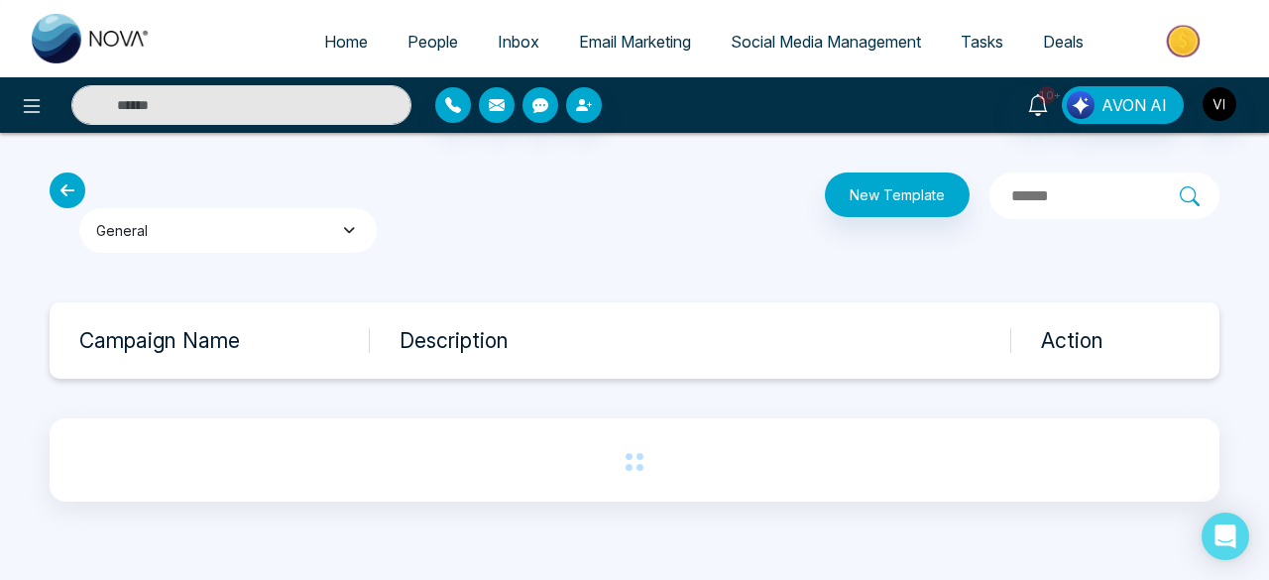
click at [271, 216] on button "General" at bounding box center [228, 230] width 298 height 45
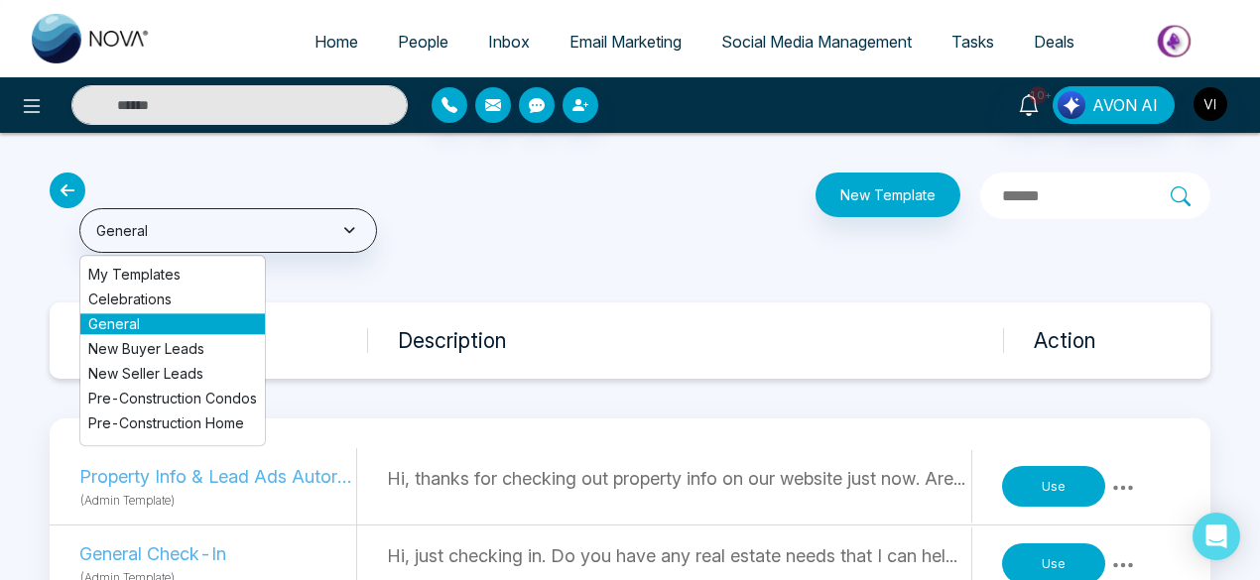
click at [162, 352] on li "New Buyer Leads" at bounding box center [172, 348] width 184 height 21
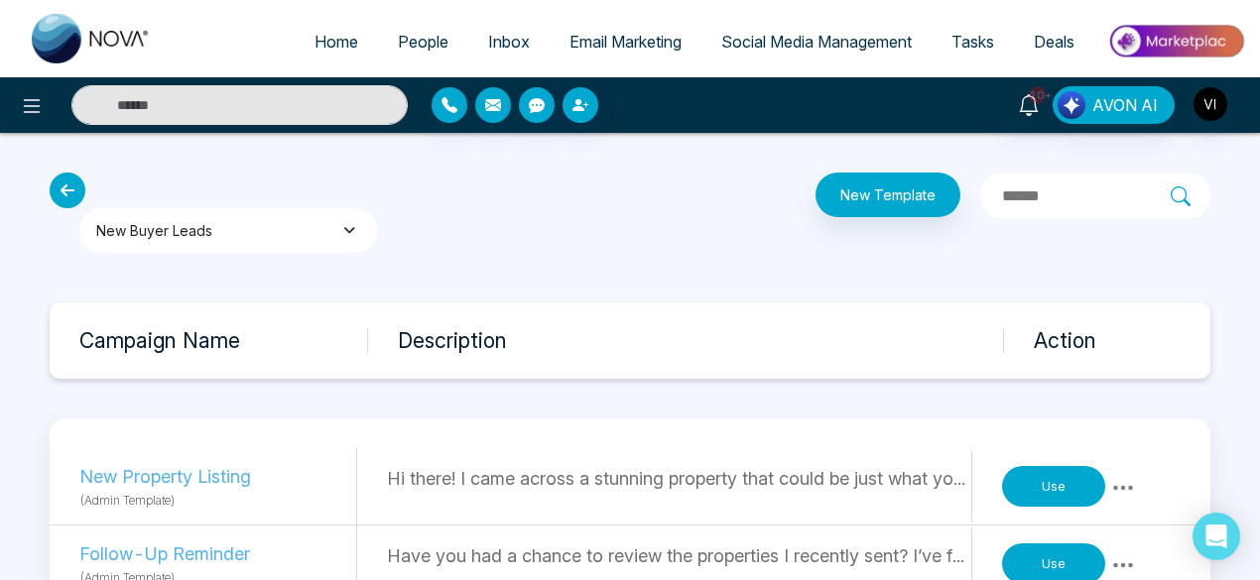
click at [261, 226] on button "New Buyer Leads" at bounding box center [228, 230] width 298 height 45
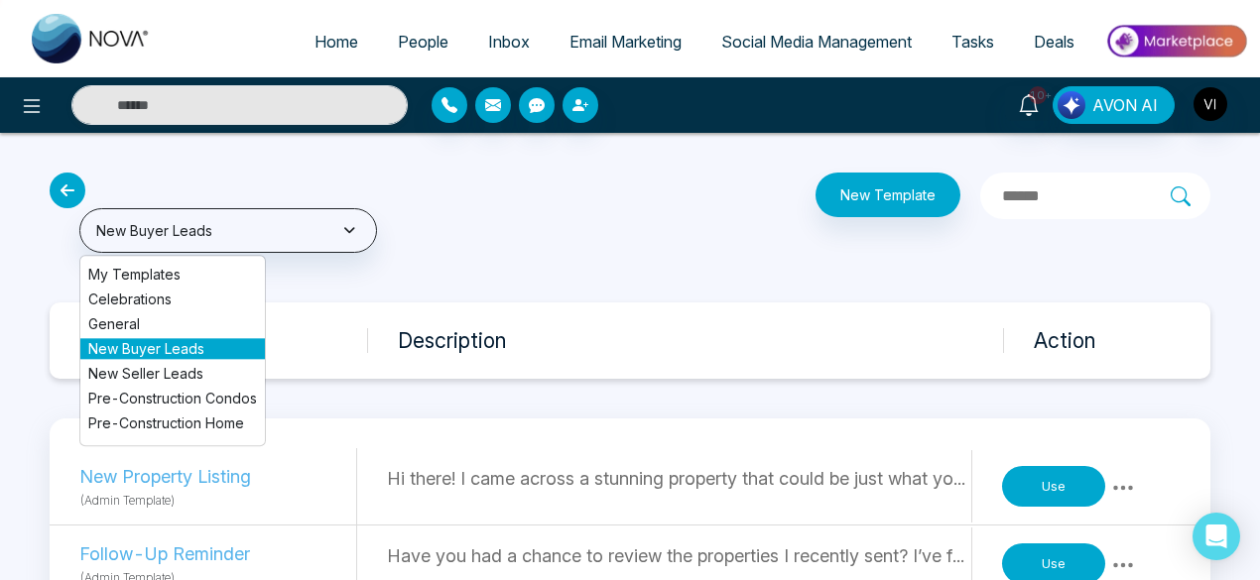
click at [171, 366] on li "New Seller Leads" at bounding box center [172, 373] width 184 height 21
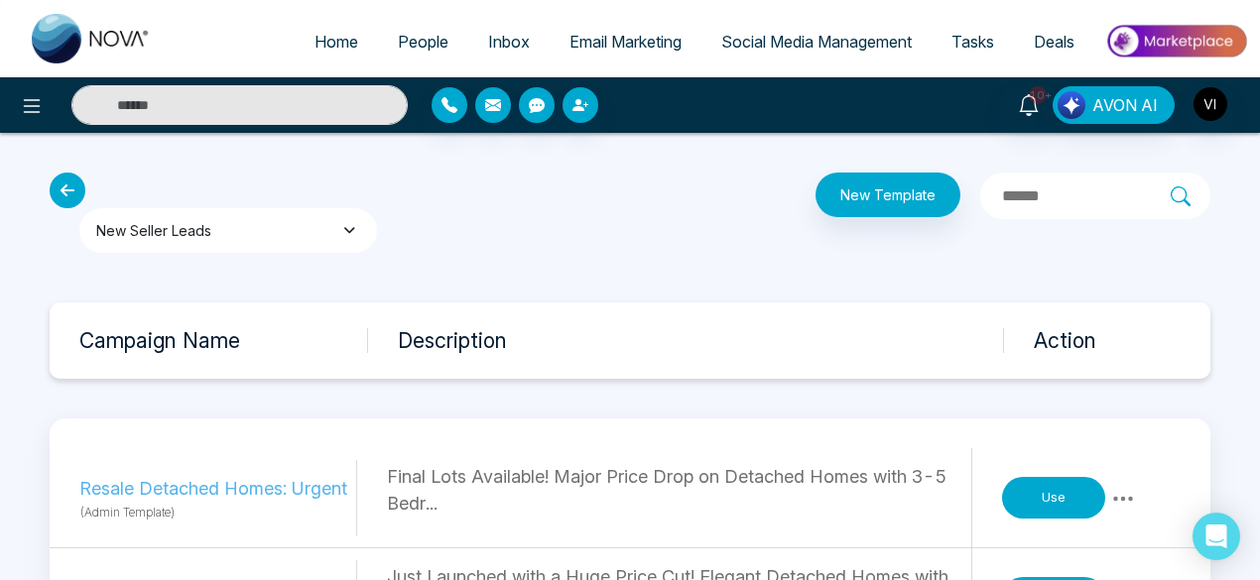
click at [258, 240] on button "New Seller Leads" at bounding box center [228, 230] width 298 height 45
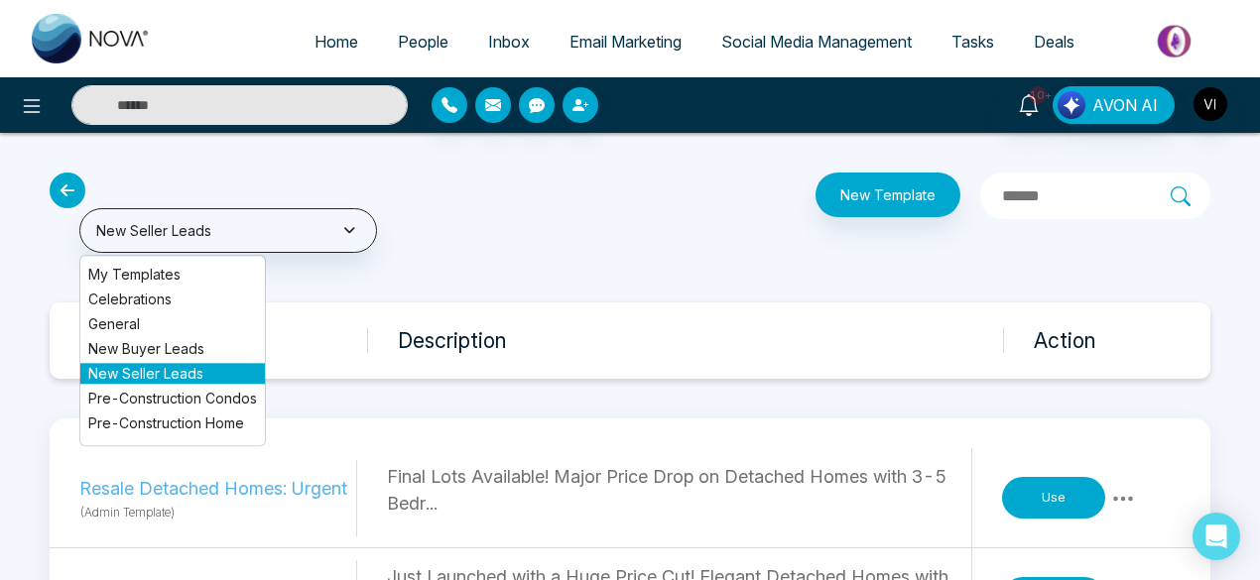
click at [170, 391] on li "Pre-Construction Condos" at bounding box center [172, 398] width 184 height 21
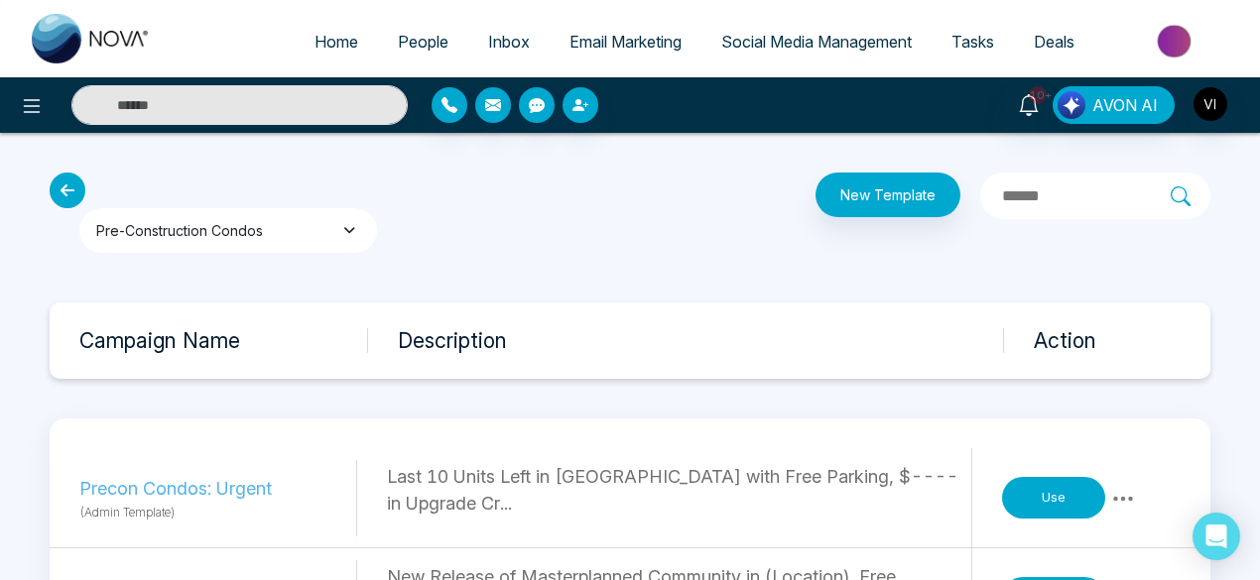
click at [244, 223] on button "Pre-Construction Condos" at bounding box center [228, 230] width 298 height 45
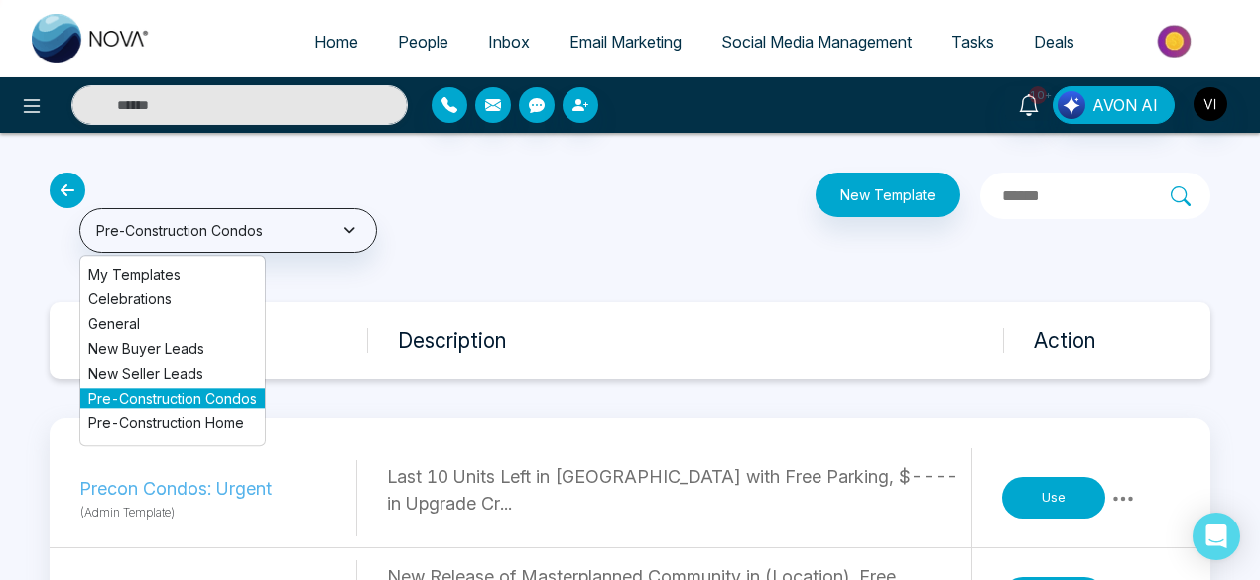
click at [167, 420] on li "Pre-Construction Home" at bounding box center [172, 423] width 184 height 21
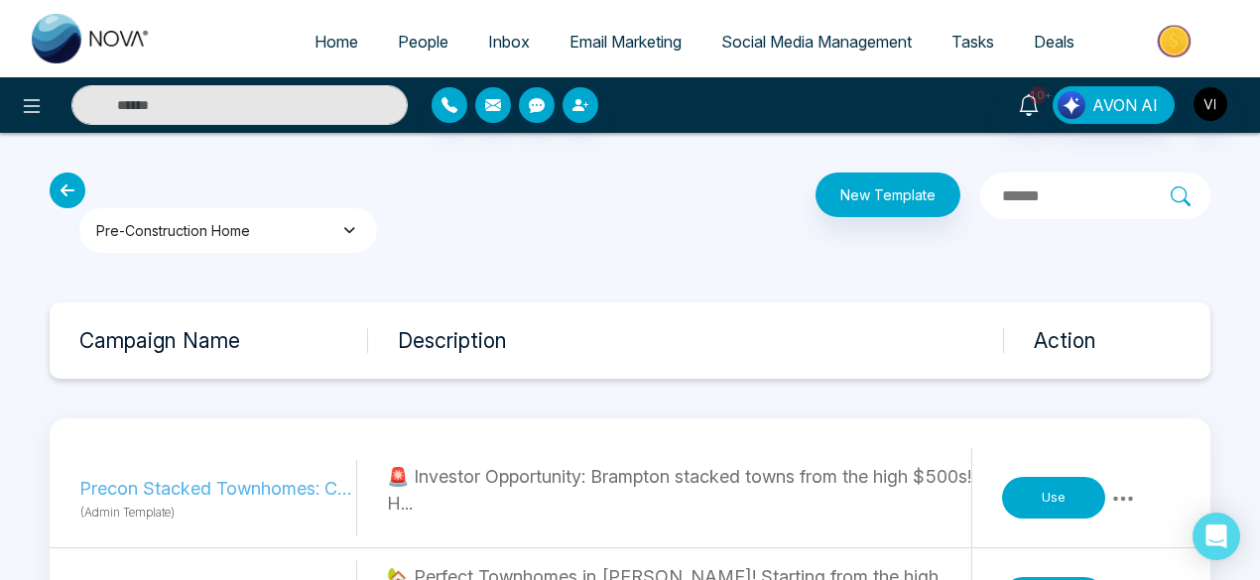
click at [256, 233] on button "Pre-Construction Home" at bounding box center [228, 230] width 298 height 45
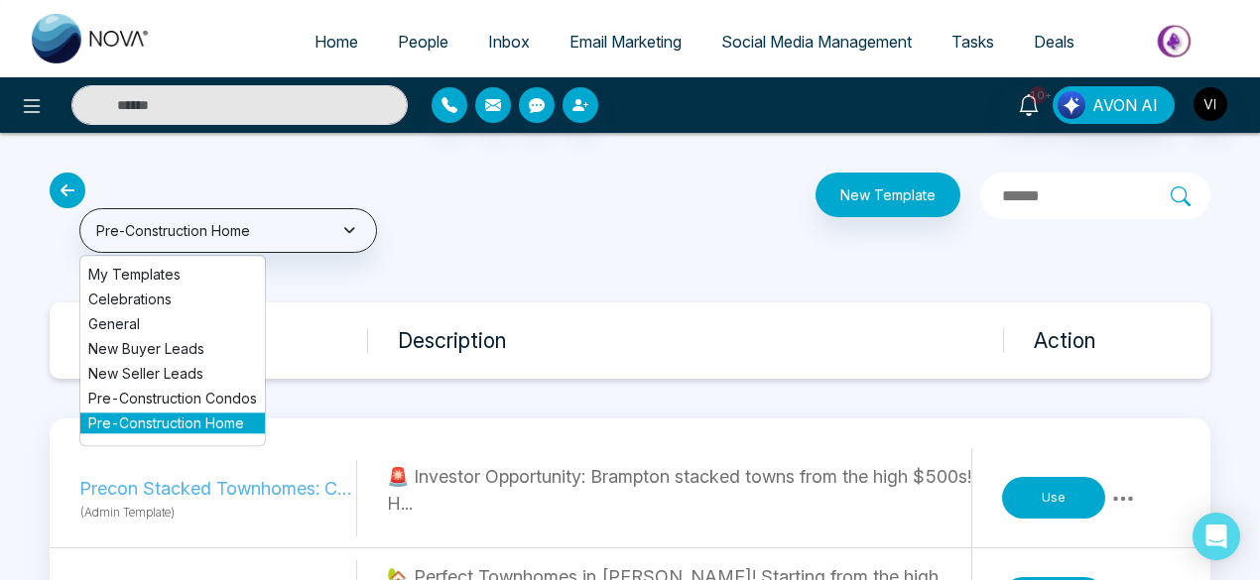
click at [176, 308] on li "Celebrations" at bounding box center [172, 299] width 184 height 21
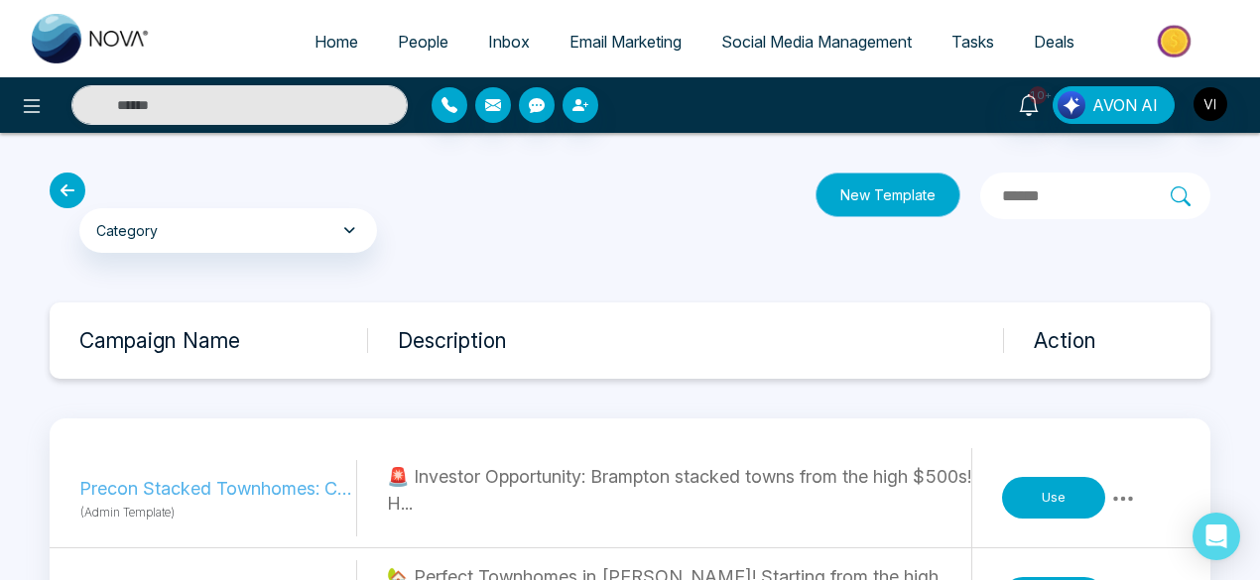
click at [815, 204] on button "New Template" at bounding box center [887, 195] width 145 height 45
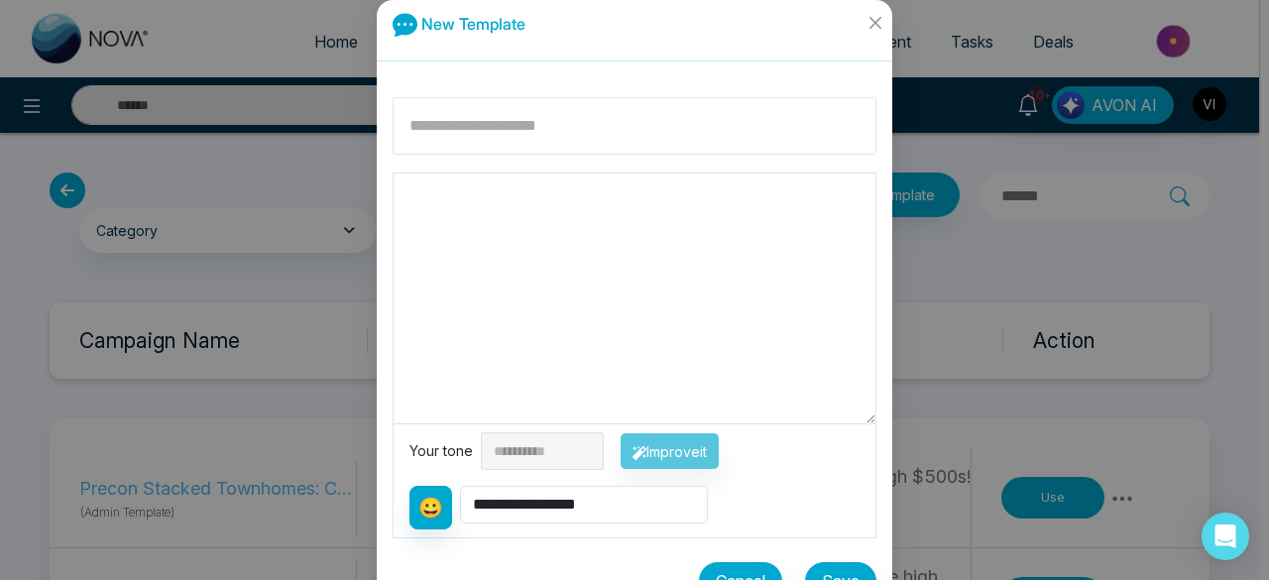
click at [617, 133] on input at bounding box center [635, 126] width 484 height 58
type input "*********"
click at [562, 212] on textarea at bounding box center [635, 299] width 482 height 250
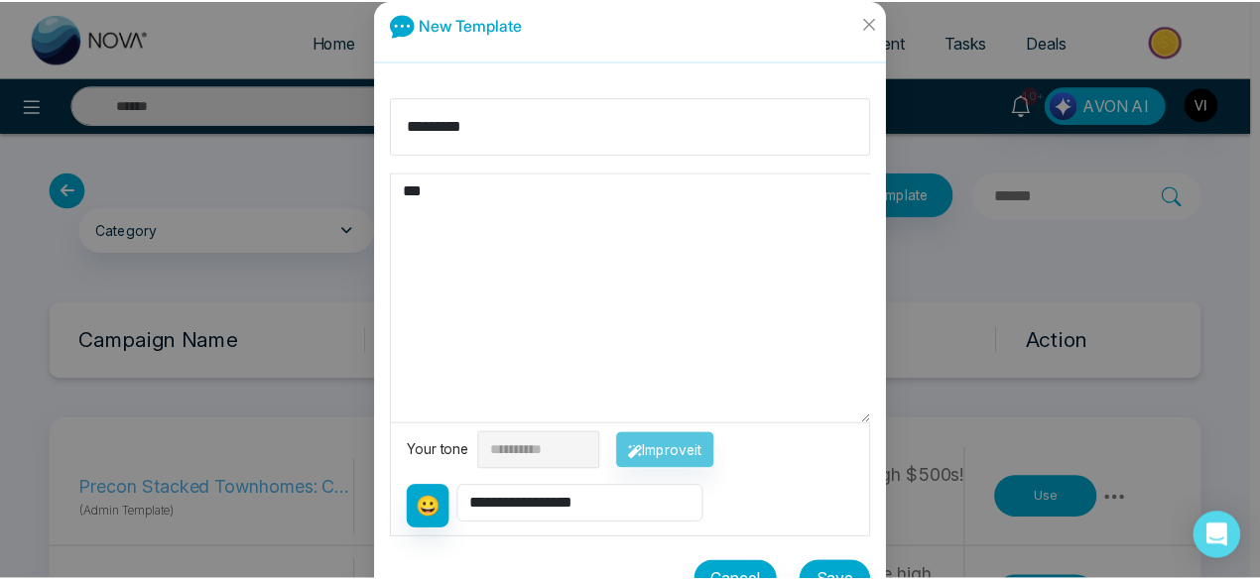
scroll to position [40, 0]
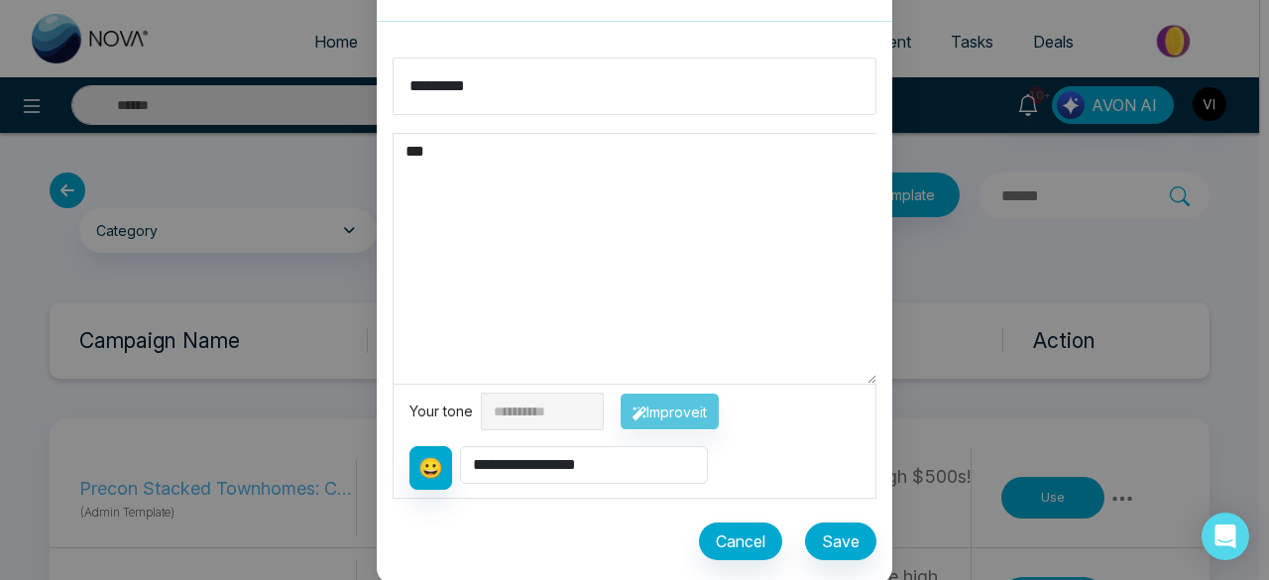
type textarea "***"
click at [835, 541] on button "Save" at bounding box center [840, 542] width 71 height 38
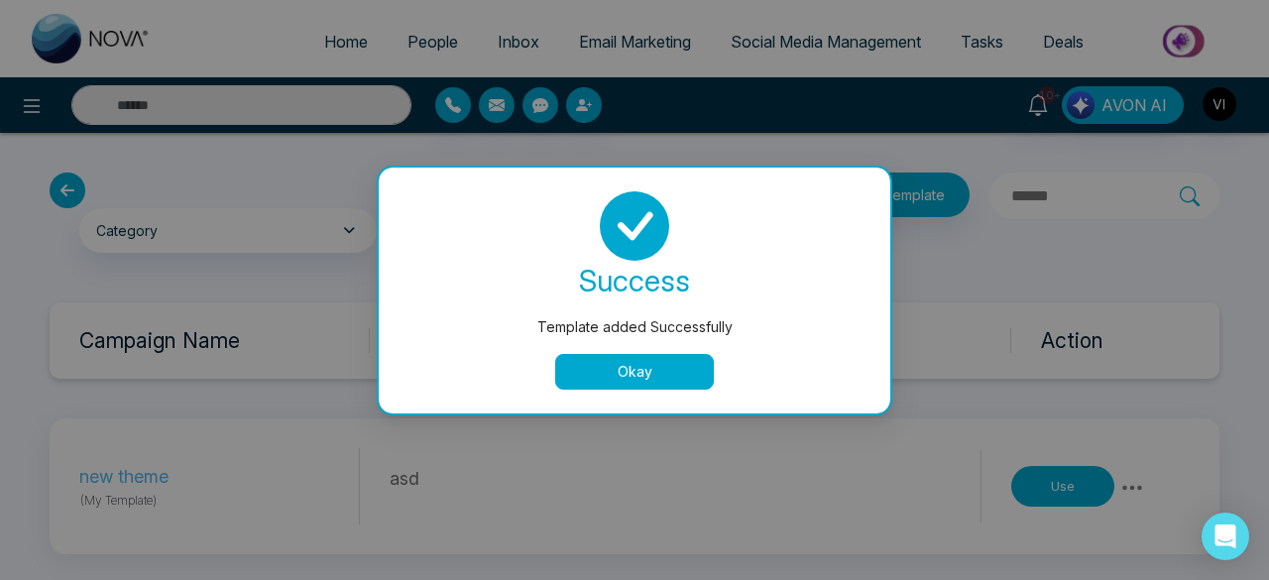
click at [668, 383] on button "Okay" at bounding box center [634, 372] width 159 height 36
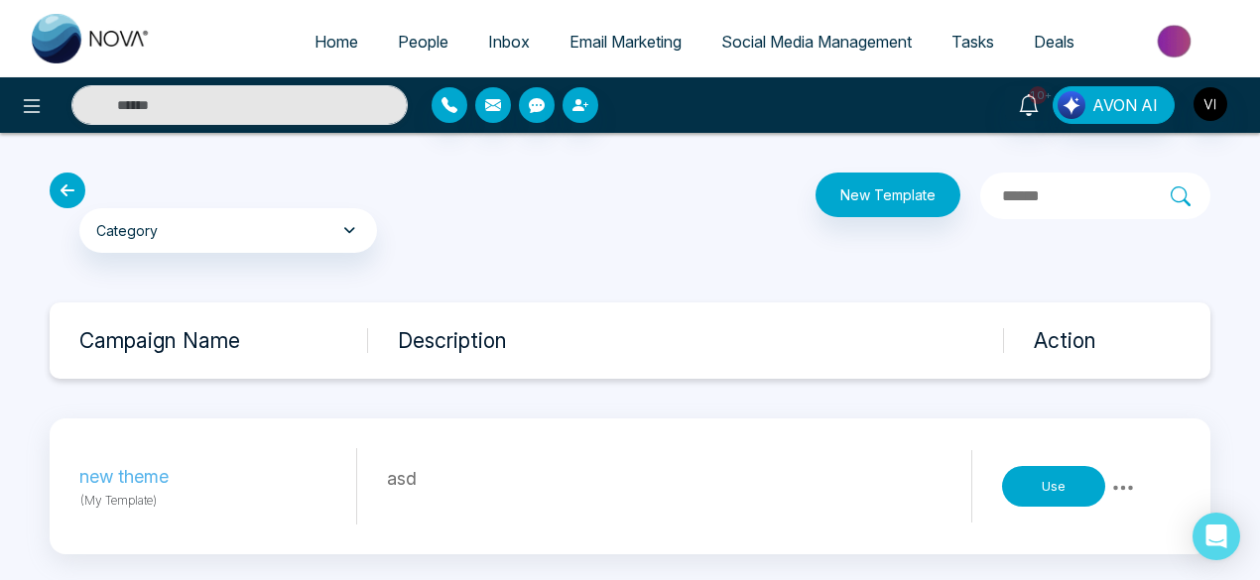
scroll to position [14, 0]
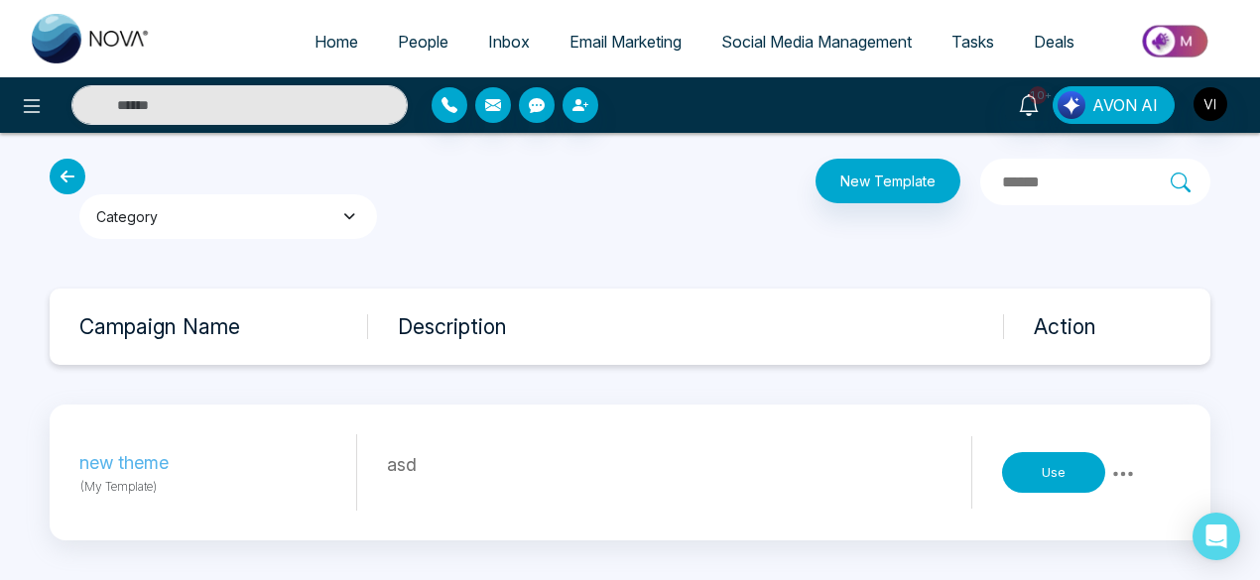
click at [333, 210] on button "Category" at bounding box center [228, 216] width 298 height 45
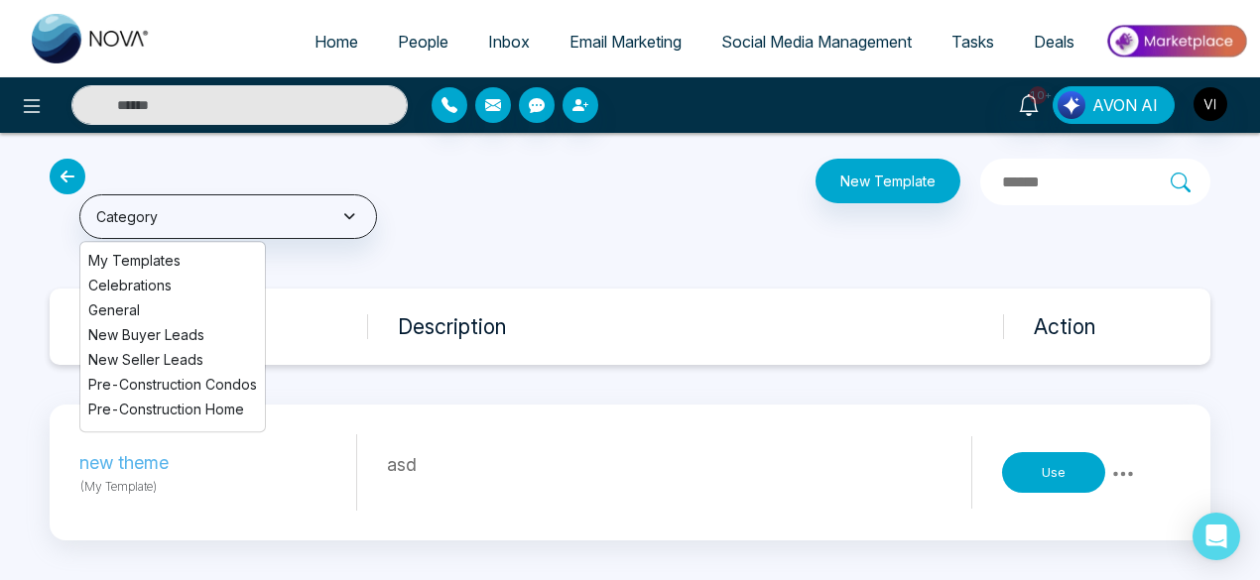
click at [163, 255] on li "My Templates" at bounding box center [172, 260] width 184 height 21
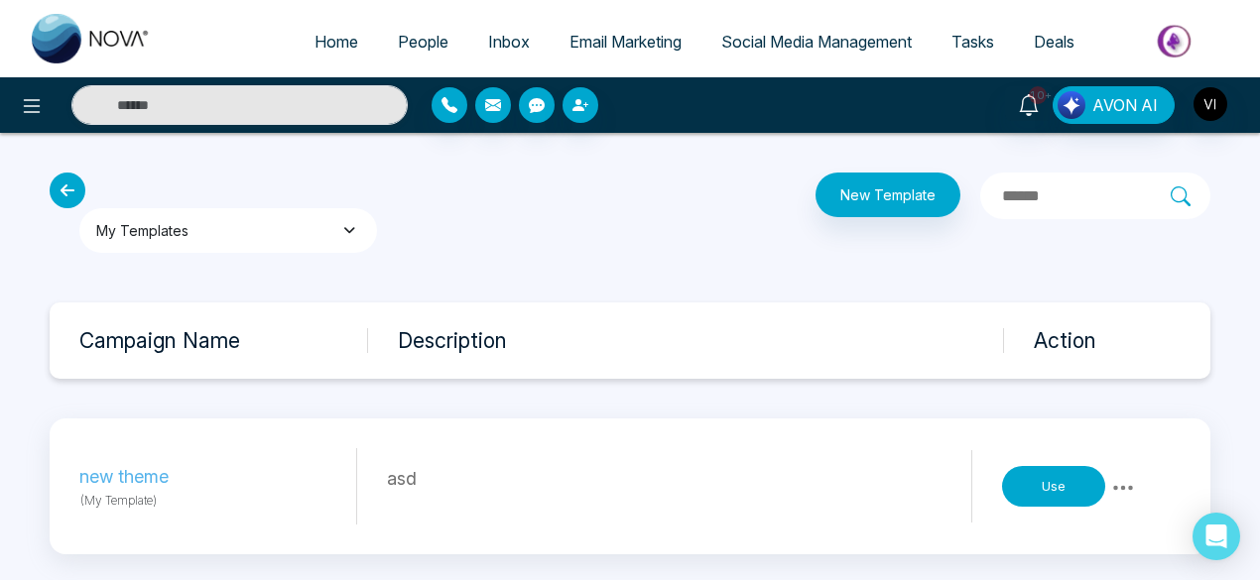
click at [222, 221] on button "My Templates" at bounding box center [228, 230] width 298 height 45
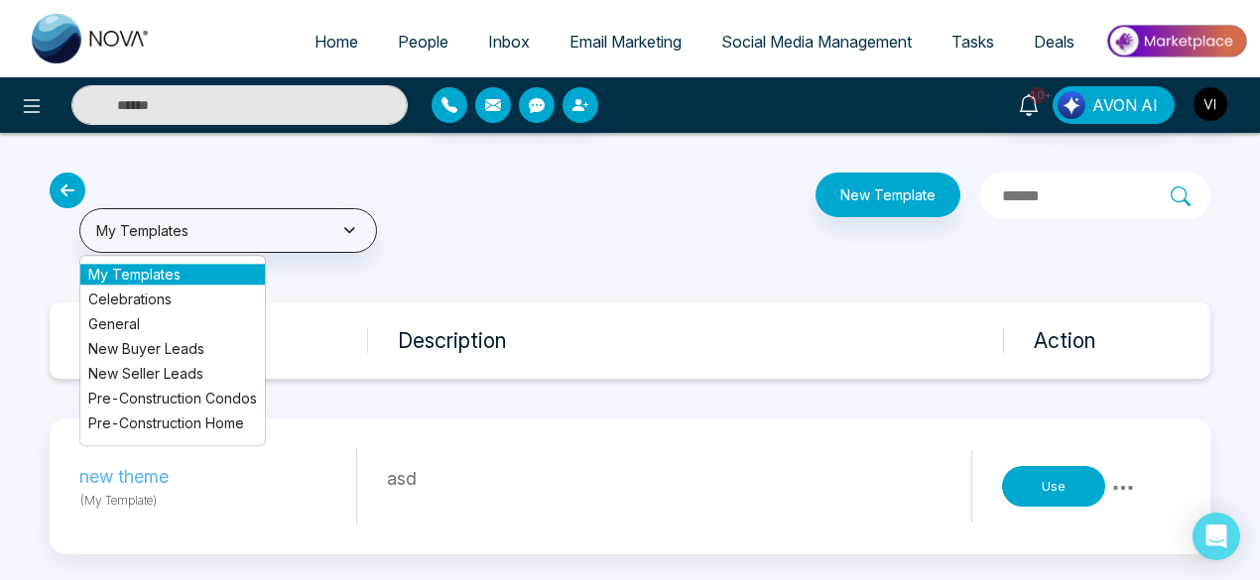
click at [192, 301] on li "Celebrations" at bounding box center [172, 299] width 184 height 21
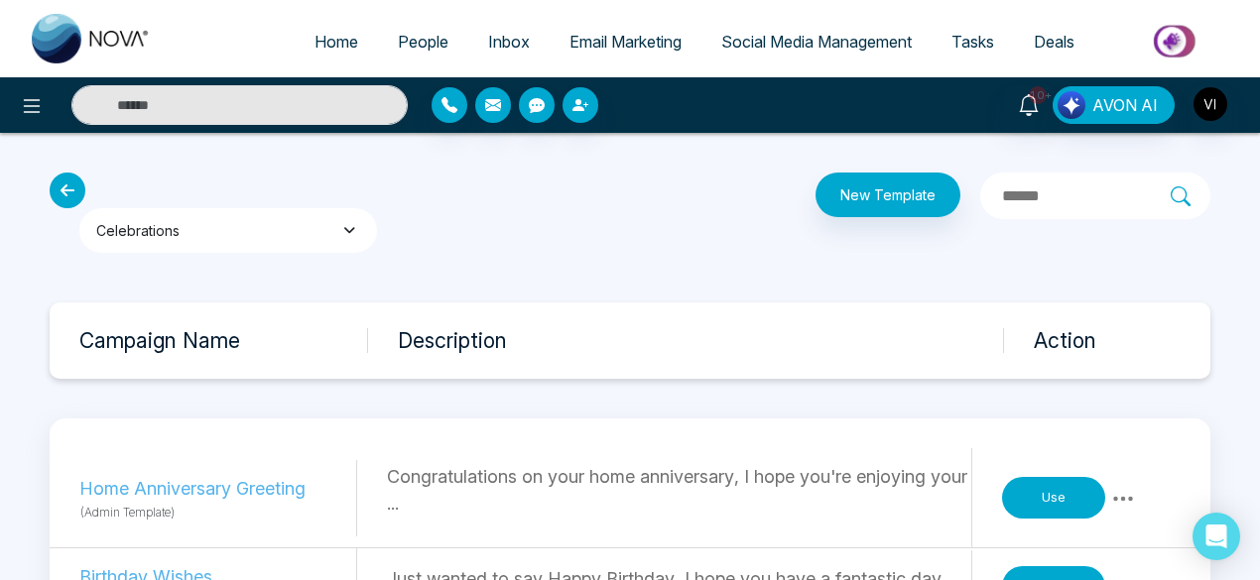
click at [292, 240] on button "Celebrations" at bounding box center [228, 230] width 298 height 45
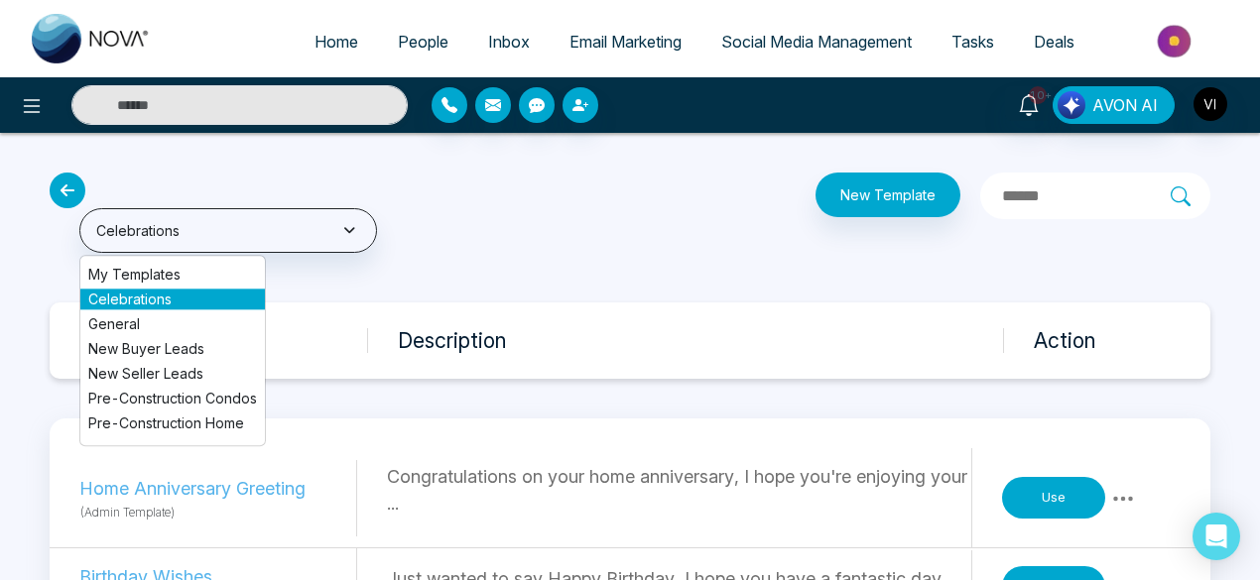
click at [206, 278] on li "My Templates" at bounding box center [172, 274] width 184 height 21
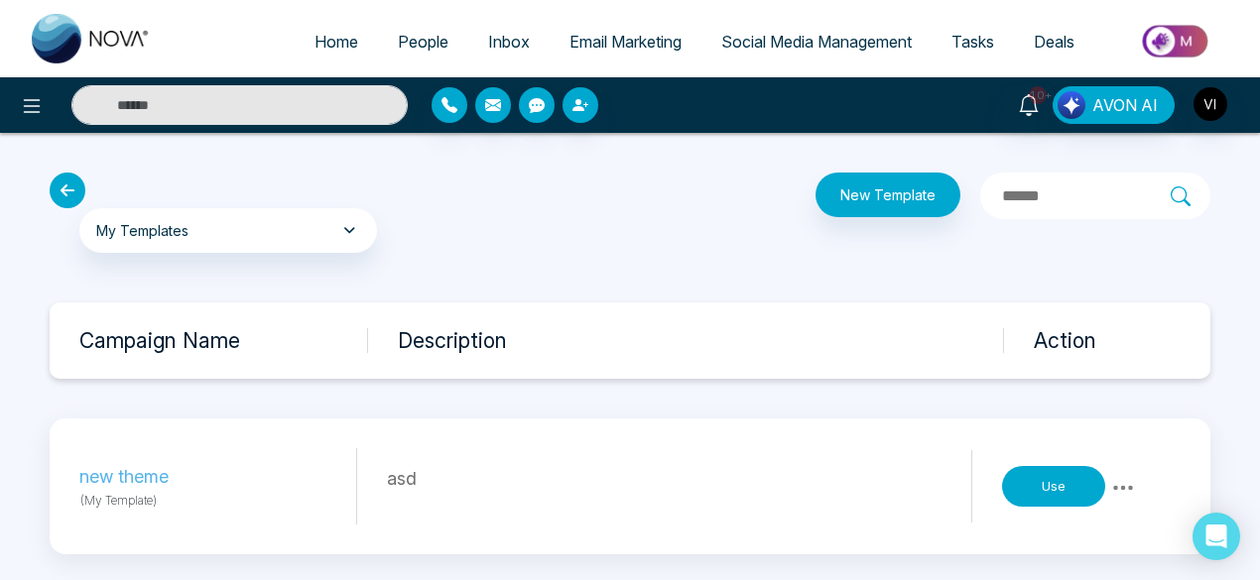
scroll to position [14, 0]
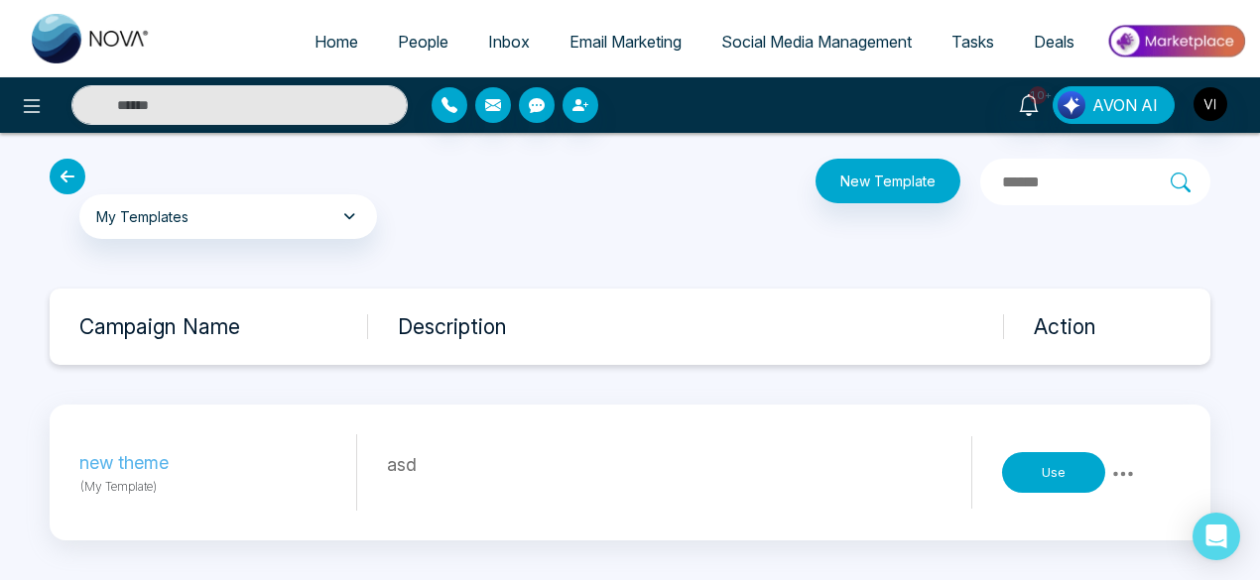
click at [1114, 468] on icon at bounding box center [1123, 474] width 24 height 24
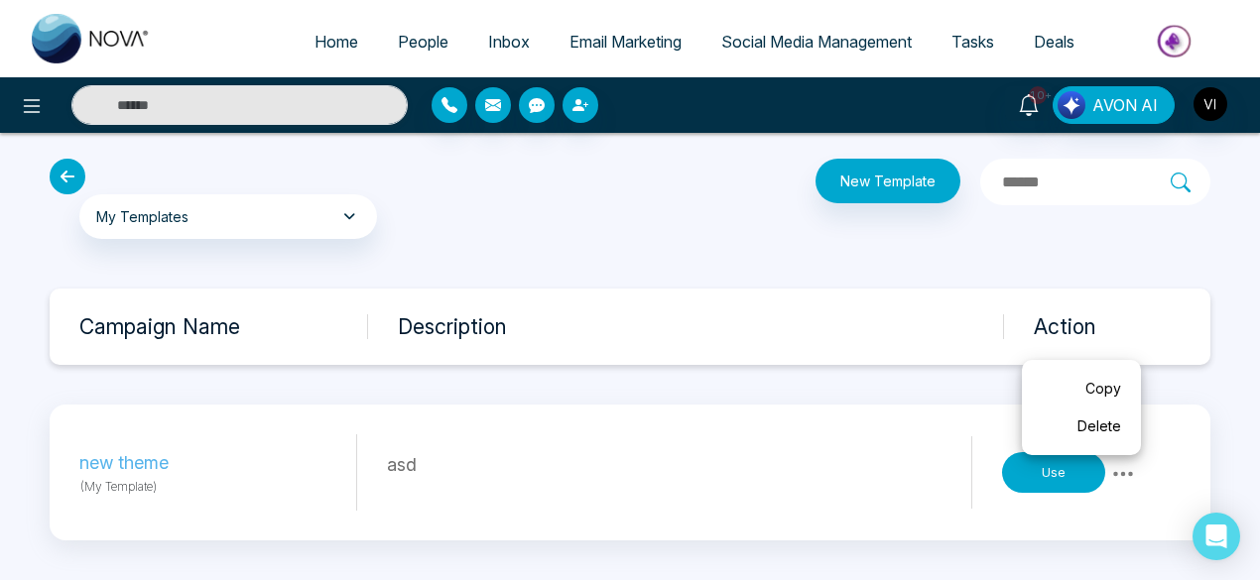
click at [1101, 430] on link "Delete" at bounding box center [1080, 427] width 99 height 38
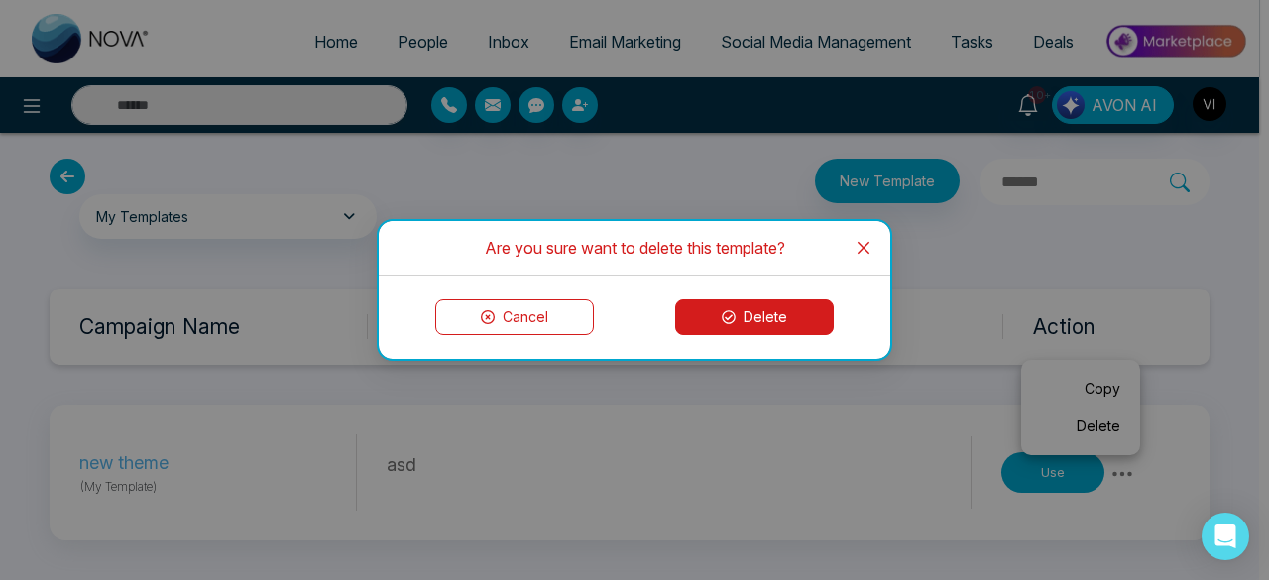
click at [787, 310] on button "Delete" at bounding box center [754, 318] width 159 height 36
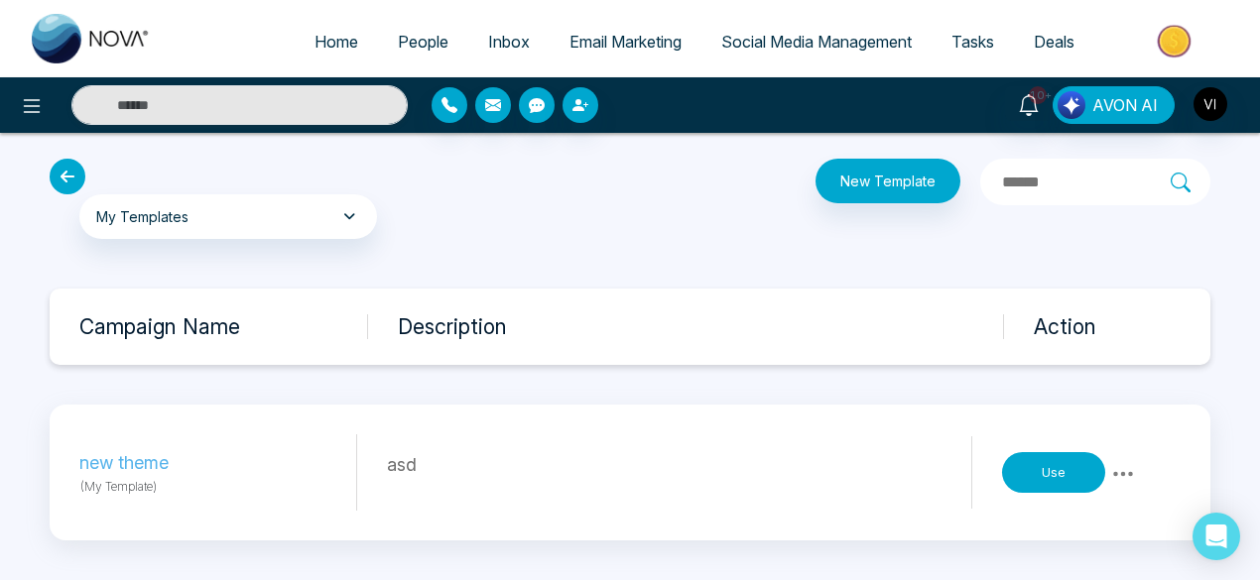
scroll to position [0, 0]
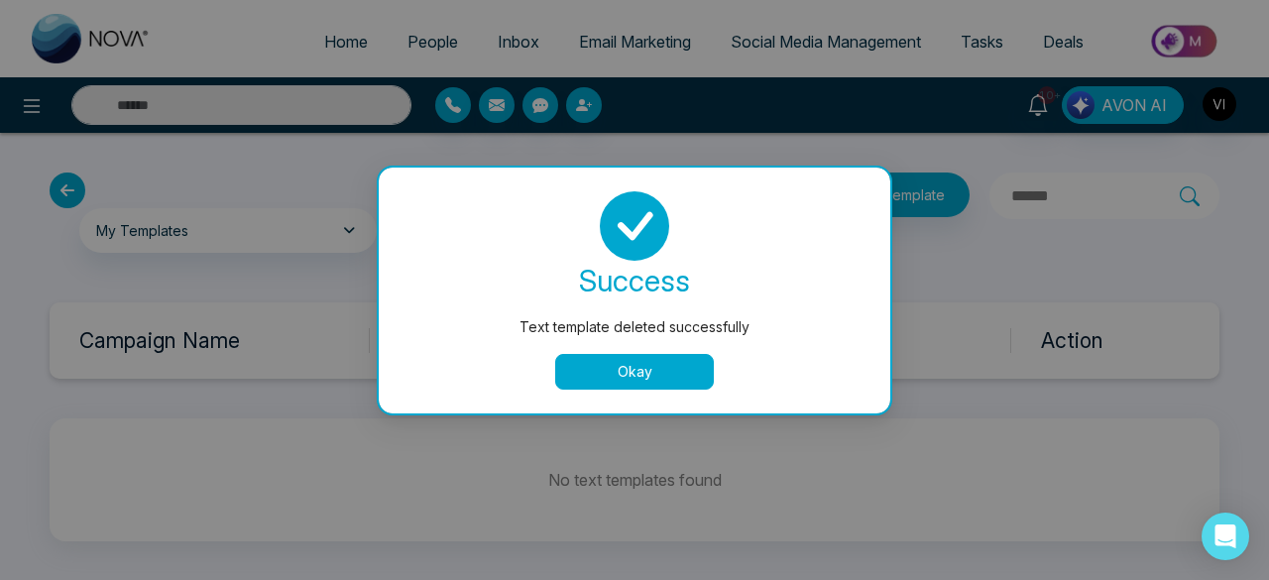
click at [674, 375] on button "Okay" at bounding box center [634, 372] width 159 height 36
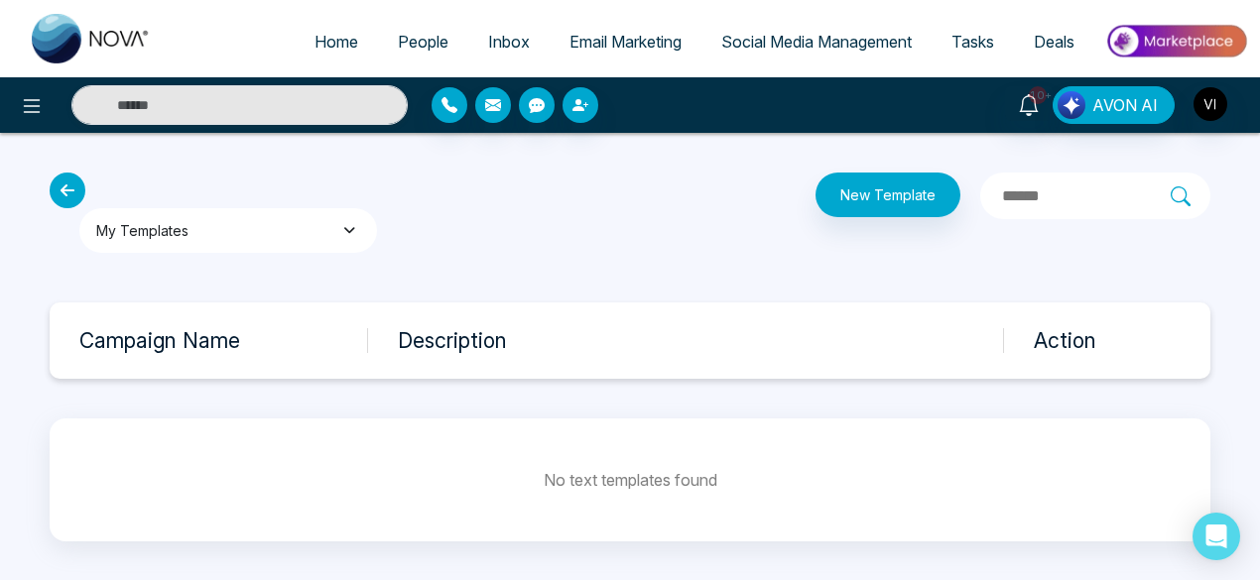
click at [301, 229] on button "My Templates" at bounding box center [228, 230] width 298 height 45
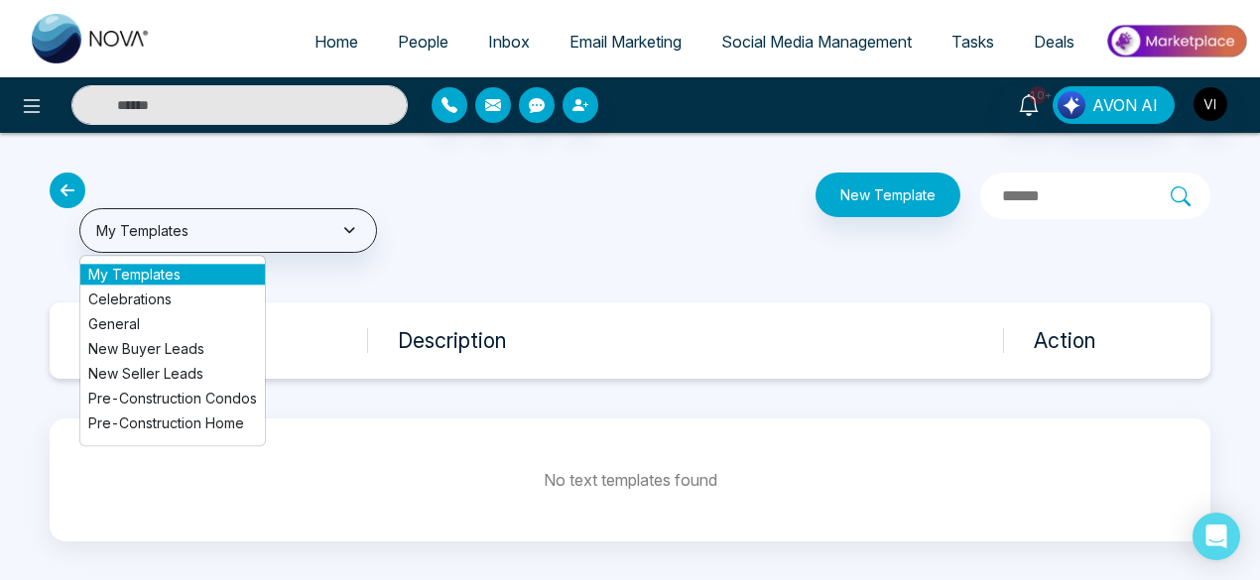
click at [202, 301] on li "Celebrations" at bounding box center [172, 299] width 184 height 21
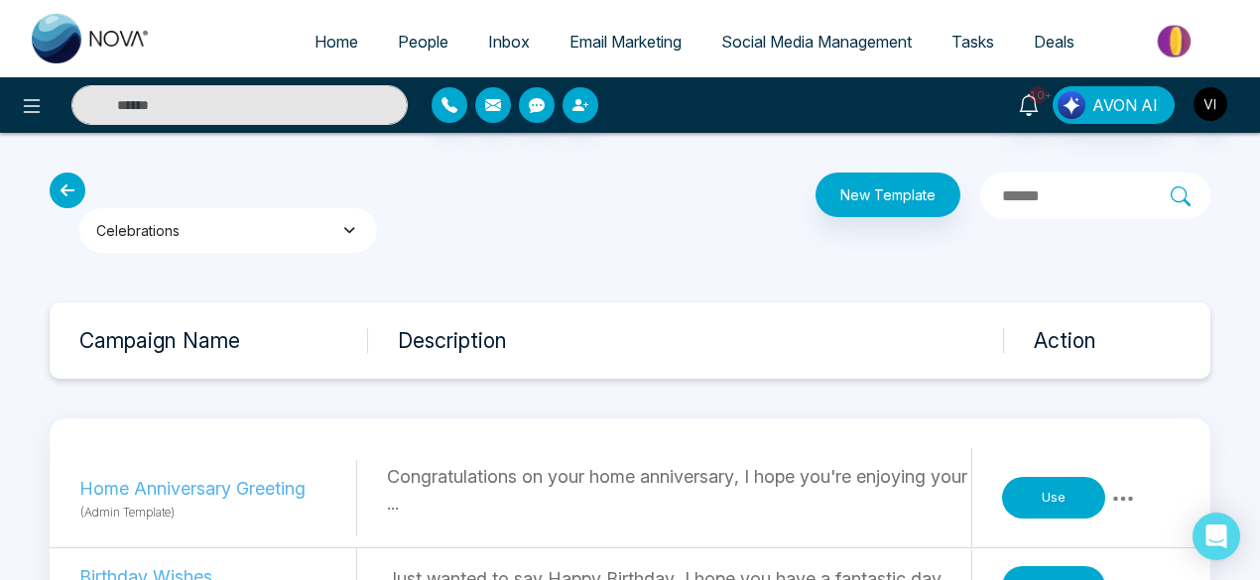
click at [247, 239] on button "Celebrations" at bounding box center [228, 230] width 298 height 45
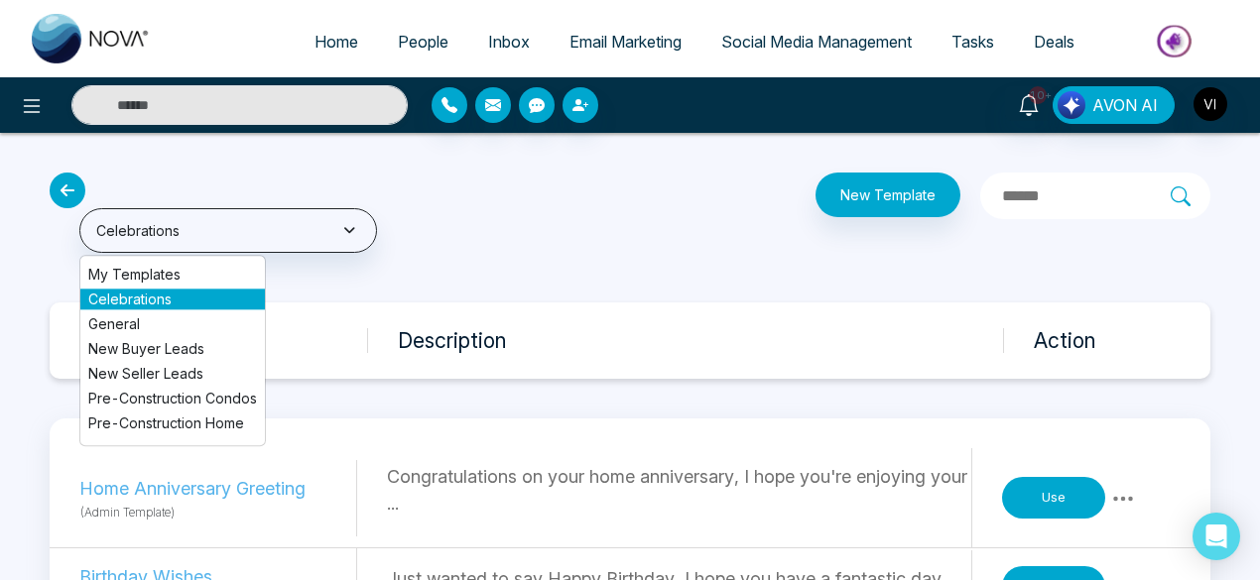
click at [183, 320] on li "General" at bounding box center [172, 323] width 184 height 21
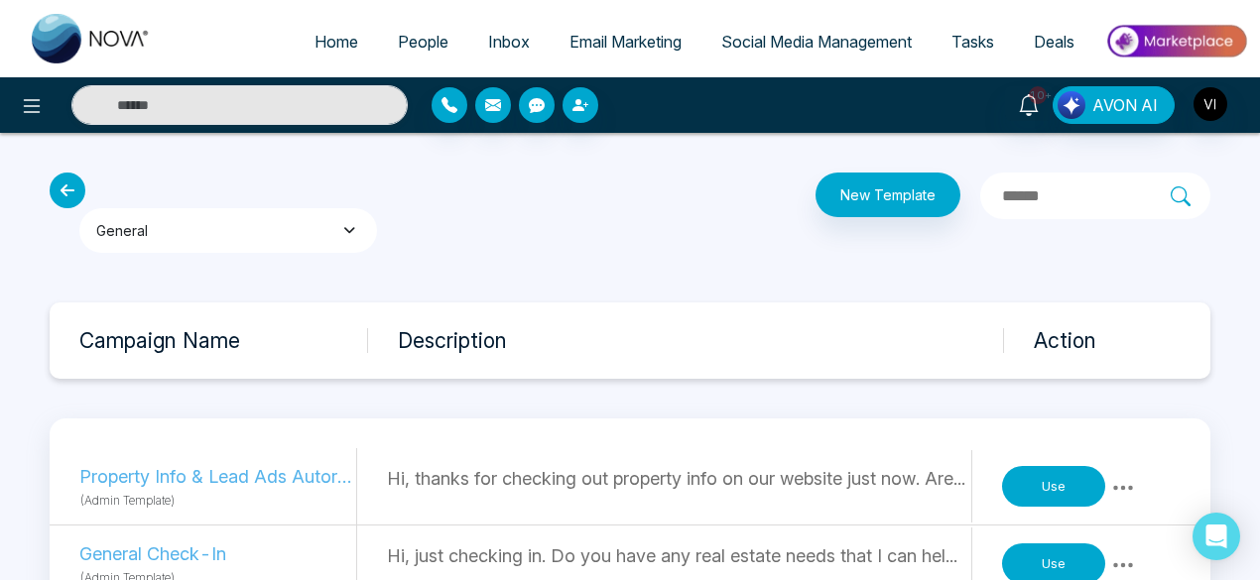
click at [264, 241] on button "General" at bounding box center [228, 230] width 298 height 45
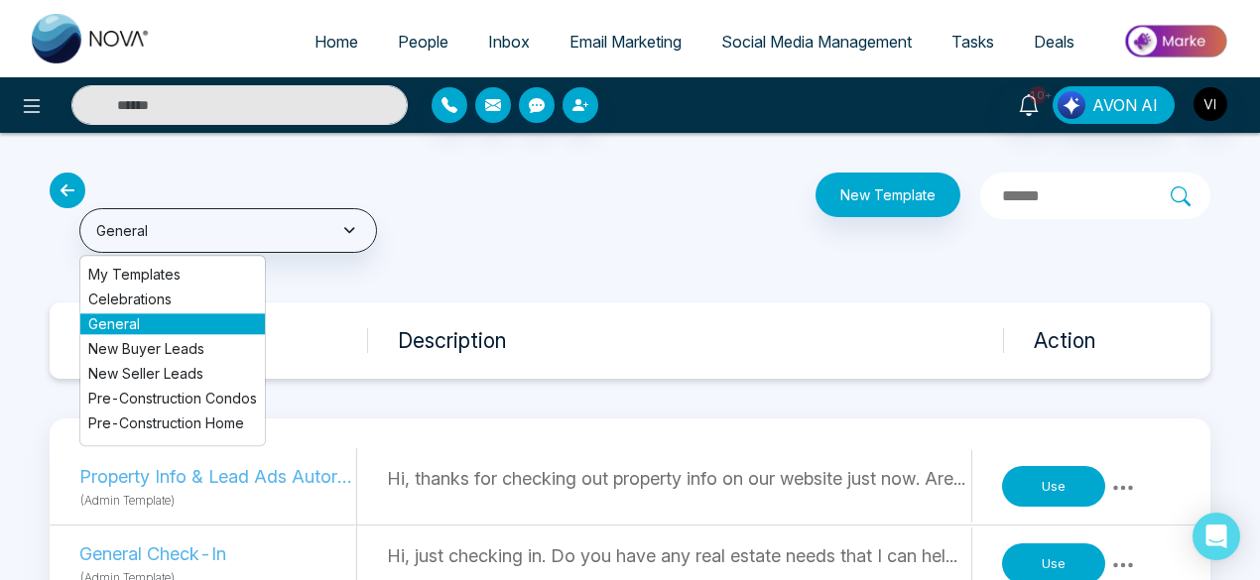
click at [188, 350] on li "New Buyer Leads" at bounding box center [172, 348] width 184 height 21
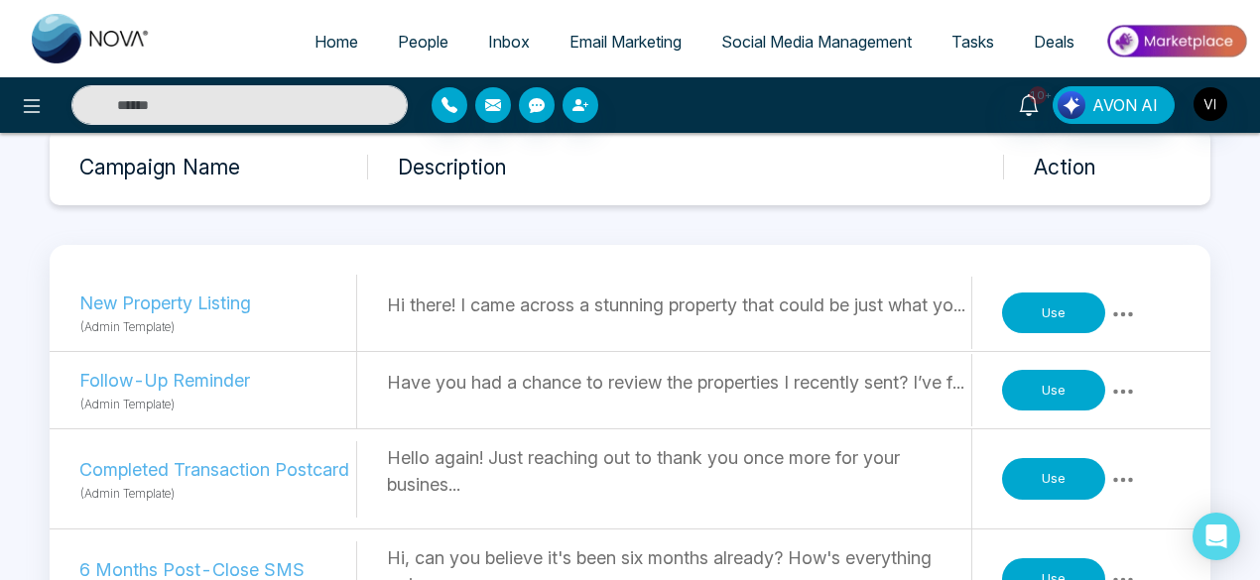
scroll to position [173, 0]
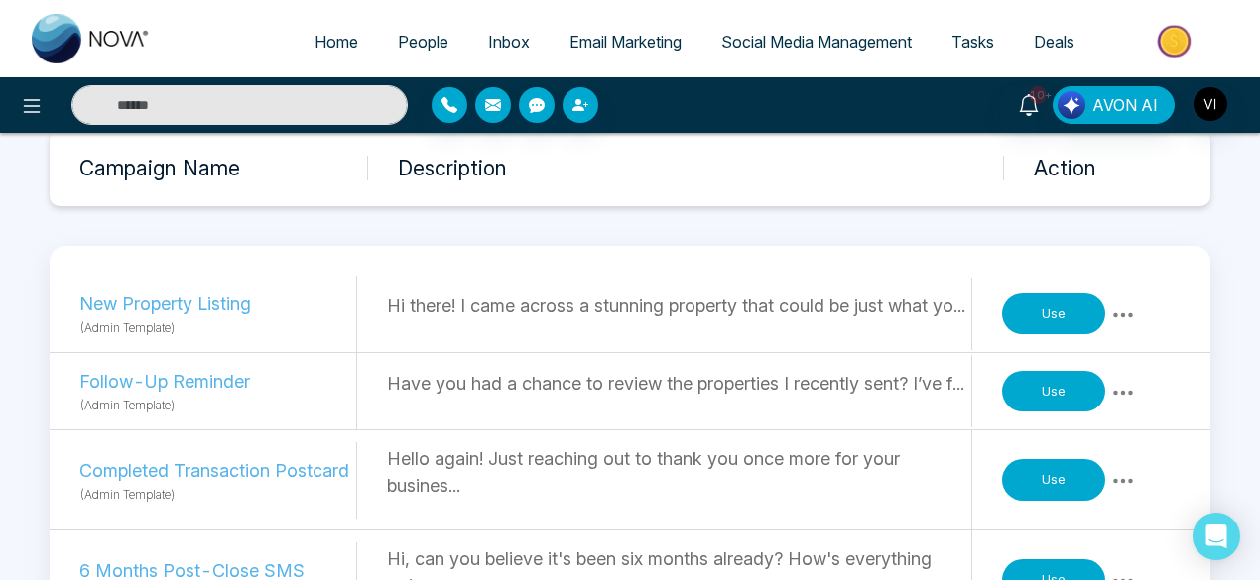
click at [1127, 324] on icon at bounding box center [1123, 315] width 24 height 24
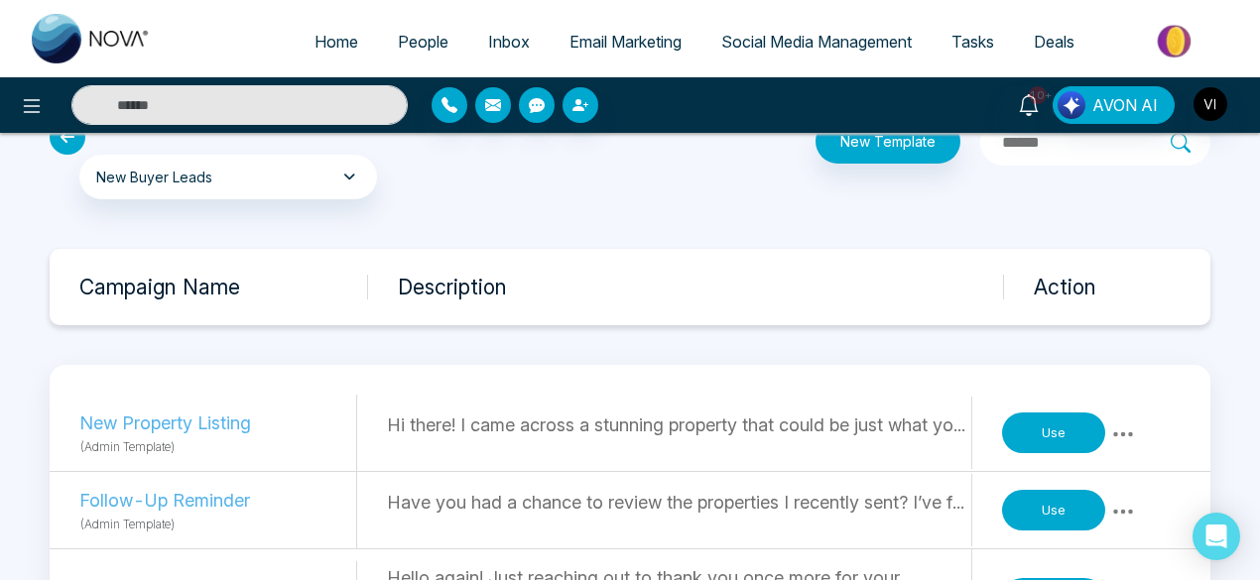
scroll to position [0, 0]
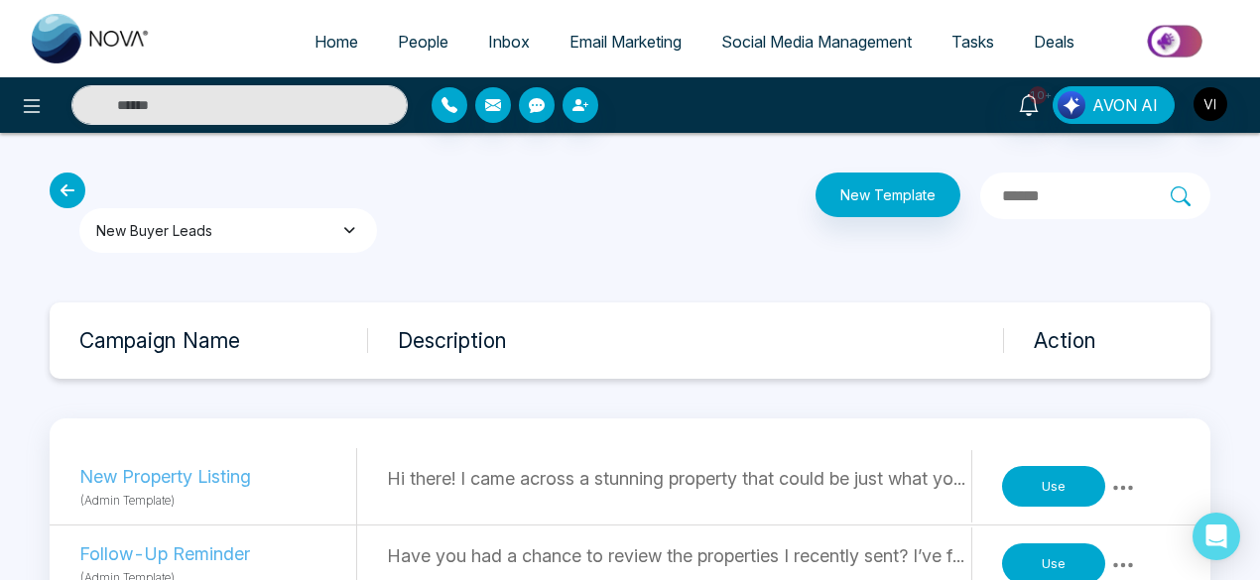
click at [316, 226] on button "New Buyer Leads" at bounding box center [228, 230] width 298 height 45
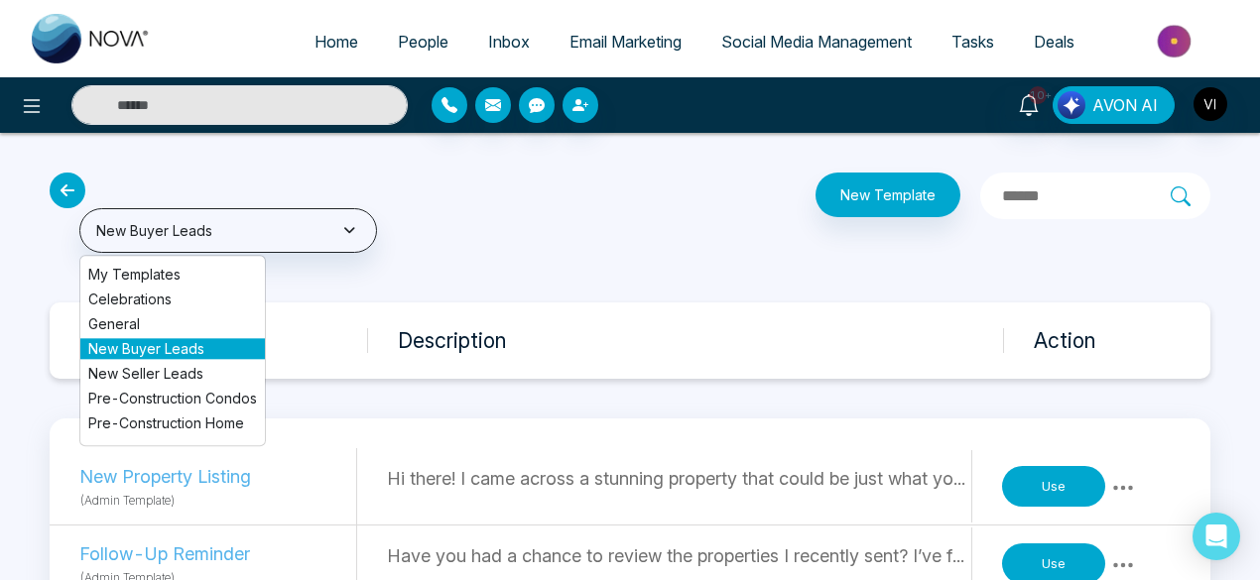
click at [175, 374] on li "New Seller Leads" at bounding box center [172, 373] width 184 height 21
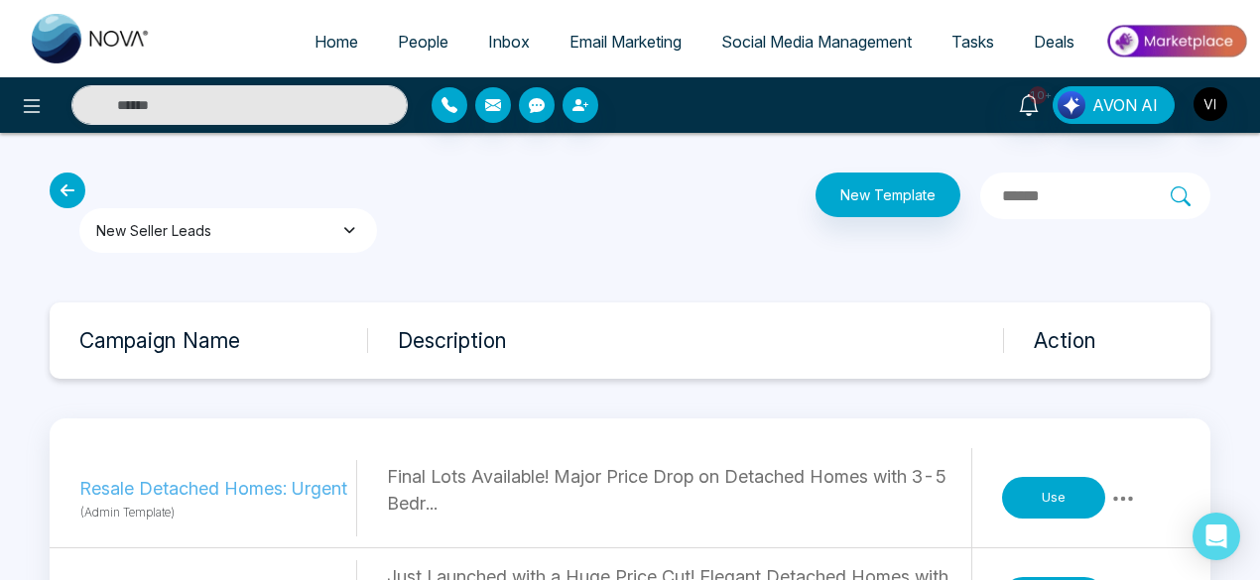
click at [213, 228] on button "New Seller Leads" at bounding box center [228, 230] width 298 height 45
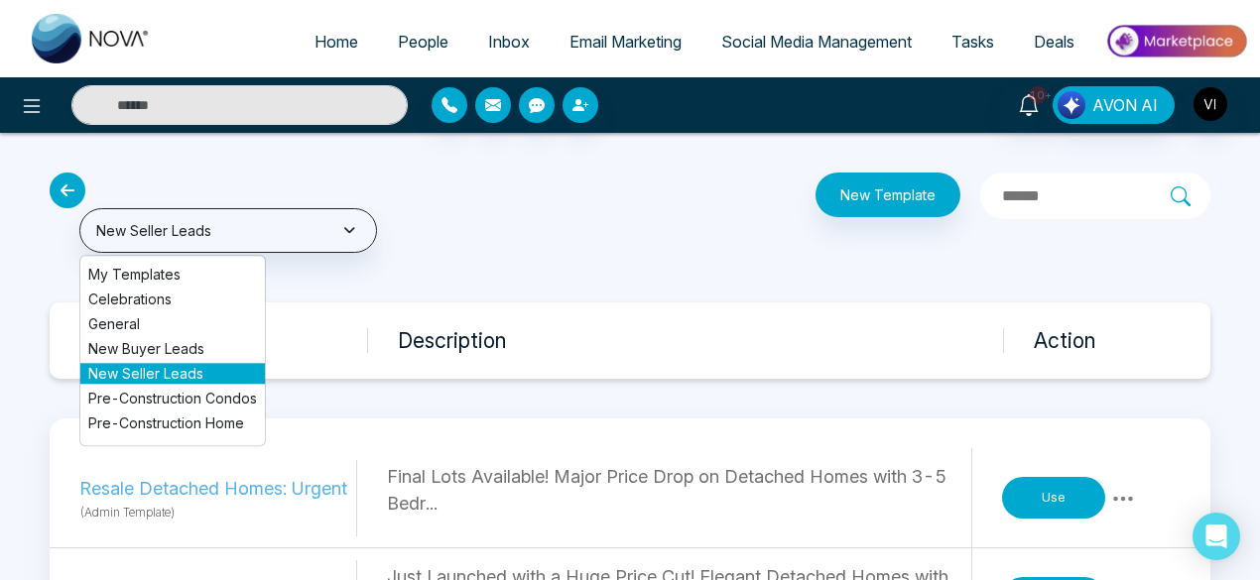
click at [172, 396] on li "Pre-Construction Condos" at bounding box center [172, 398] width 184 height 21
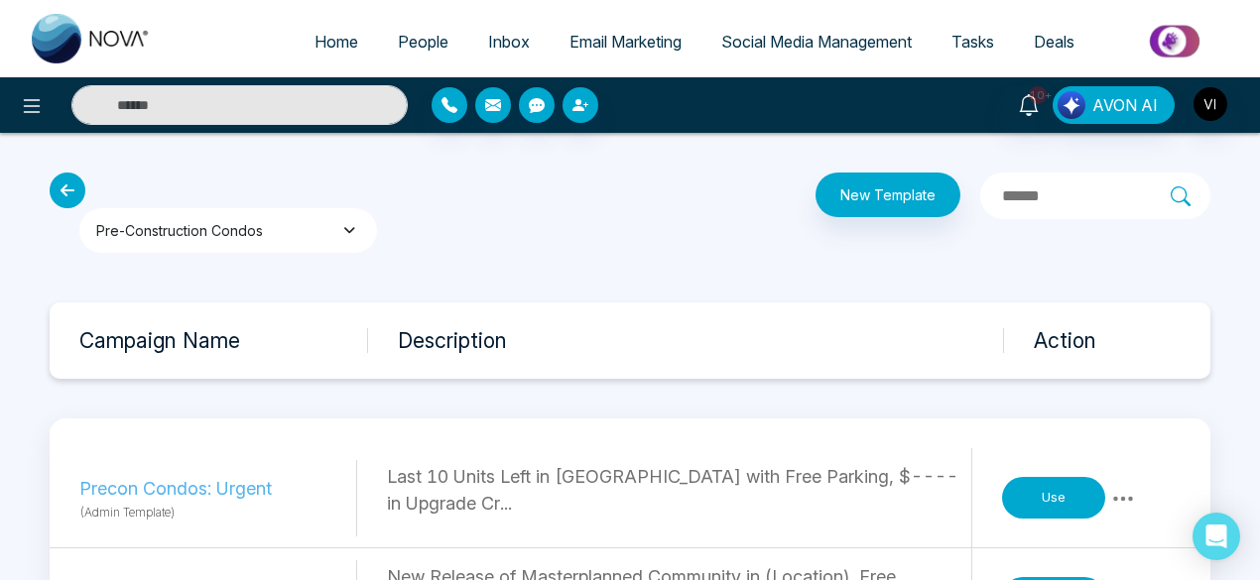
click at [220, 233] on button "Pre-Construction Condos" at bounding box center [228, 230] width 298 height 45
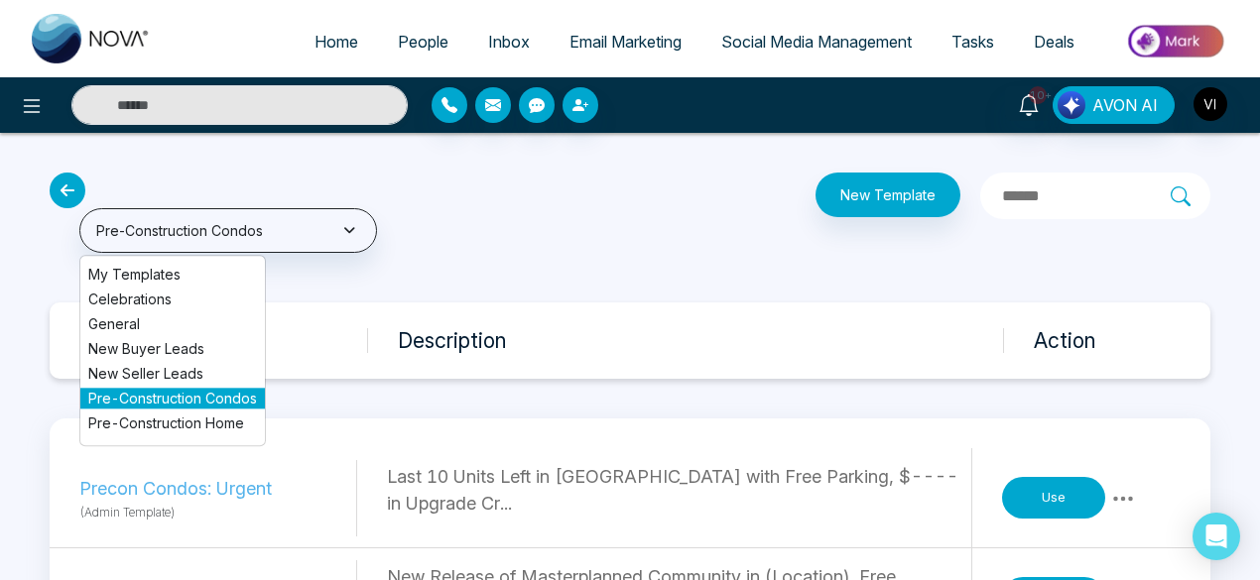
click at [174, 420] on li "Pre-Construction Home" at bounding box center [172, 423] width 184 height 21
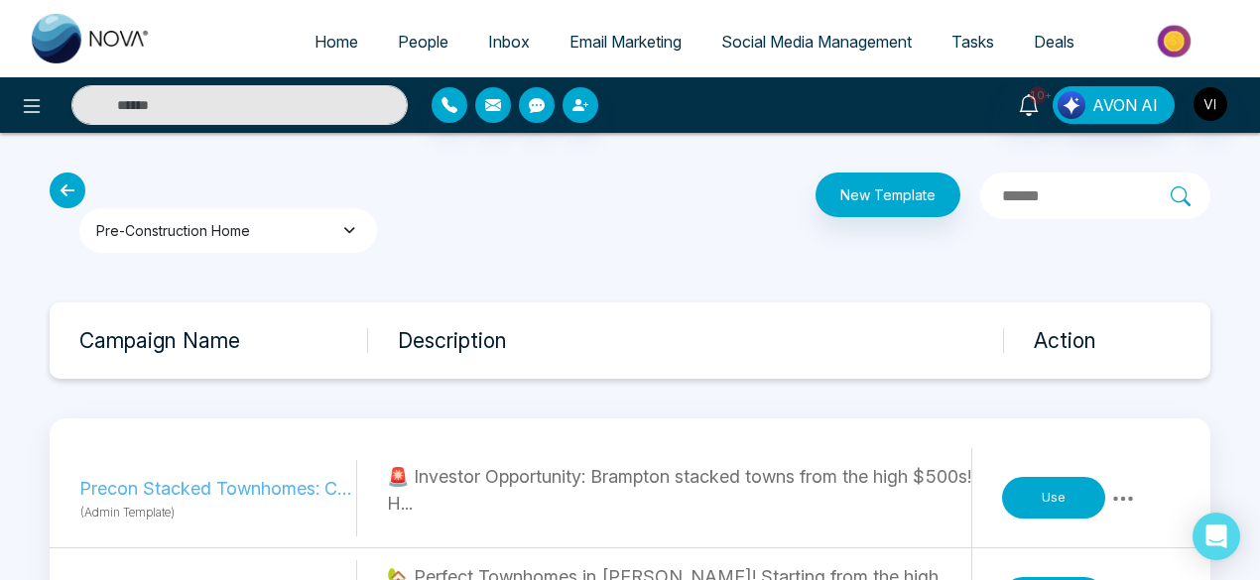
click at [278, 230] on button "Pre-Construction Home" at bounding box center [228, 230] width 298 height 45
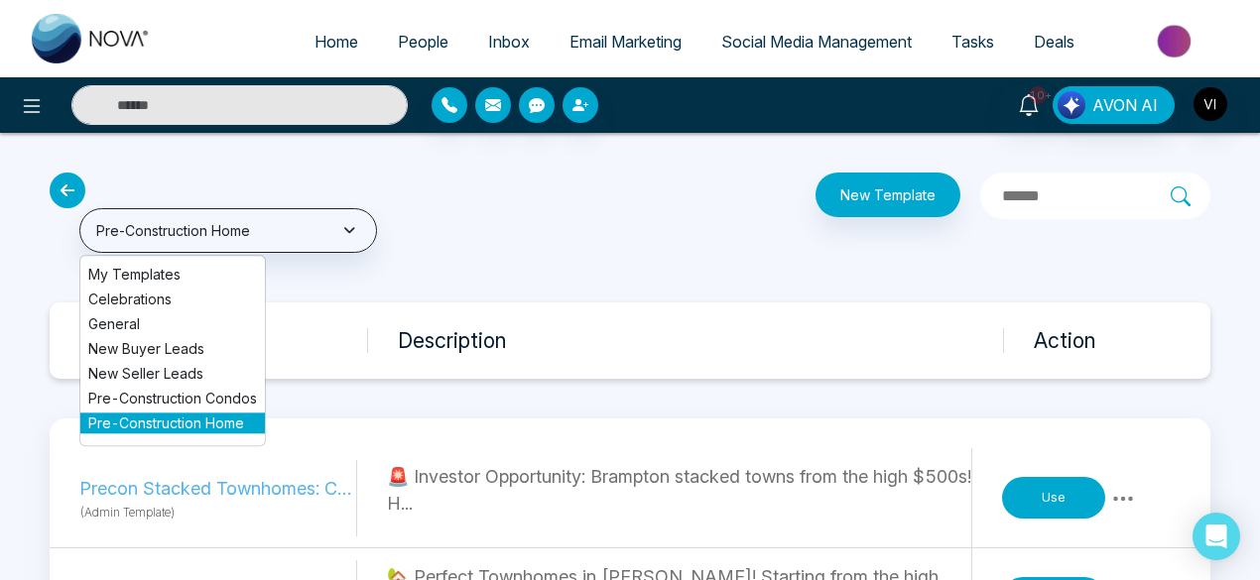
click at [191, 271] on li "My Templates" at bounding box center [172, 274] width 184 height 21
